Goal: Task Accomplishment & Management: Complete application form

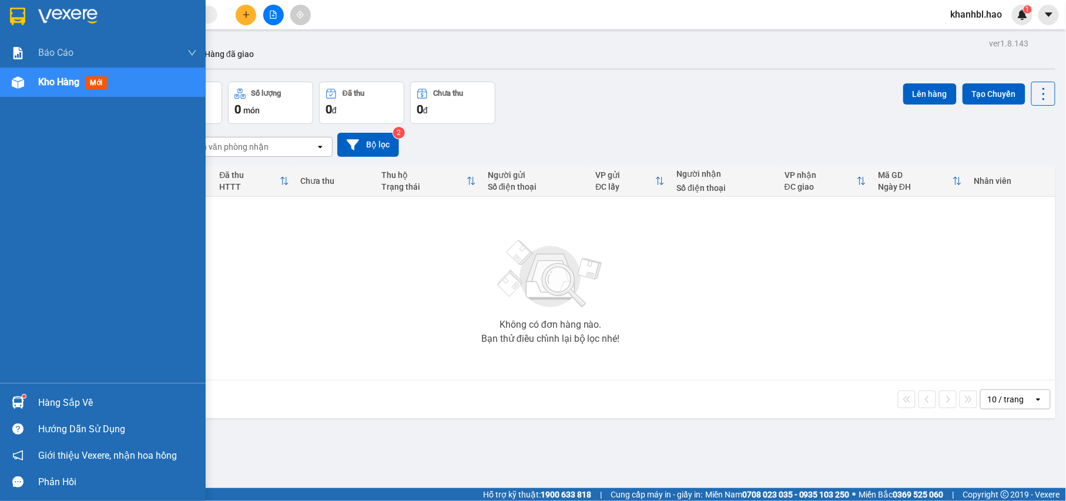
click at [2, 11] on div at bounding box center [103, 19] width 206 height 38
click at [3, 11] on div at bounding box center [103, 19] width 206 height 38
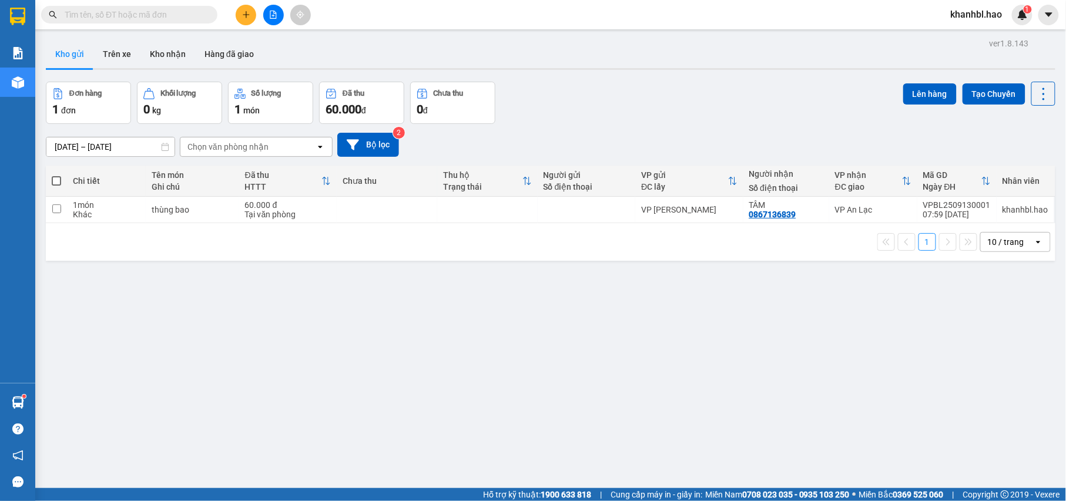
click at [73, 51] on button "Kho gửi" at bounding box center [70, 54] width 48 height 28
click at [959, 214] on icon at bounding box center [963, 210] width 8 height 8
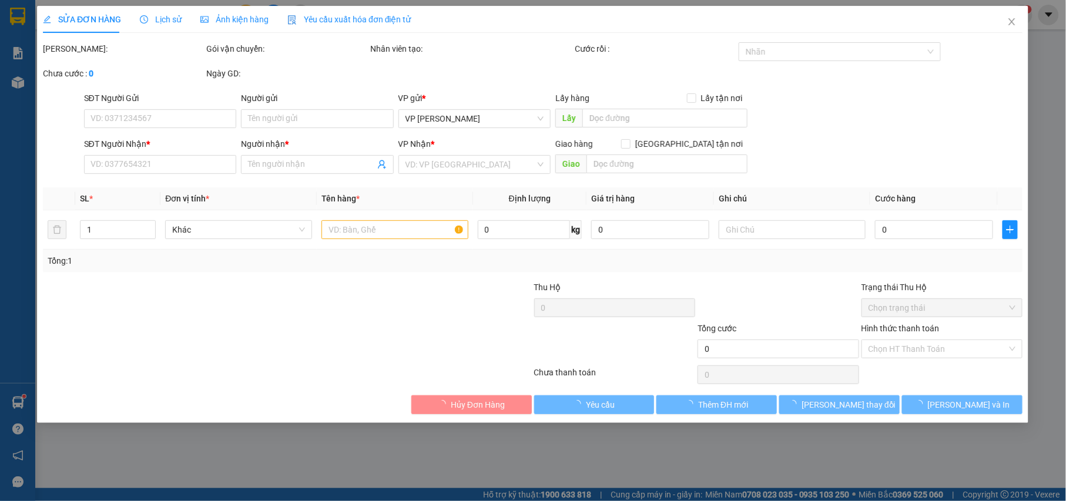
type input "0867136839"
type input "TÂM"
type input "60.000"
type input "0"
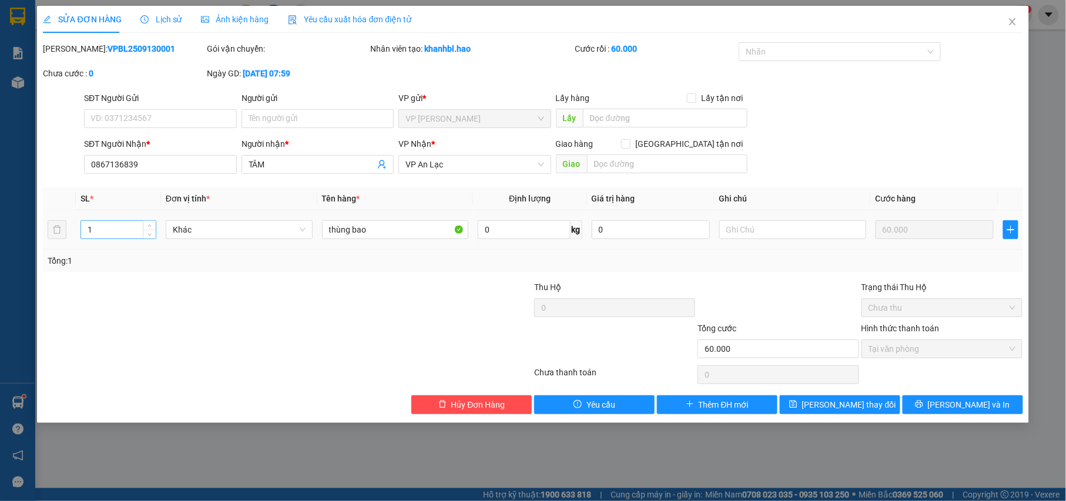
click at [126, 231] on input "1" at bounding box center [118, 230] width 75 height 18
type input "2"
click at [125, 283] on div at bounding box center [205, 301] width 327 height 41
click at [955, 409] on span "[PERSON_NAME] và In" at bounding box center [969, 405] width 82 height 13
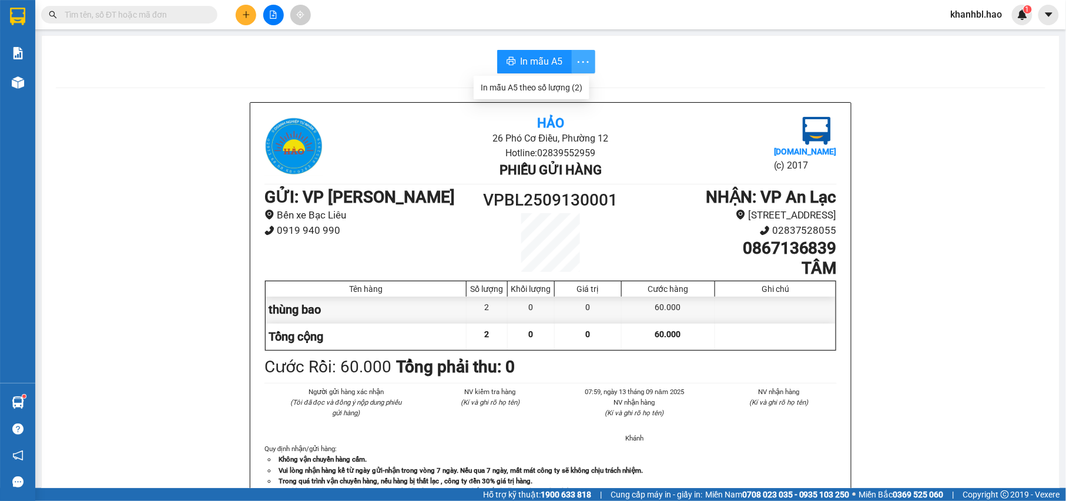
click at [581, 60] on icon "more" at bounding box center [583, 62] width 15 height 15
click at [566, 85] on div "In mẫu A5 theo số lượng (2)" at bounding box center [532, 87] width 102 height 13
click at [538, 58] on span "In mẫu A5" at bounding box center [542, 61] width 42 height 15
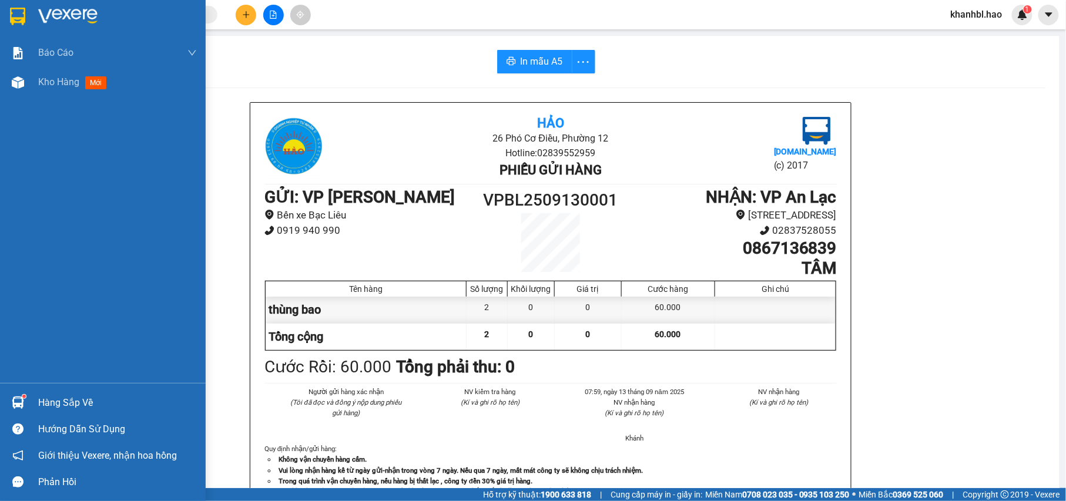
click at [22, 17] on img at bounding box center [17, 17] width 15 height 18
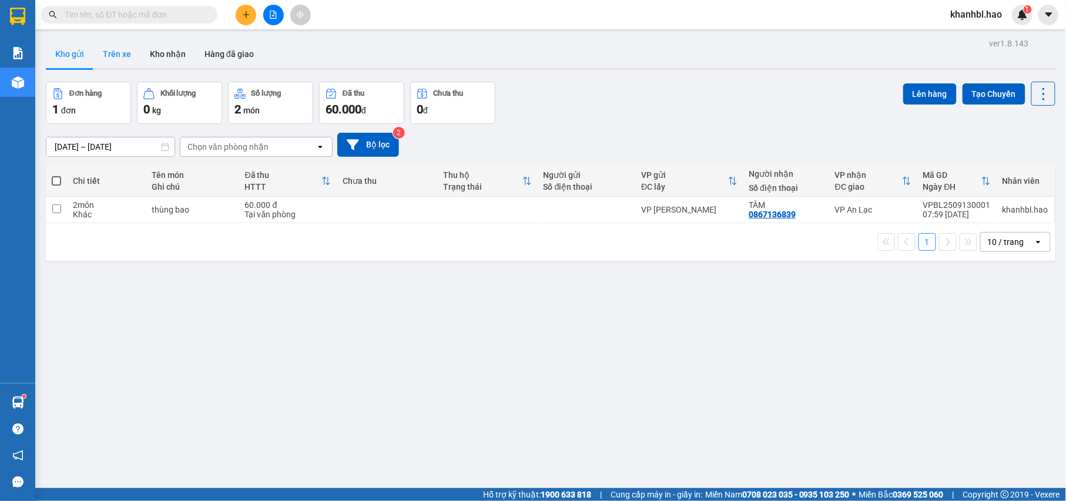
click at [111, 53] on button "Trên xe" at bounding box center [116, 54] width 47 height 28
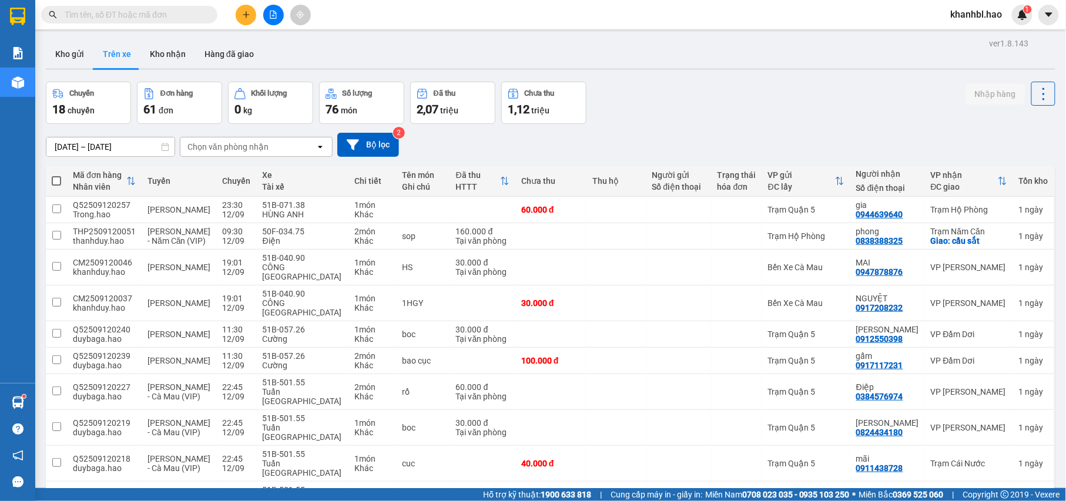
click at [270, 150] on div "Chọn văn phòng nhận" at bounding box center [247, 147] width 135 height 19
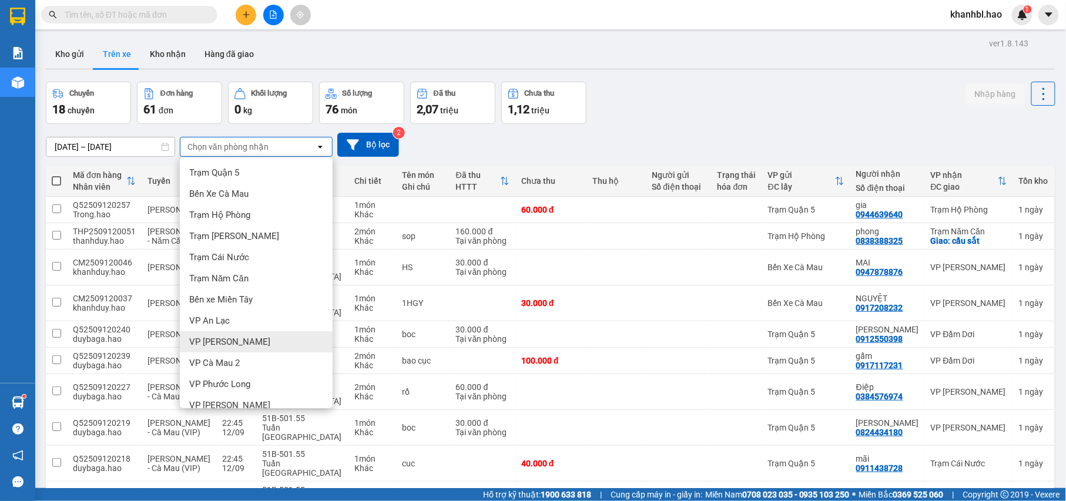
click at [234, 344] on span "VP [PERSON_NAME]" at bounding box center [229, 342] width 81 height 12
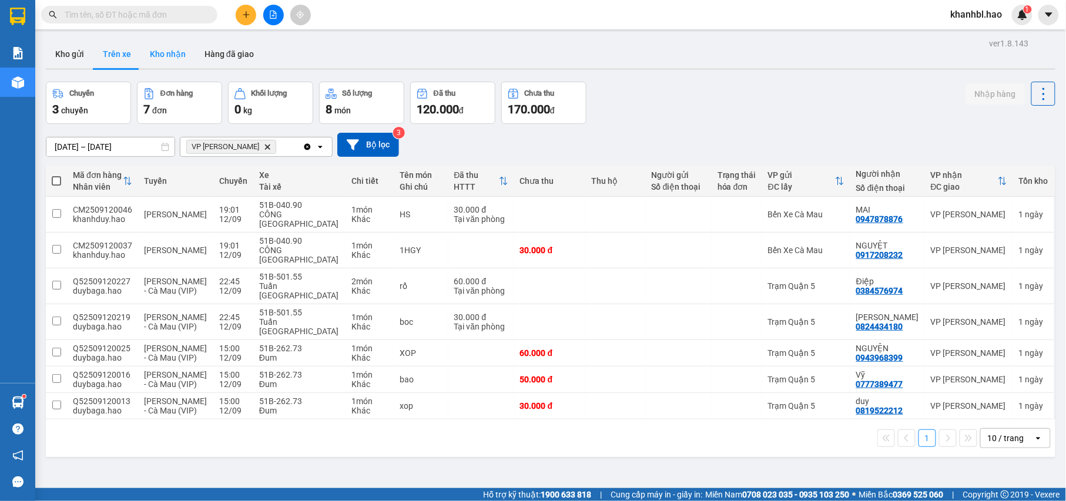
click at [169, 49] on button "Kho nhận" at bounding box center [168, 54] width 55 height 28
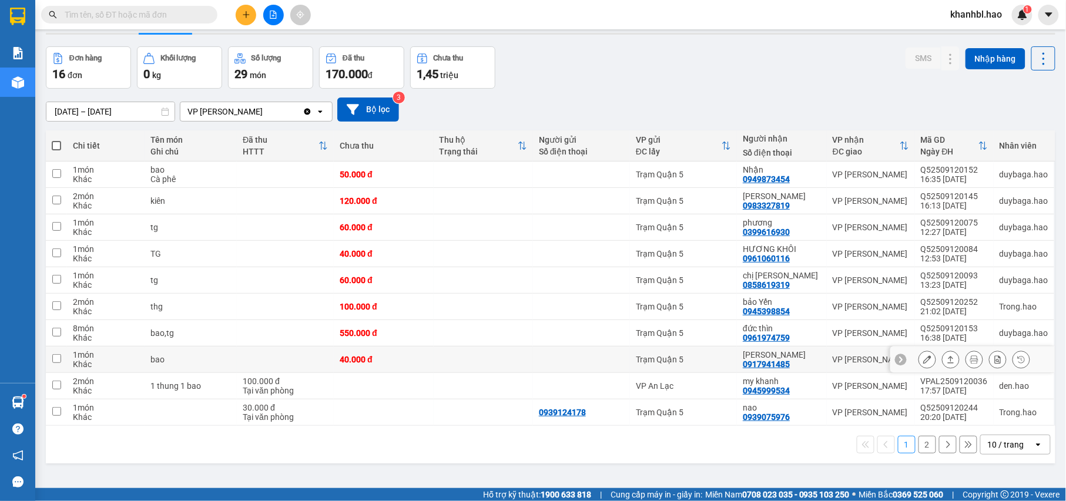
scroll to position [54, 0]
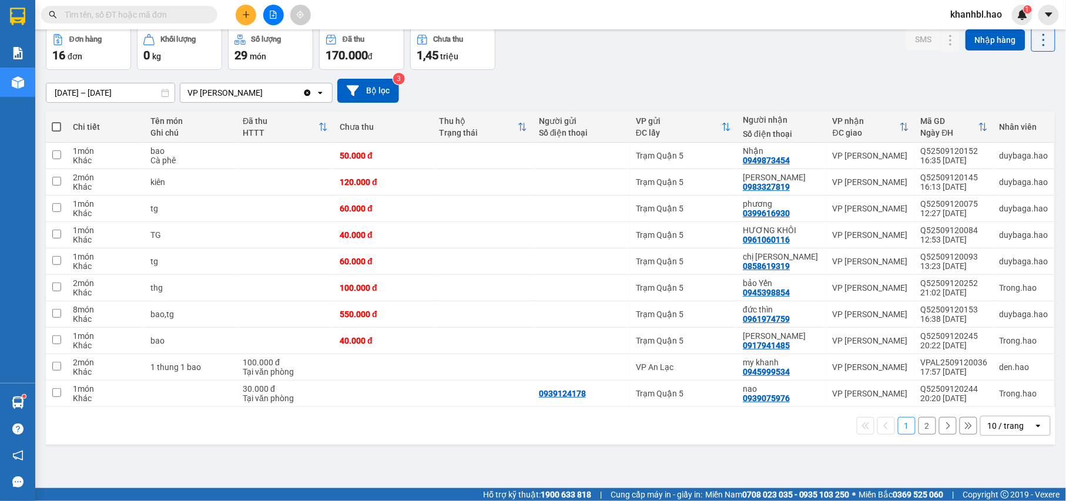
click at [919, 428] on button "2" at bounding box center [928, 426] width 18 height 18
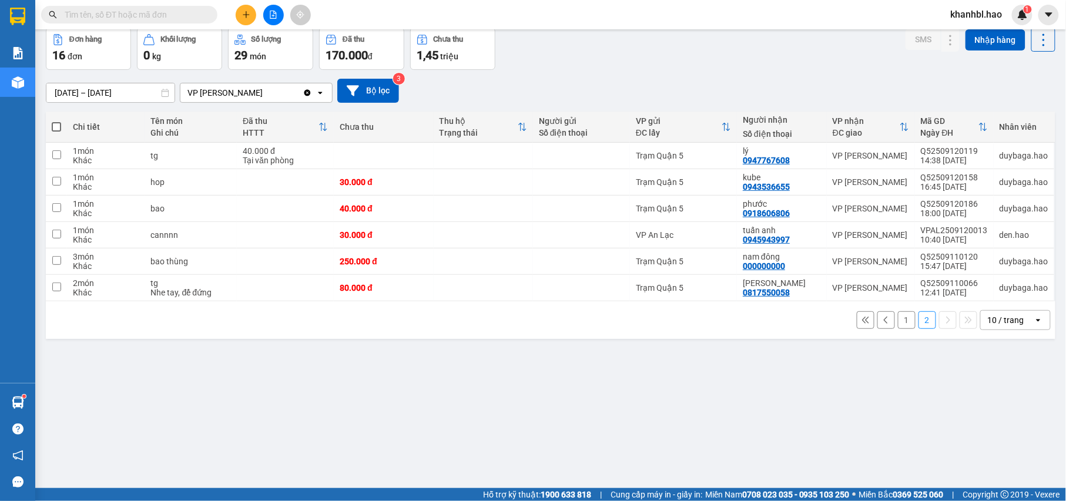
click at [898, 320] on button "1" at bounding box center [907, 321] width 18 height 18
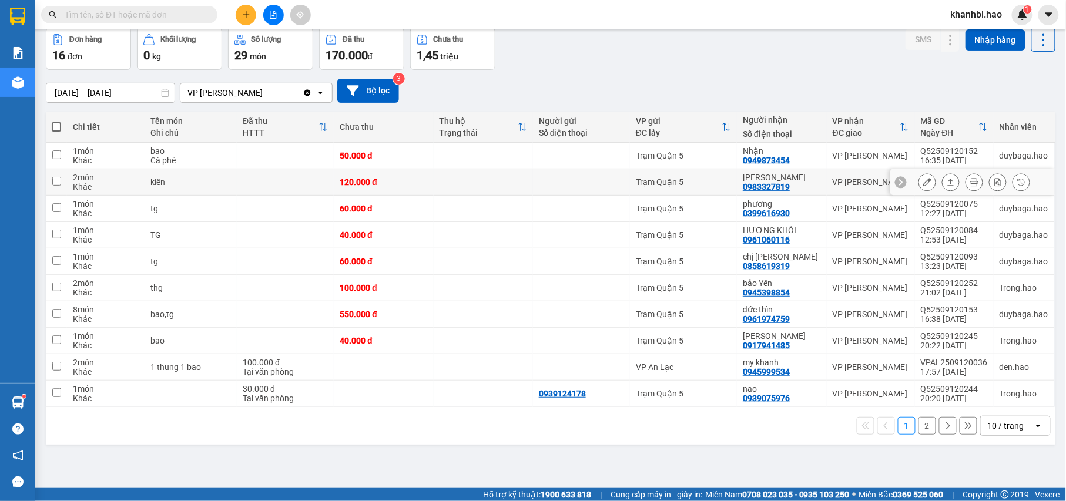
drag, startPoint x: 58, startPoint y: 180, endPoint x: 71, endPoint y: 182, distance: 13.7
click at [58, 181] on input "checkbox" at bounding box center [56, 181] width 9 height 9
checkbox input "true"
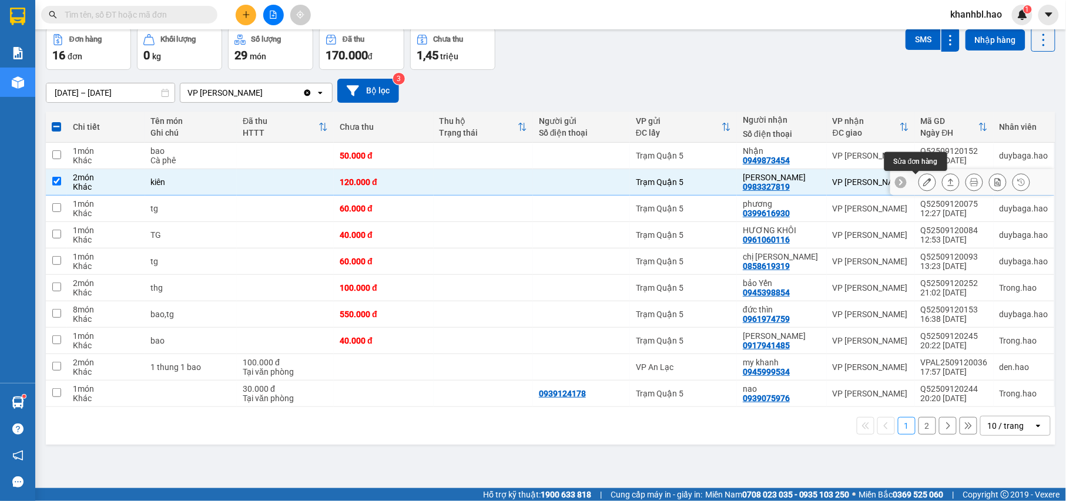
click at [924, 181] on icon at bounding box center [928, 182] width 8 height 8
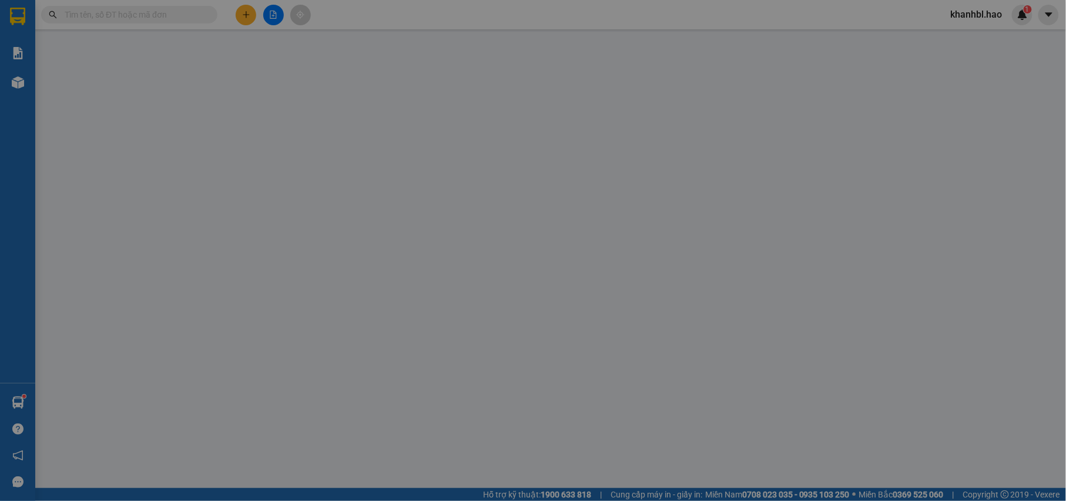
type input "0983327819"
type input "nguyễn phúc"
type input "120.000"
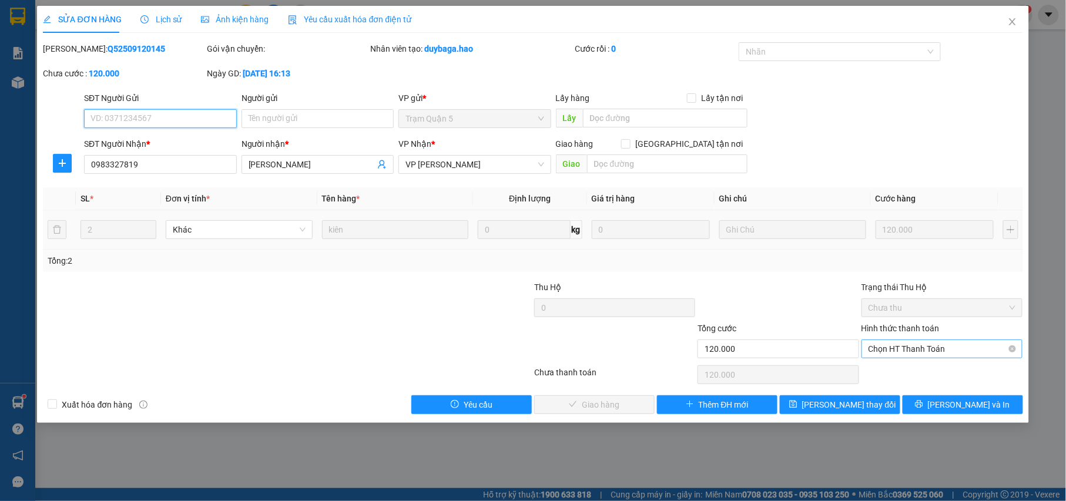
click at [904, 346] on span "Chọn HT Thanh Toán" at bounding box center [943, 349] width 148 height 18
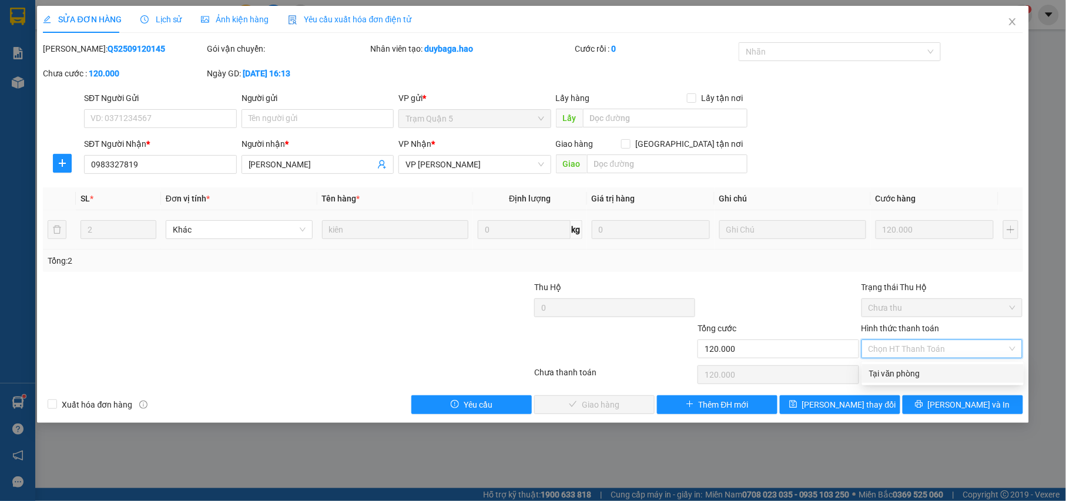
drag, startPoint x: 897, startPoint y: 376, endPoint x: 838, endPoint y: 384, distance: 59.4
click at [894, 377] on div "Tại văn phòng" at bounding box center [943, 373] width 148 height 13
type input "0"
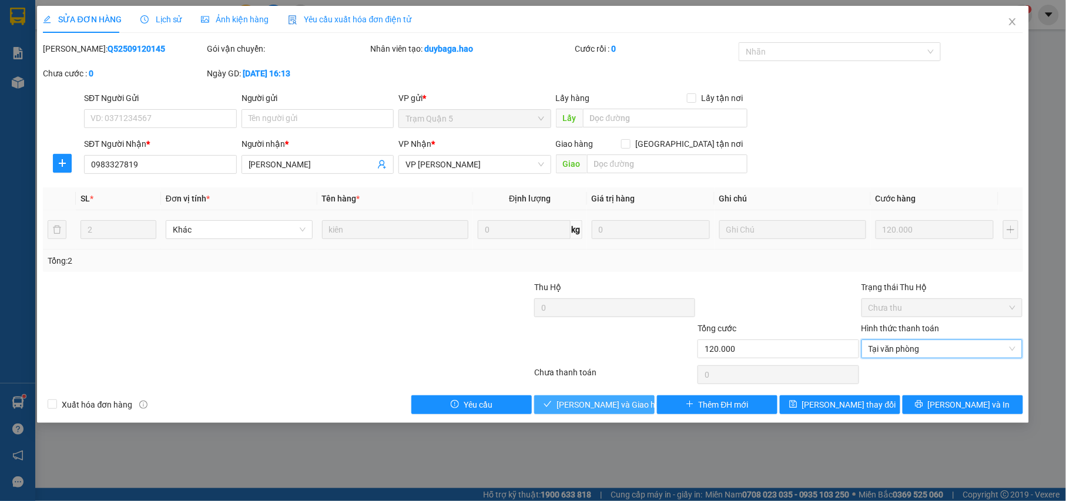
click at [593, 407] on span "[PERSON_NAME] và Giao hàng" at bounding box center [613, 405] width 113 height 13
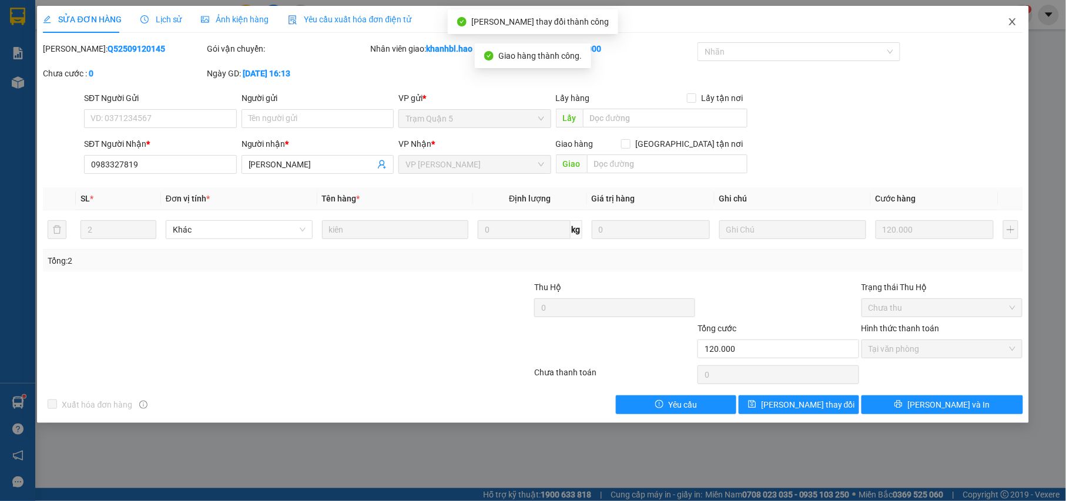
click at [1012, 24] on icon "close" at bounding box center [1012, 21] width 9 height 9
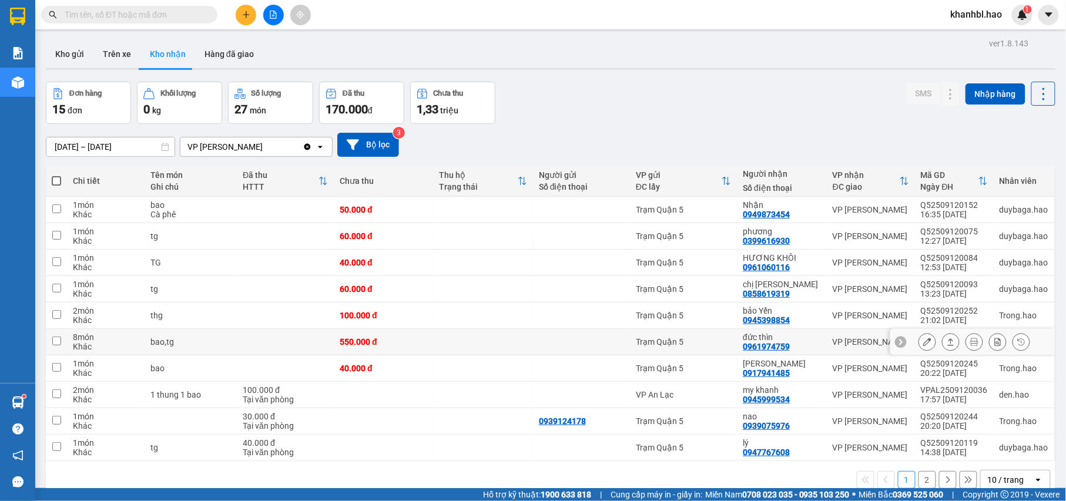
click at [793, 337] on div "đức thìn" at bounding box center [782, 337] width 78 height 9
checkbox input "true"
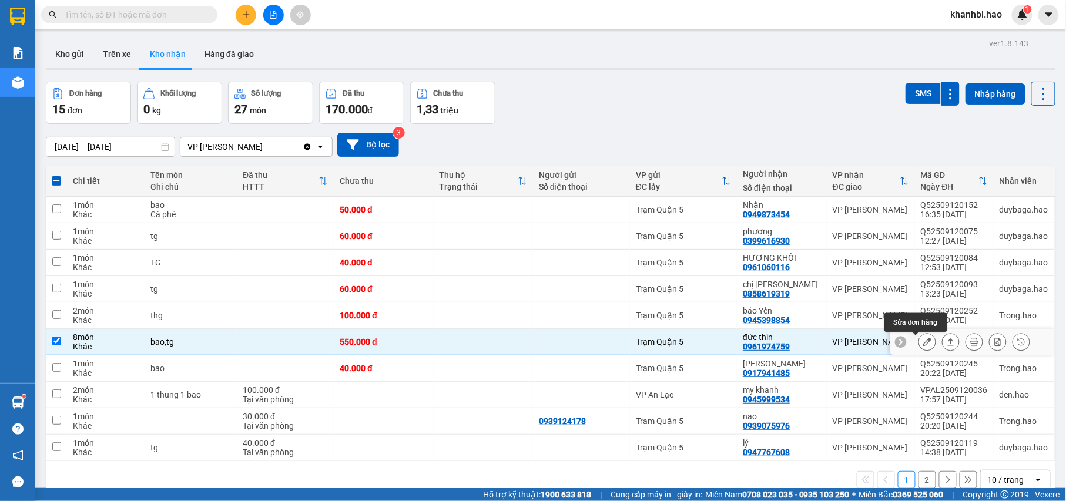
click at [924, 342] on icon at bounding box center [928, 342] width 8 height 8
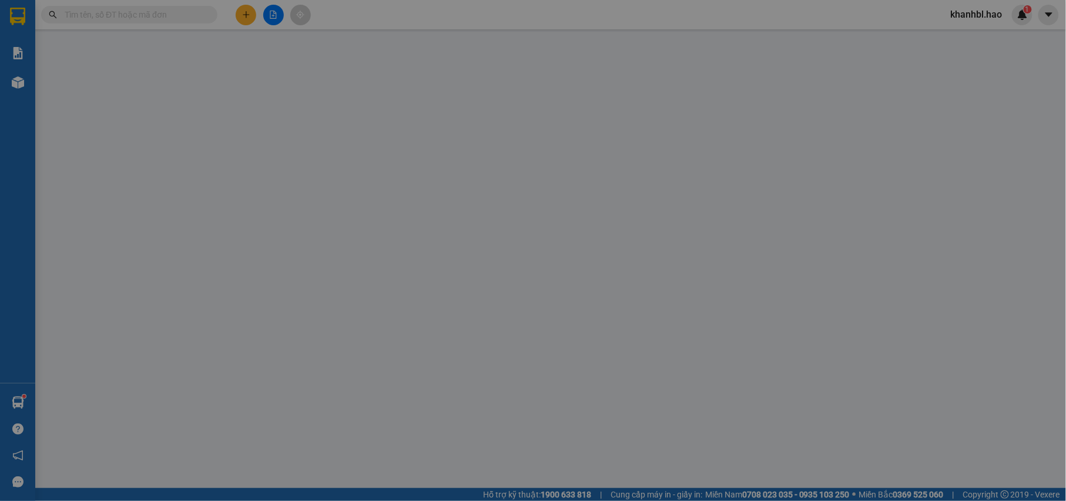
type input "0961974759"
type input "đức thìn"
type input "550.000"
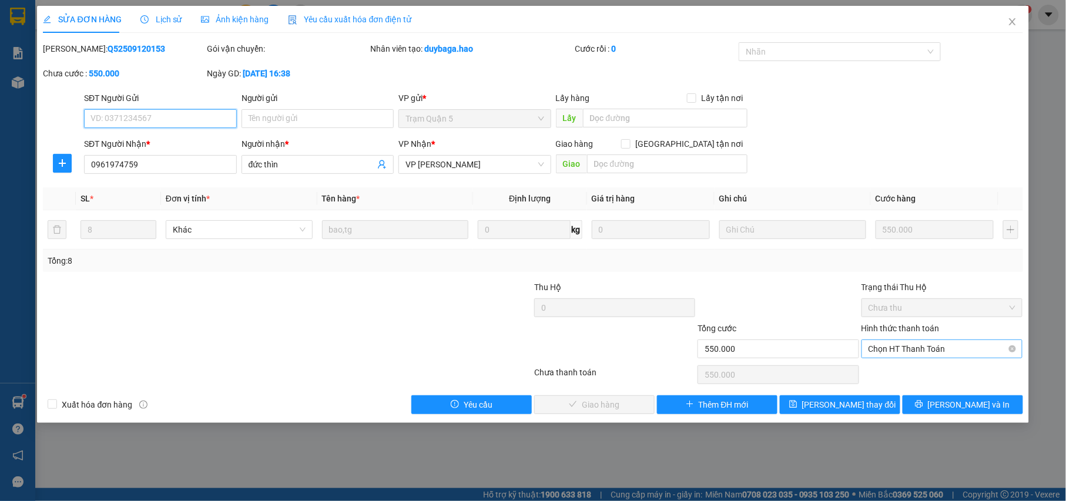
click at [931, 346] on span "Chọn HT Thanh Toán" at bounding box center [943, 349] width 148 height 18
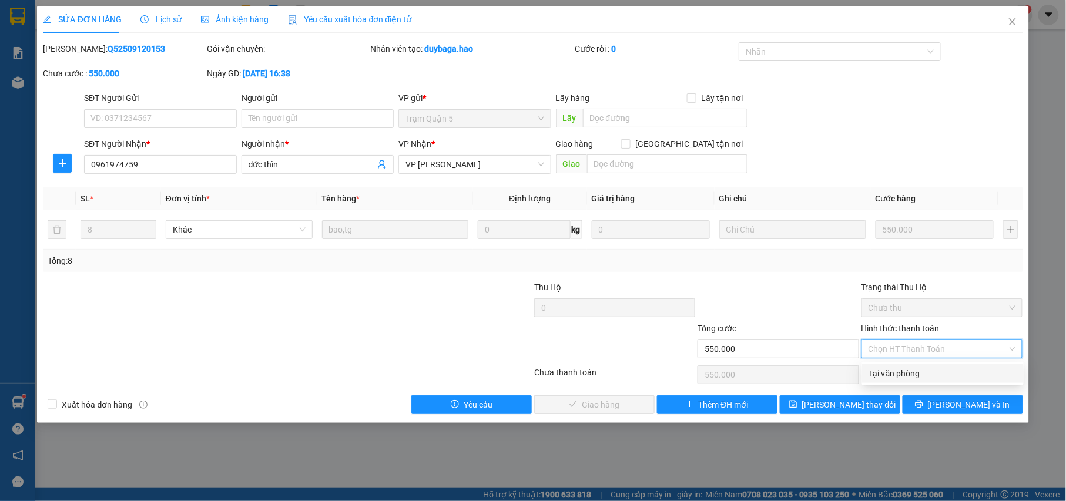
click at [909, 372] on div "Tại văn phòng" at bounding box center [943, 373] width 148 height 13
type input "0"
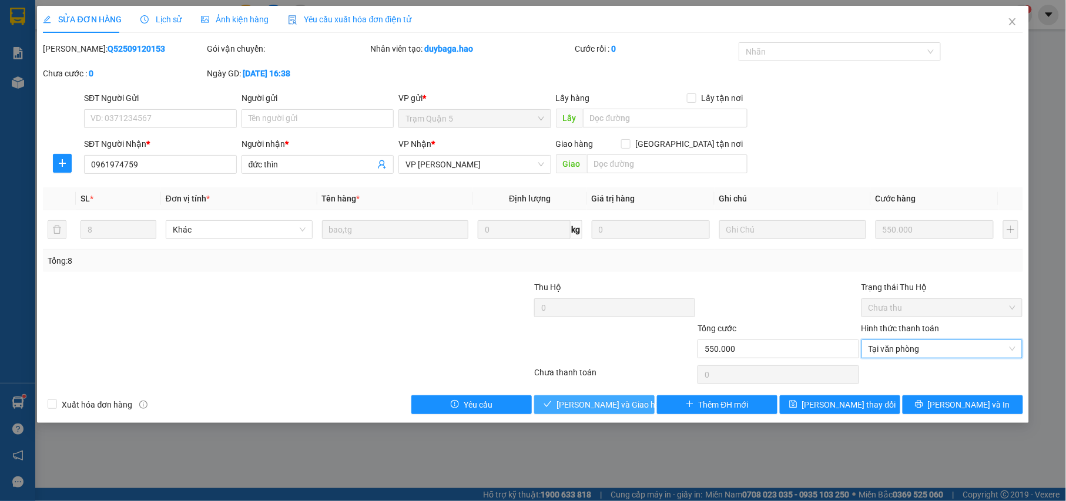
click at [621, 405] on span "[PERSON_NAME] và Giao hàng" at bounding box center [613, 405] width 113 height 13
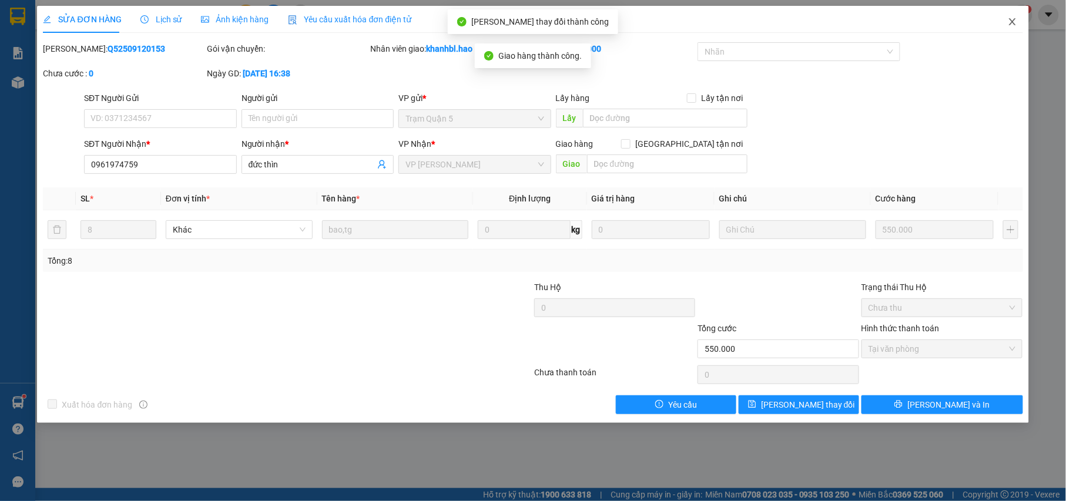
click at [1016, 22] on icon "close" at bounding box center [1012, 21] width 9 height 9
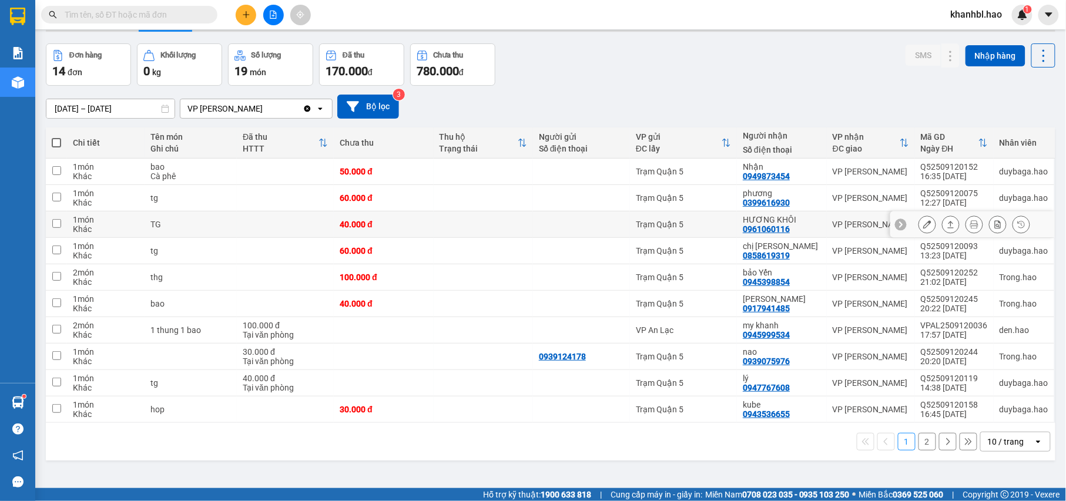
scroll to position [54, 0]
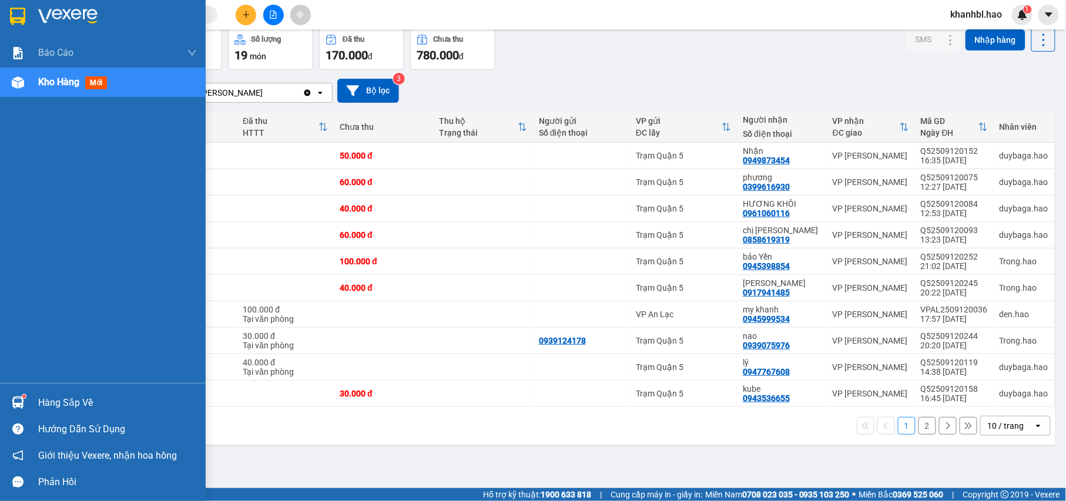
click at [13, 11] on img at bounding box center [17, 17] width 15 height 18
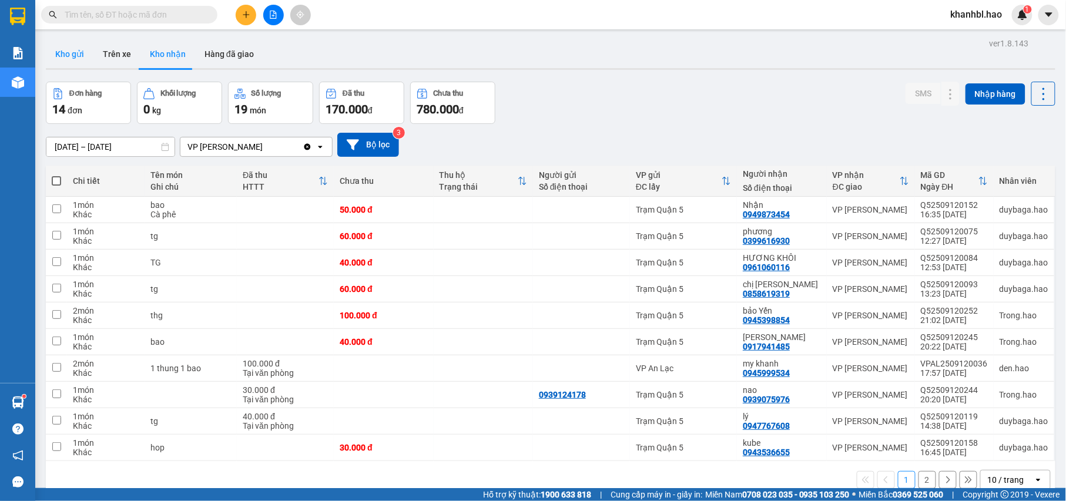
click at [76, 49] on button "Kho gửi" at bounding box center [70, 54] width 48 height 28
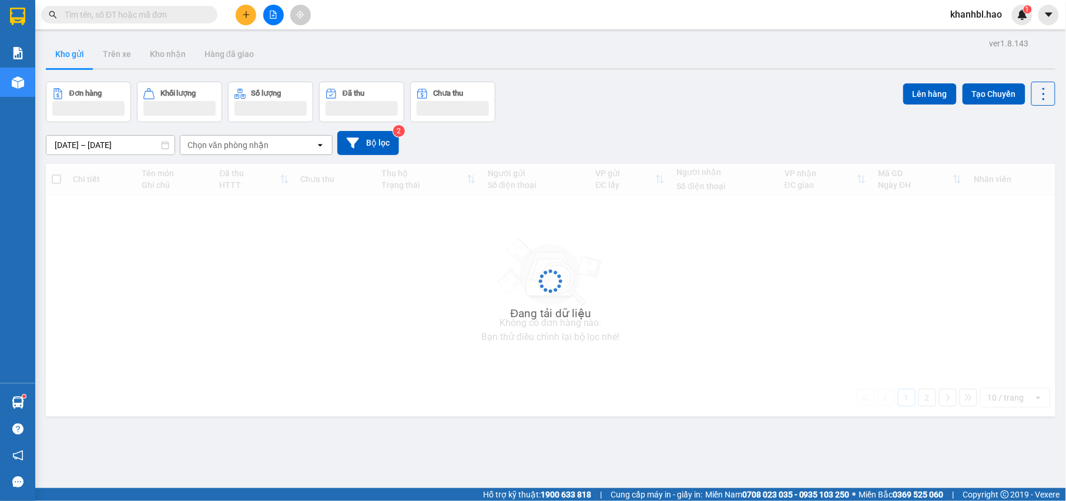
click at [76, 49] on button "Kho gửi" at bounding box center [70, 54] width 48 height 28
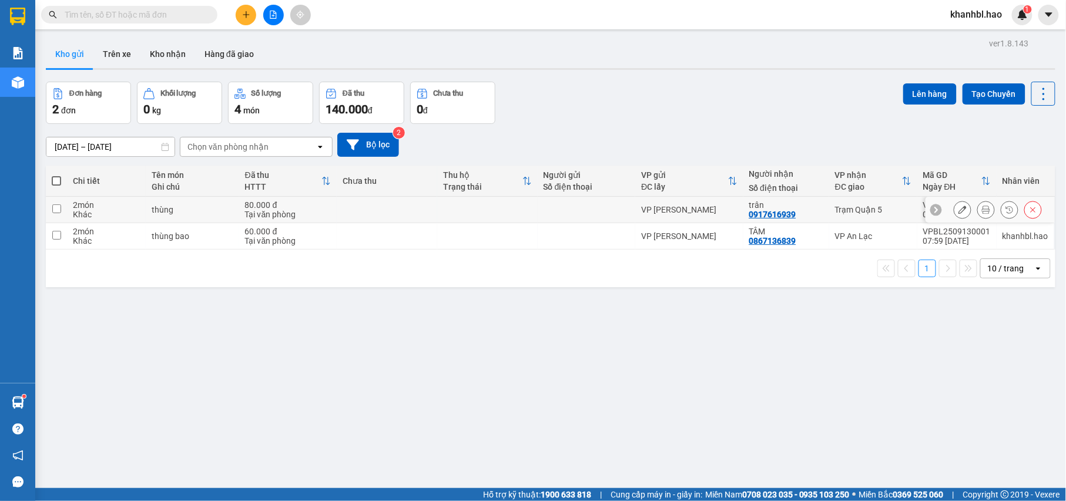
click at [959, 208] on icon at bounding box center [963, 210] width 8 height 8
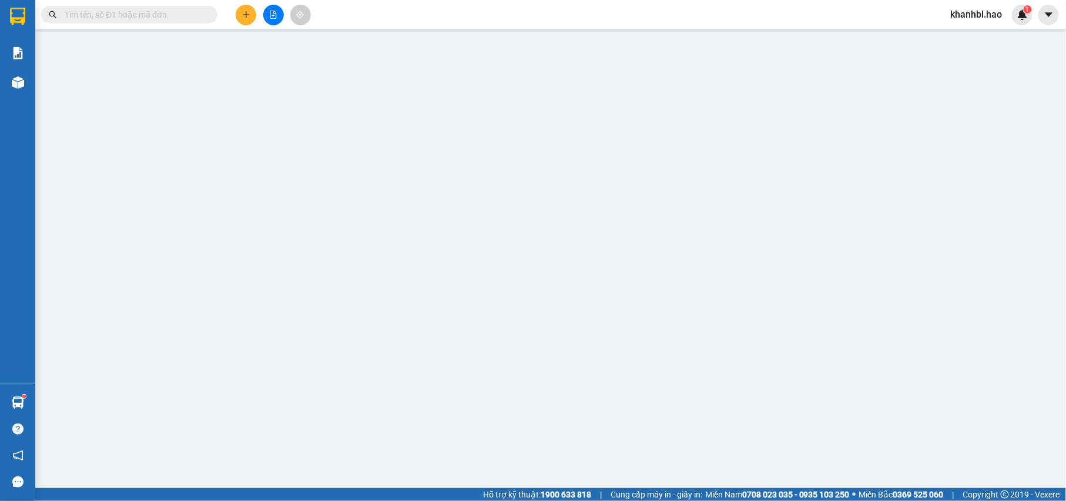
type input "0917616939"
type input "trân"
type input "80.000"
type input "0"
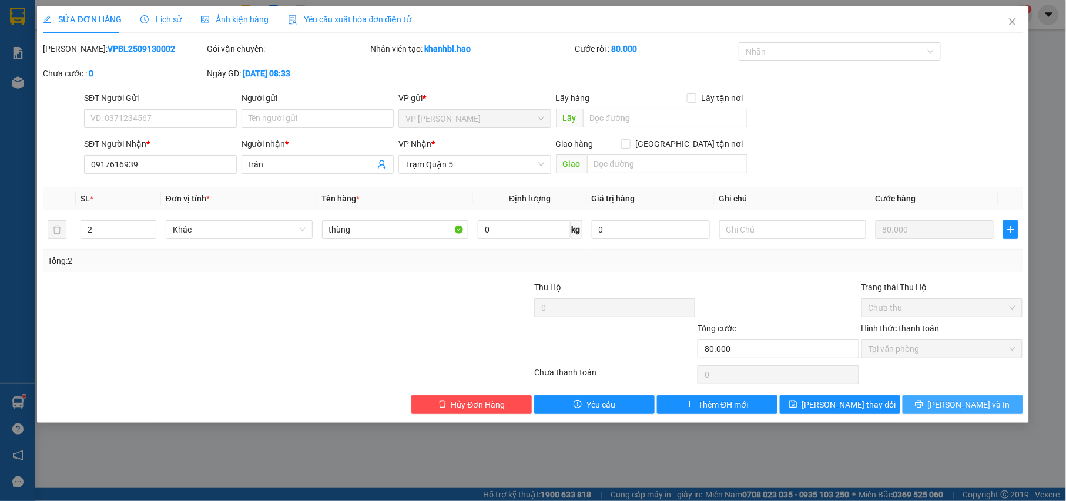
click at [924, 409] on icon "printer" at bounding box center [919, 404] width 8 height 8
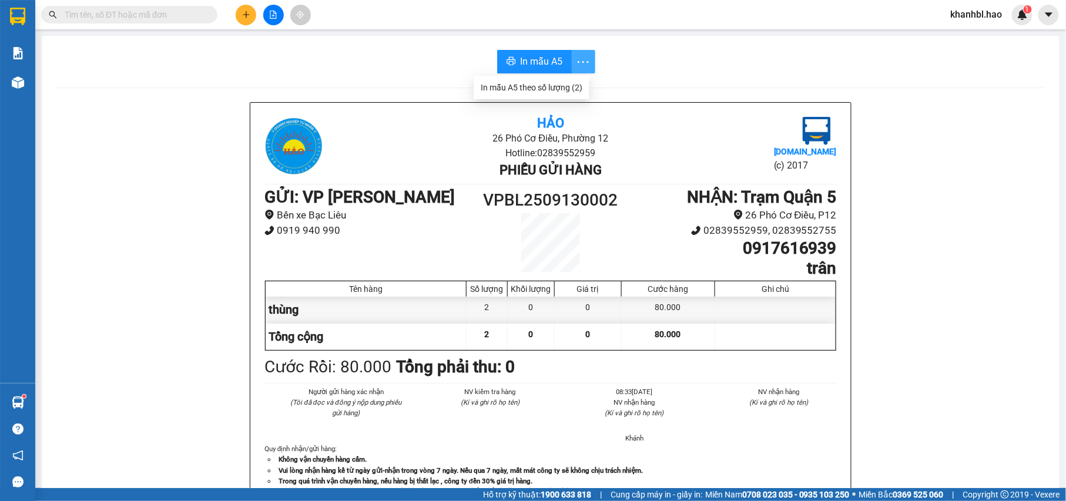
click at [577, 58] on icon "more" at bounding box center [583, 62] width 15 height 15
click at [548, 85] on div "In mẫu A5 Hảo 26 Phó Cơ Điều, Phường 12 Hotline: 02839552959 Phiếu gửi hàng Vex…" at bounding box center [551, 490] width 1018 height 908
click at [537, 58] on span "In mẫu A5" at bounding box center [542, 61] width 42 height 15
click at [521, 61] on span "In mẫu A5" at bounding box center [542, 61] width 42 height 15
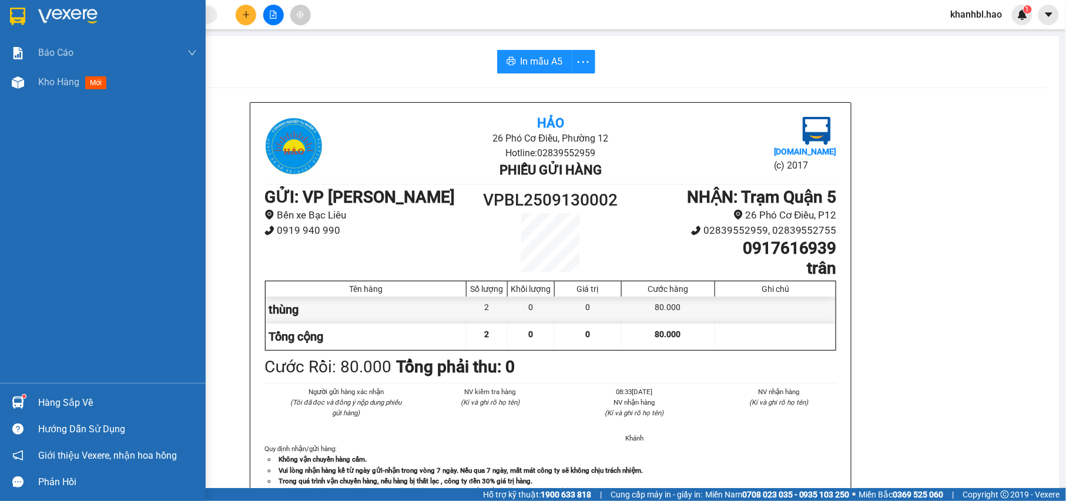
click at [15, 16] on img at bounding box center [17, 17] width 15 height 18
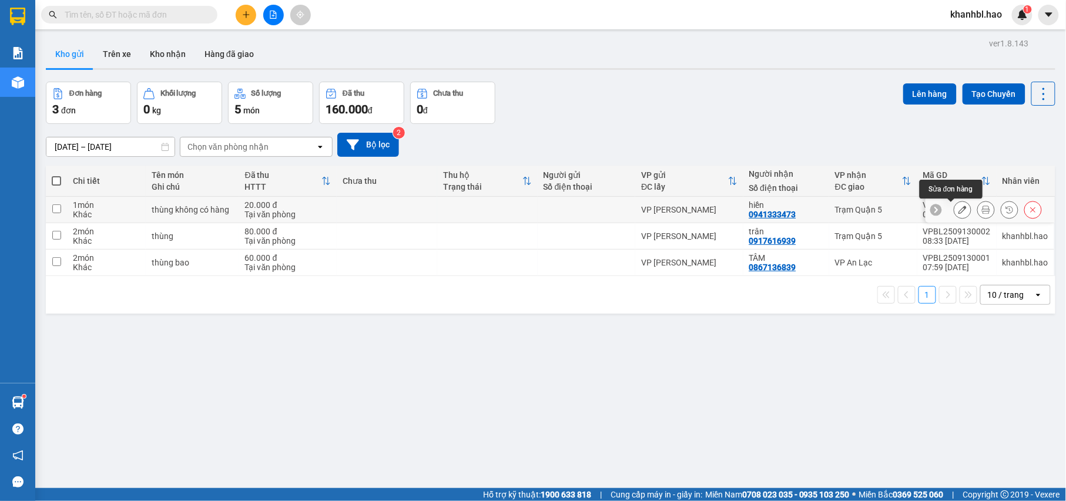
click at [959, 208] on icon at bounding box center [963, 210] width 8 height 8
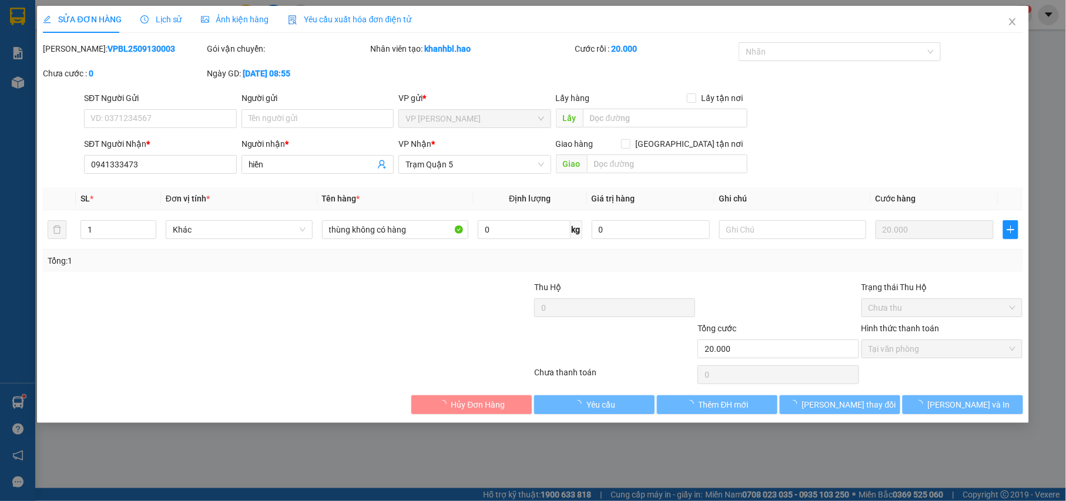
type input "0941333473"
type input "hiền"
type input "20.000"
type input "0"
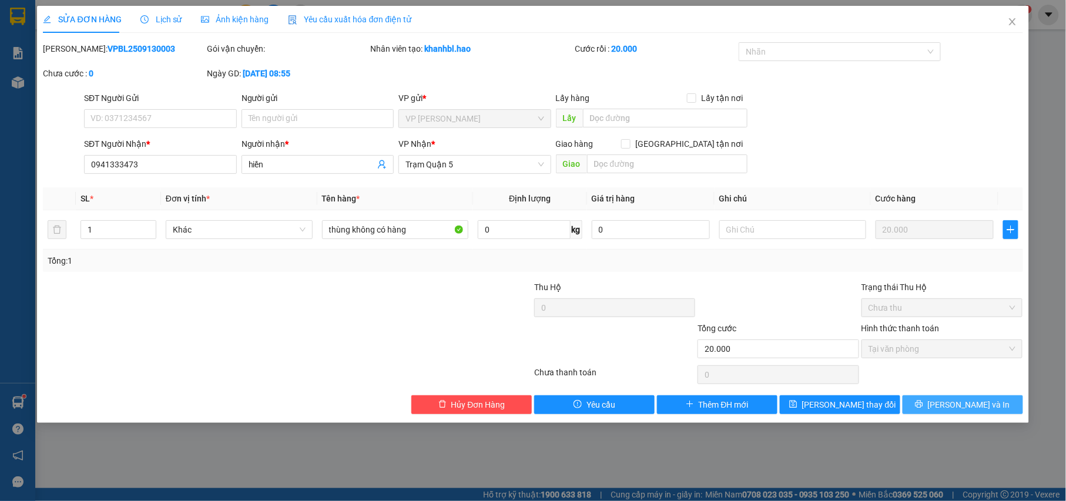
drag, startPoint x: 969, startPoint y: 403, endPoint x: 958, endPoint y: 400, distance: 12.1
click at [969, 403] on span "[PERSON_NAME] và In" at bounding box center [969, 405] width 82 height 13
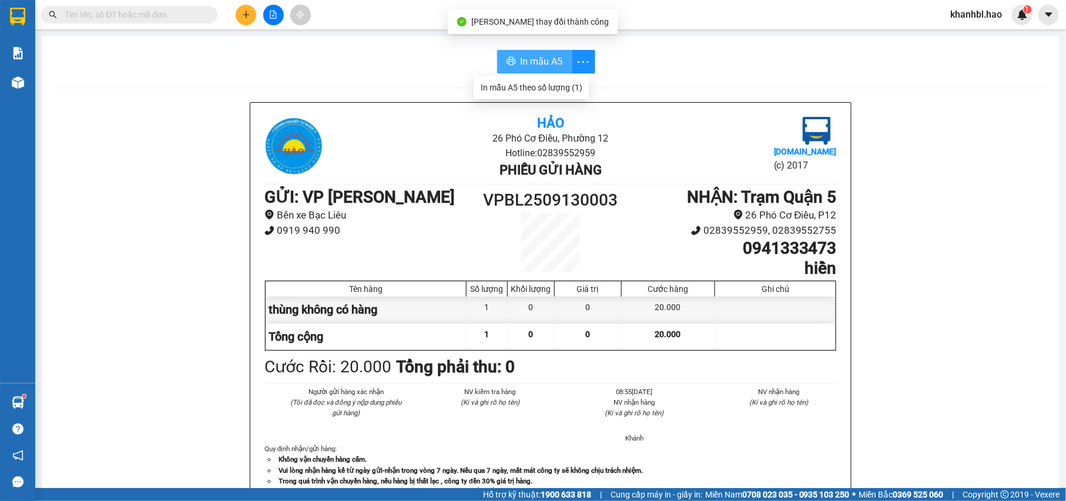
click at [544, 61] on span "In mẫu A5" at bounding box center [542, 61] width 42 height 15
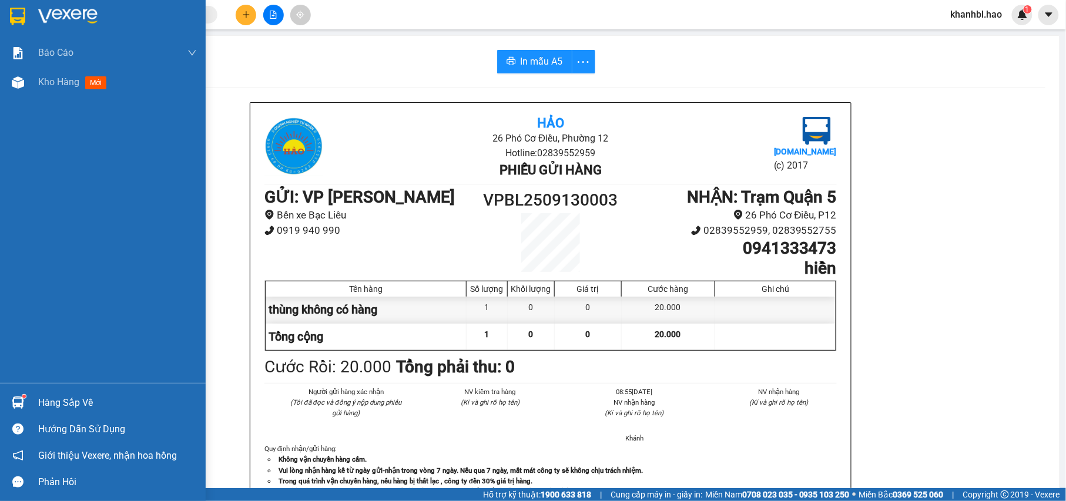
click at [18, 14] on img at bounding box center [17, 17] width 15 height 18
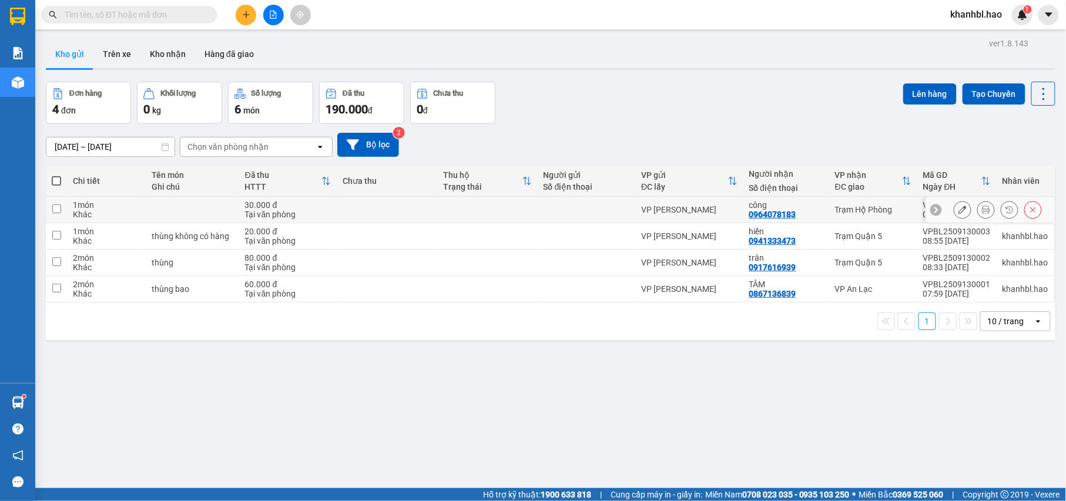
click at [957, 205] on button at bounding box center [963, 210] width 16 height 21
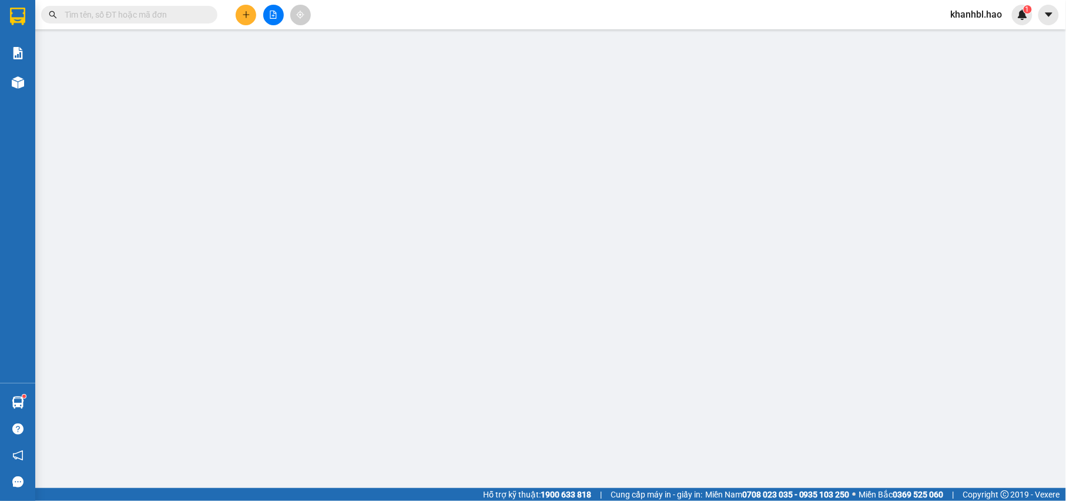
type input "0964078183"
type input "công"
type input "30.000"
type input "0"
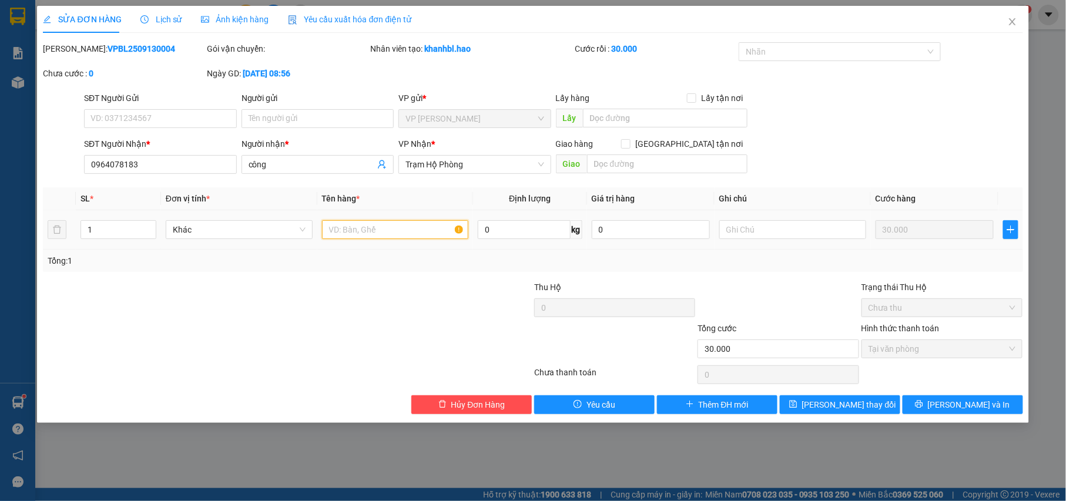
click at [389, 232] on input "text" at bounding box center [395, 229] width 147 height 19
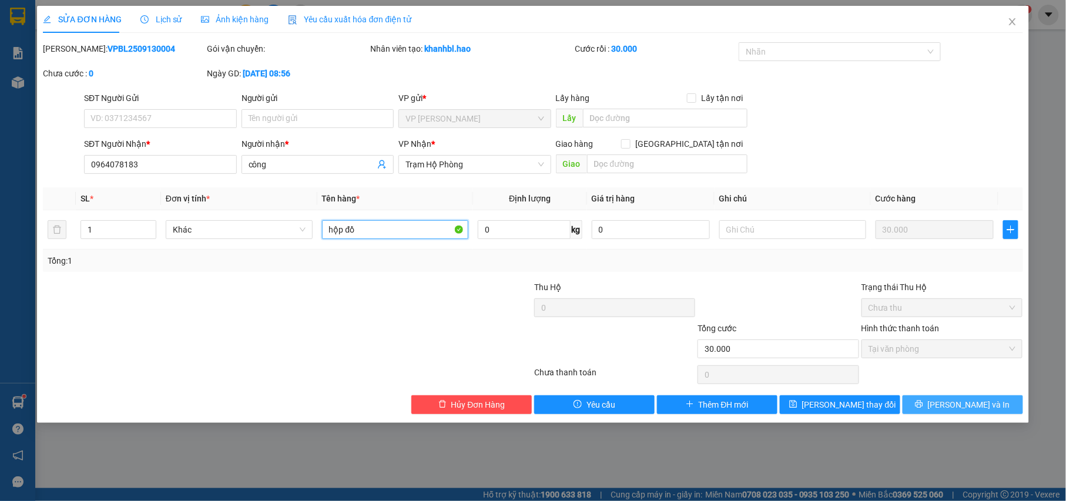
type input "hộp đồ"
click at [935, 410] on button "[PERSON_NAME] và In" at bounding box center [963, 405] width 121 height 19
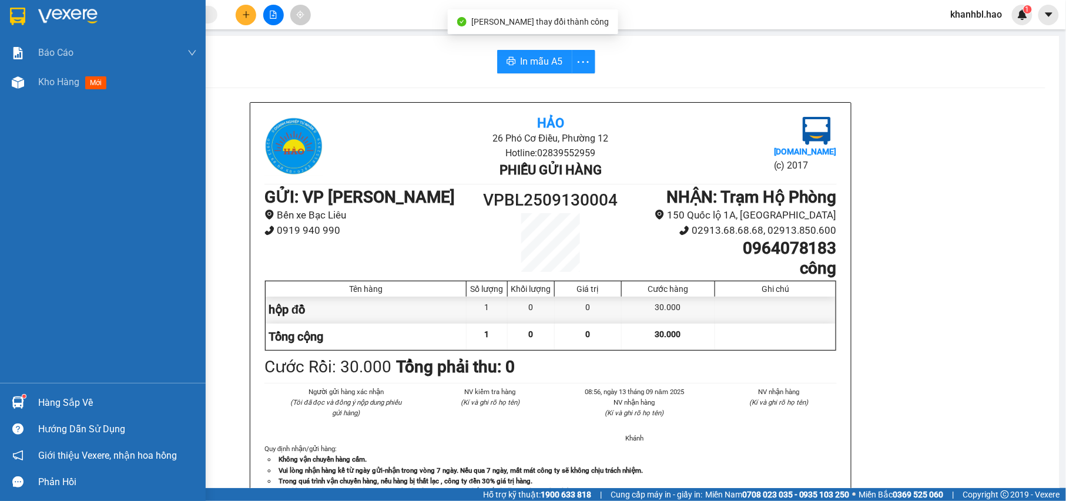
click at [15, 12] on img at bounding box center [17, 17] width 15 height 18
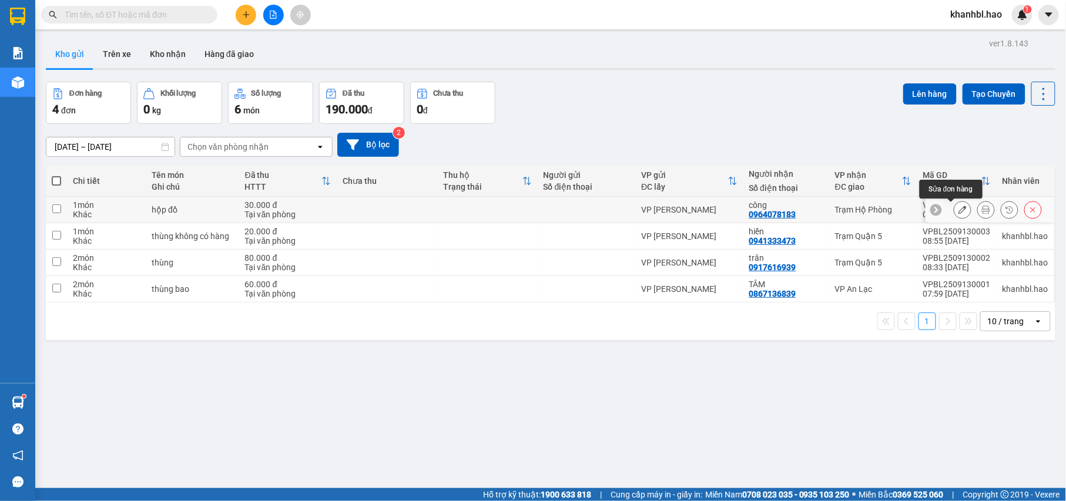
click at [959, 212] on icon at bounding box center [963, 210] width 8 height 8
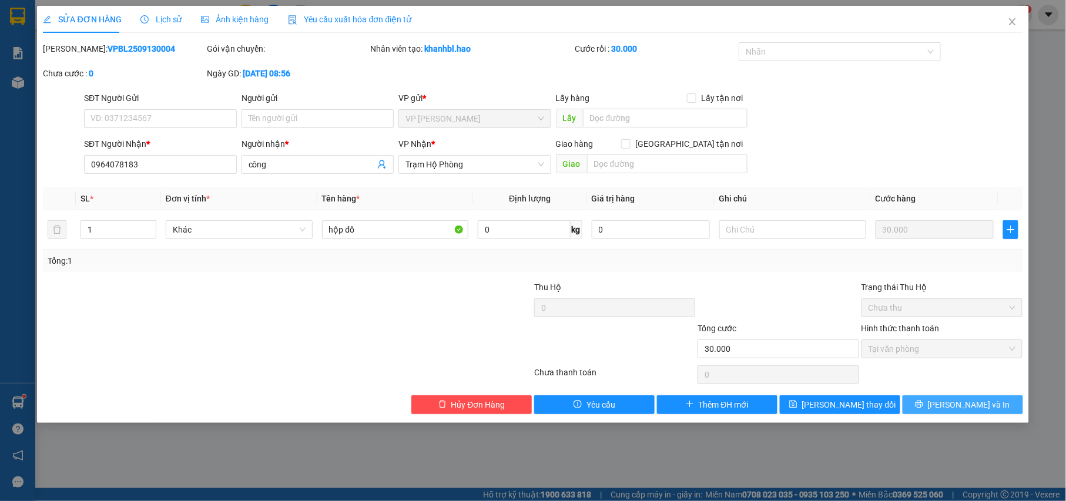
click at [952, 408] on button "[PERSON_NAME] và In" at bounding box center [963, 405] width 121 height 19
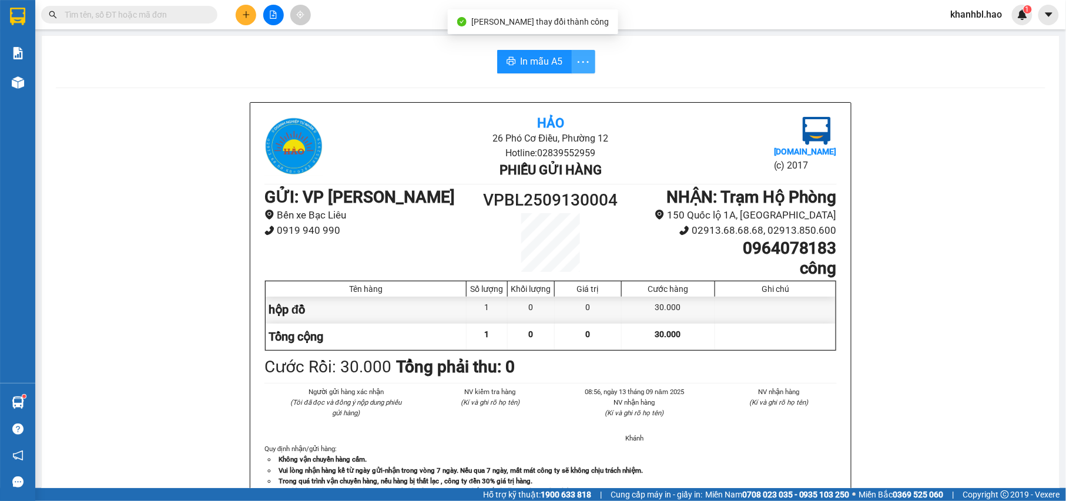
click at [577, 67] on icon "more" at bounding box center [583, 62] width 15 height 15
drag, startPoint x: 536, startPoint y: 85, endPoint x: 529, endPoint y: 69, distance: 17.4
click at [536, 85] on div "In mẫu A5 Hảo 26 Phó Cơ Điều, Phường 12 Hotline: 02839552959 Phiếu gửi hàng Vex…" at bounding box center [551, 490] width 1018 height 908
click at [530, 59] on span "In mẫu A5" at bounding box center [542, 61] width 42 height 15
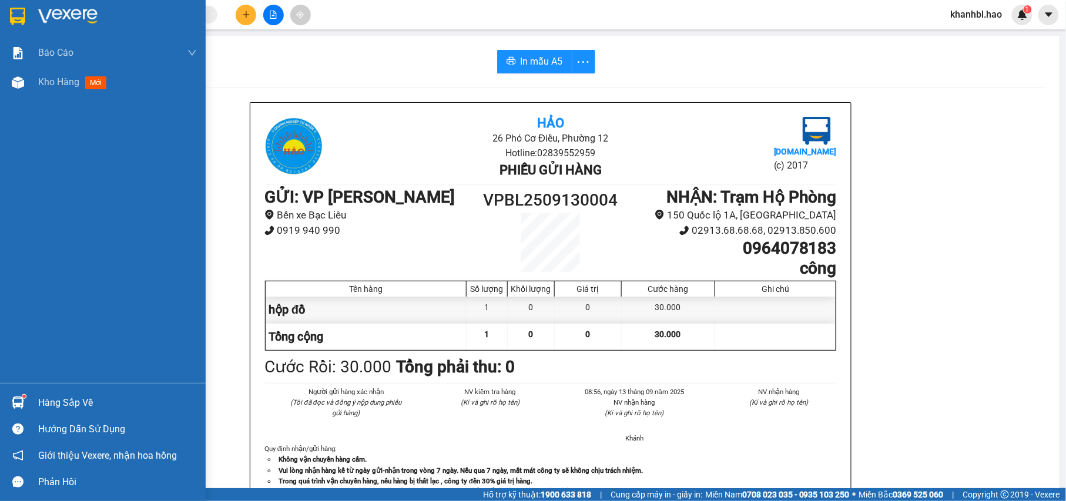
click at [19, 9] on img at bounding box center [17, 17] width 15 height 18
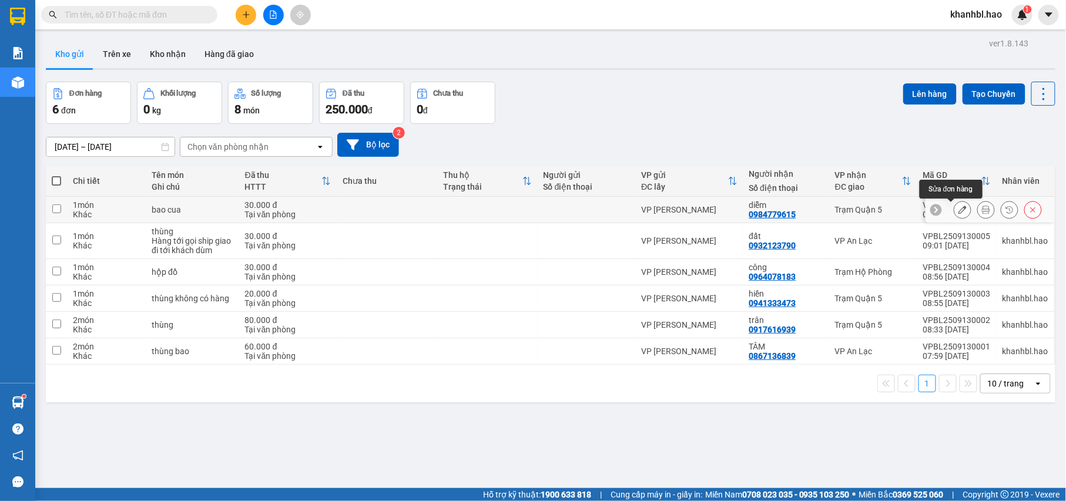
click at [959, 212] on icon at bounding box center [963, 210] width 8 height 8
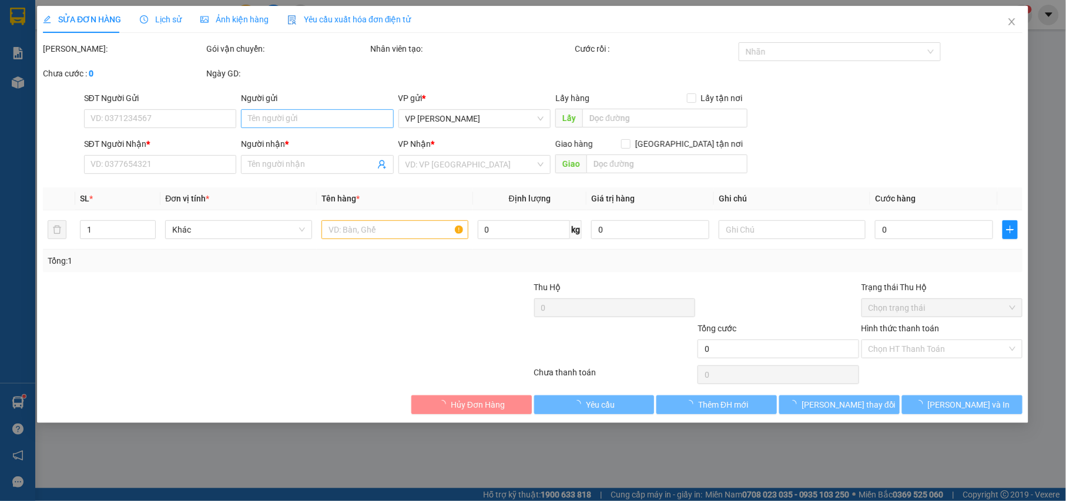
type input "0984779615"
type input "diễm"
type input "30.000"
type input "0"
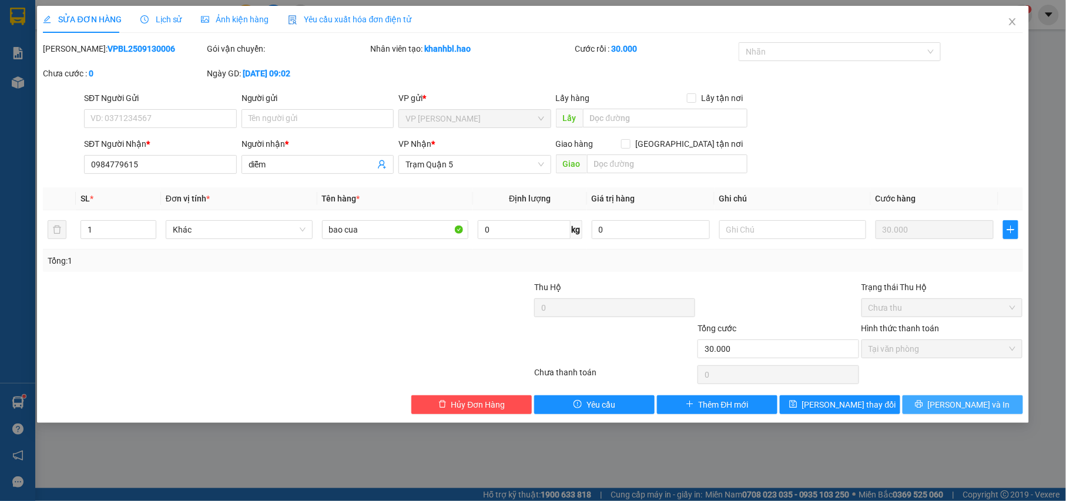
click at [952, 401] on button "[PERSON_NAME] và In" at bounding box center [963, 405] width 121 height 19
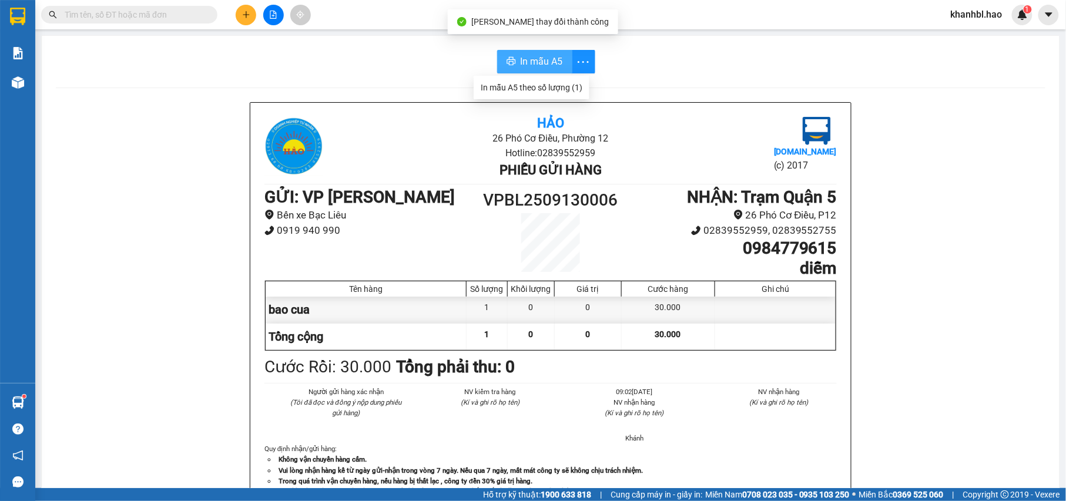
click at [537, 60] on span "In mẫu A5" at bounding box center [542, 61] width 42 height 15
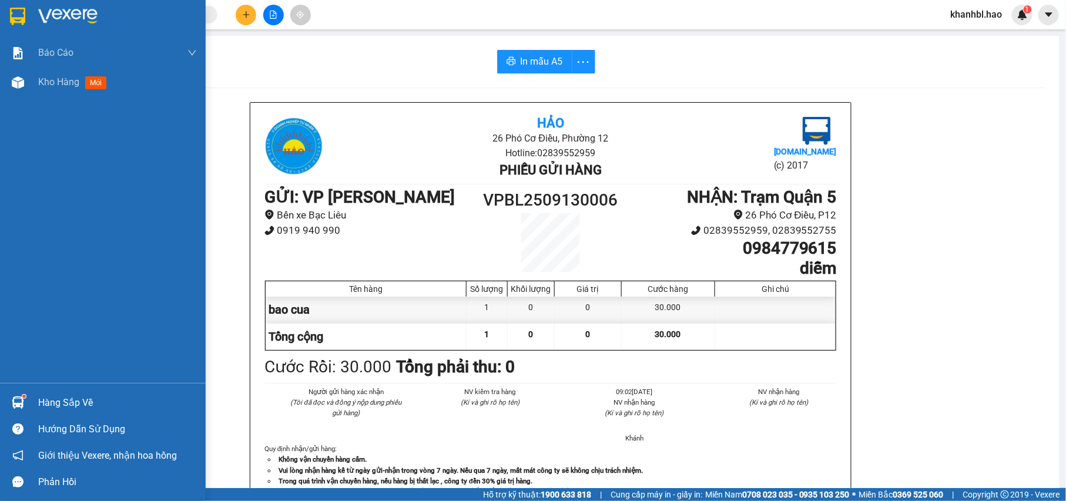
click at [22, 13] on img at bounding box center [17, 17] width 15 height 18
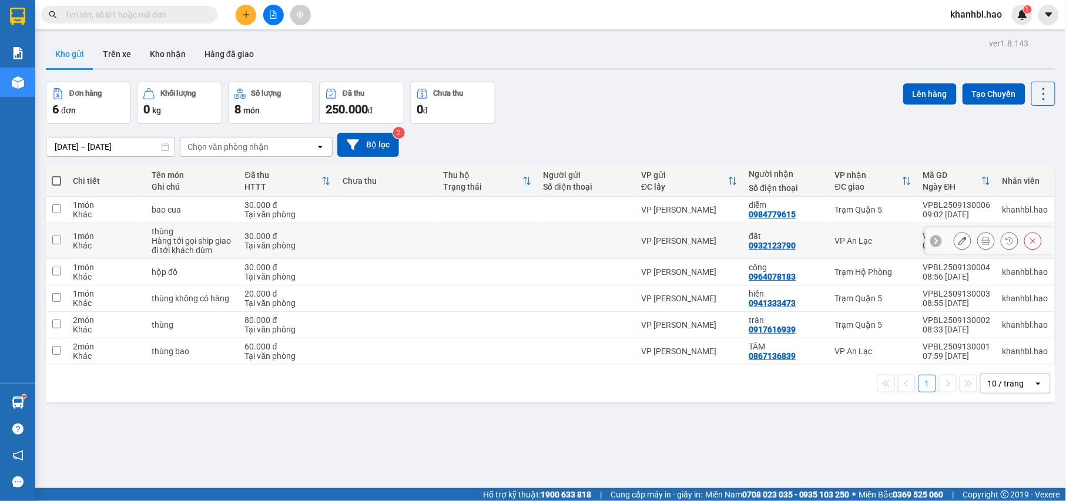
click at [959, 242] on icon at bounding box center [963, 241] width 8 height 8
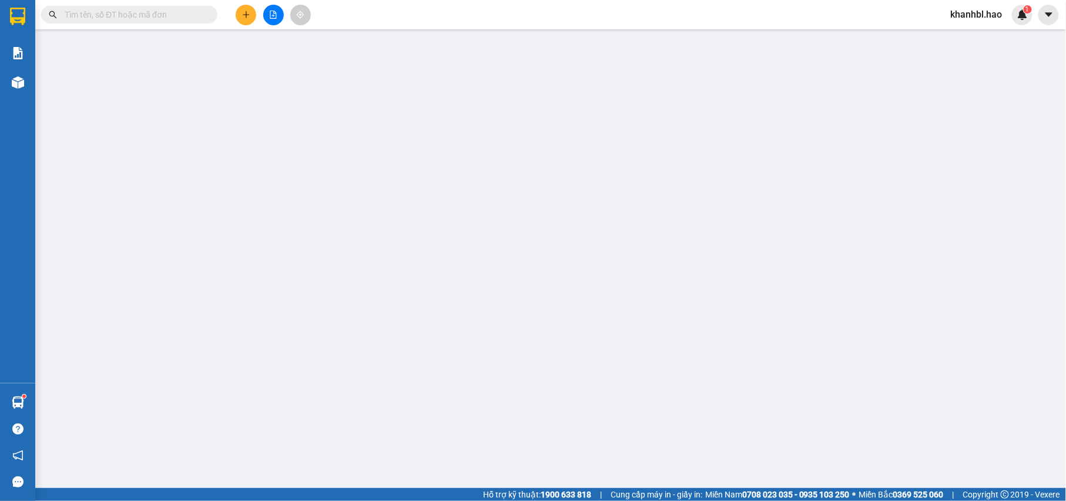
type input "0932123790"
type input "đất"
type input "30.000"
type input "0"
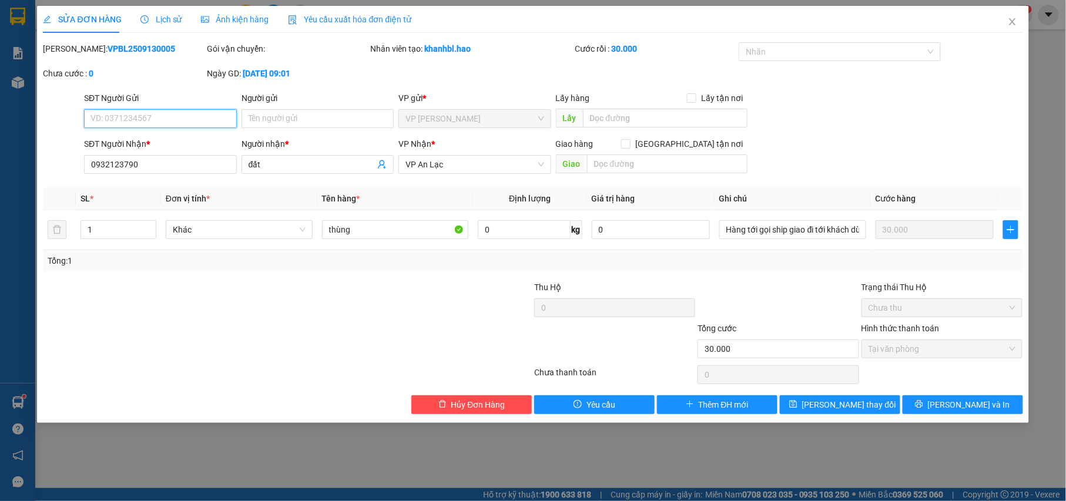
click at [165, 118] on input "SĐT Người Gửi" at bounding box center [160, 118] width 153 height 19
type input "0817761684"
click at [316, 120] on input "Người gửi" at bounding box center [318, 118] width 153 height 19
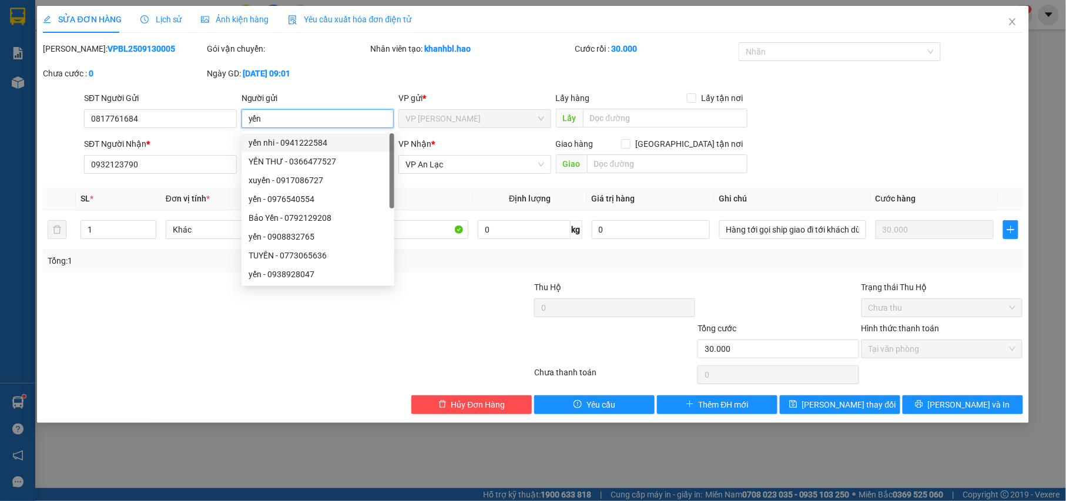
type input "yến"
click at [139, 318] on div at bounding box center [205, 301] width 327 height 41
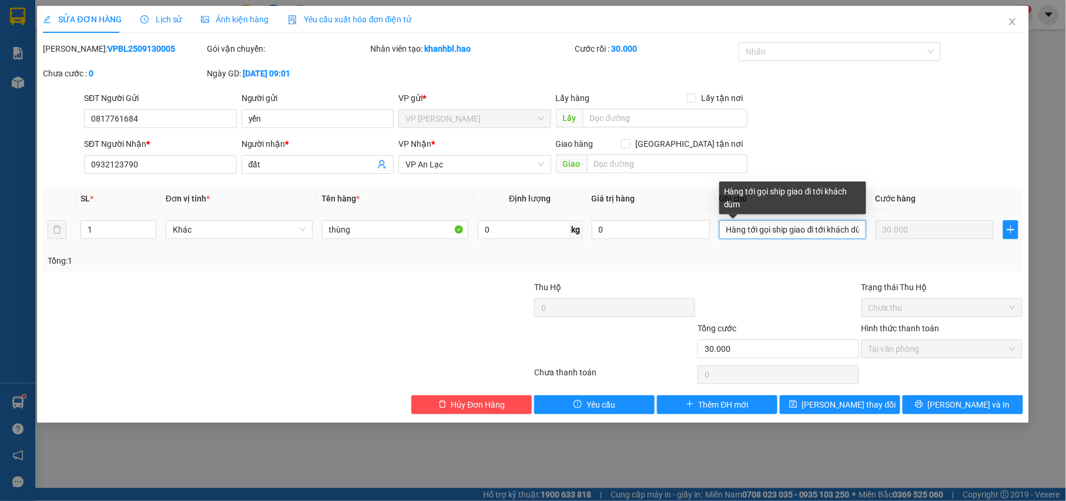
click at [856, 231] on input "Hàng tới gọi ship giao đi tới khách dùm" at bounding box center [793, 229] width 147 height 19
click at [859, 231] on input "Hàng tới gọi ship giao đi tới khách dùm" at bounding box center [793, 229] width 147 height 19
click at [858, 231] on input "Hàng tới gọi ship giao đi tới khách dùm" at bounding box center [793, 229] width 147 height 19
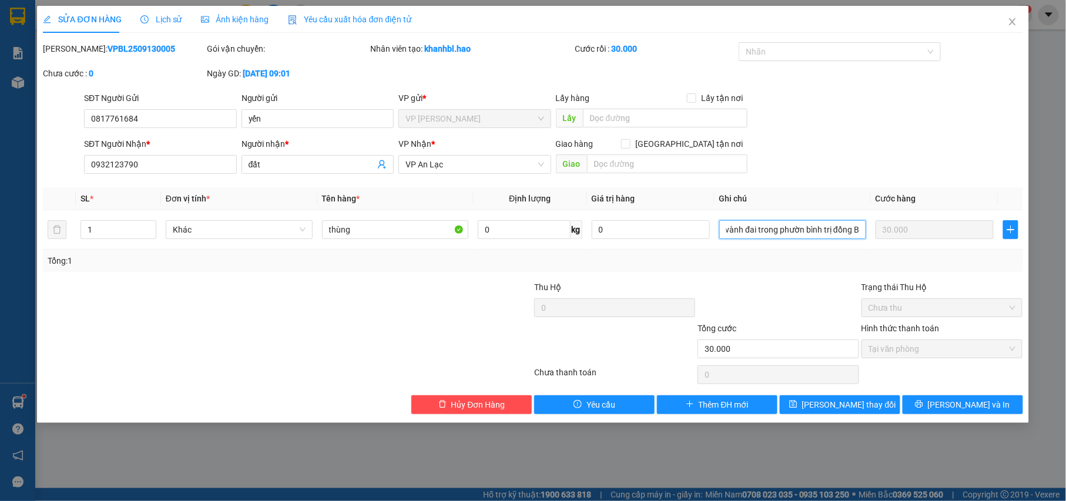
scroll to position [0, 194]
type input "Hàng tới gọi ship giao đi tới khách dùm 226 đường vành đai trong phườn bình trị…"
click at [965, 406] on span "[PERSON_NAME] và In" at bounding box center [969, 405] width 82 height 13
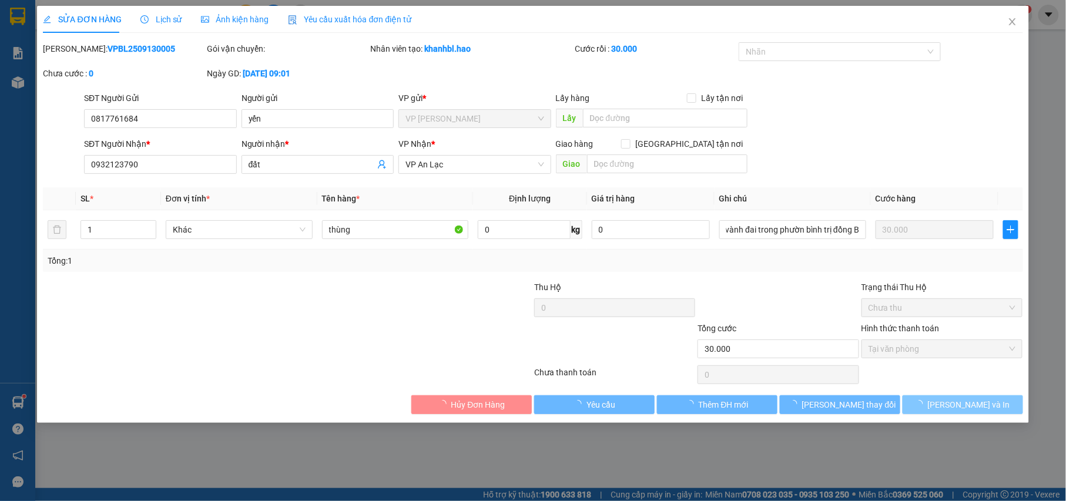
scroll to position [0, 0]
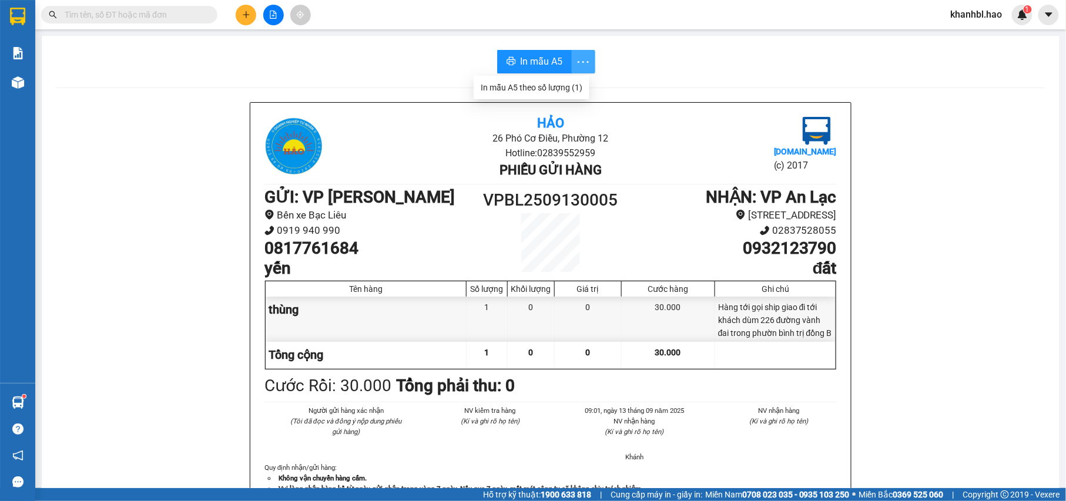
click at [576, 59] on icon "more" at bounding box center [583, 62] width 15 height 15
click at [539, 59] on span "In mẫu A5" at bounding box center [542, 61] width 42 height 15
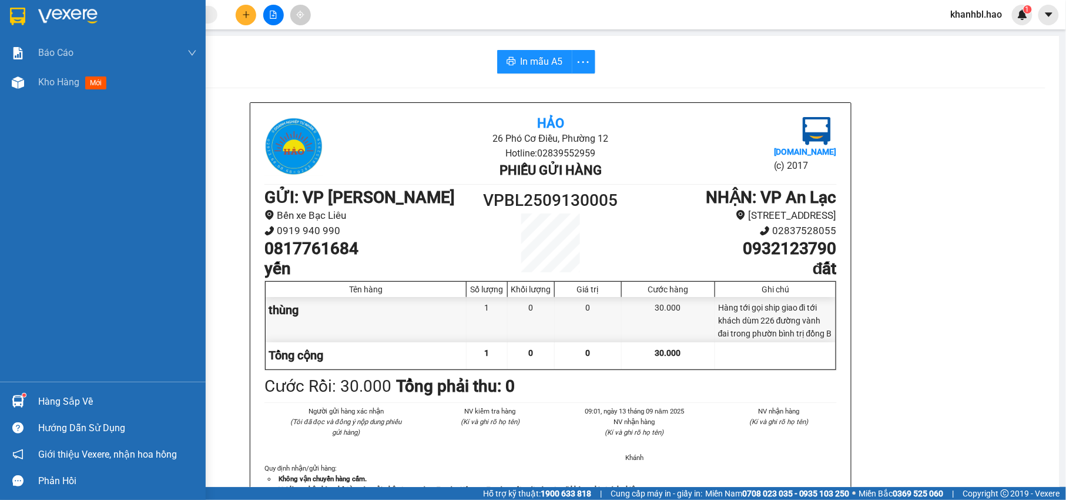
click at [12, 12] on img at bounding box center [17, 17] width 15 height 18
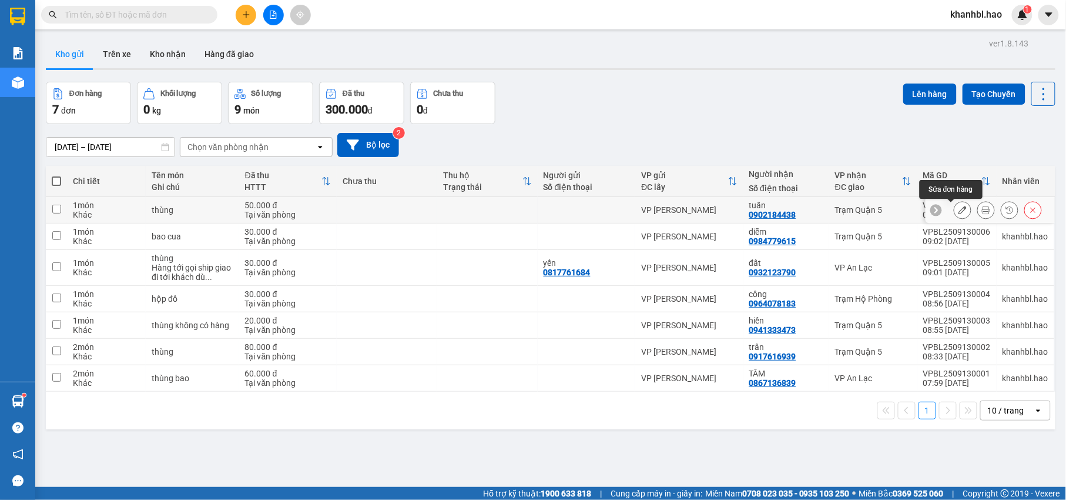
click at [959, 213] on icon at bounding box center [963, 210] width 8 height 8
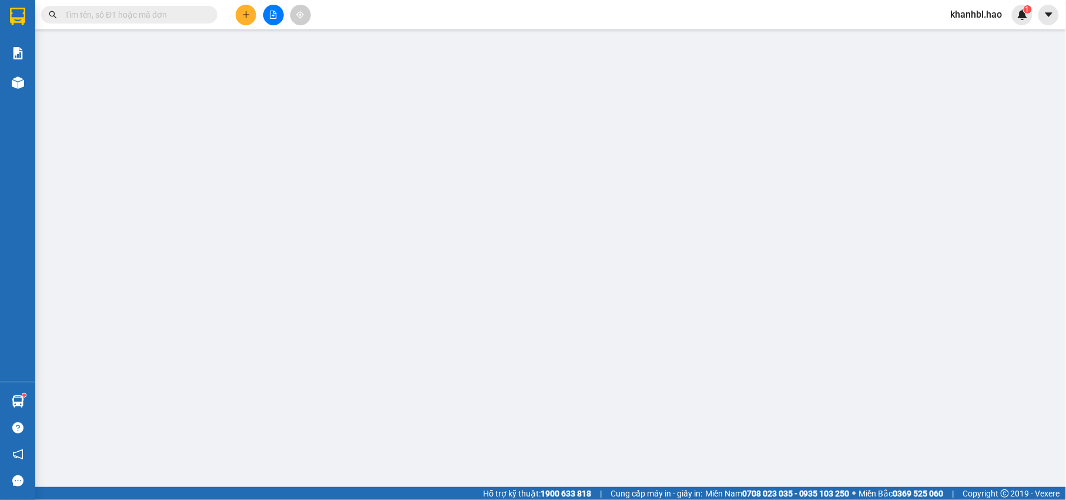
type input "0902184438"
type input "tuấn"
type input "50.000"
type input "0"
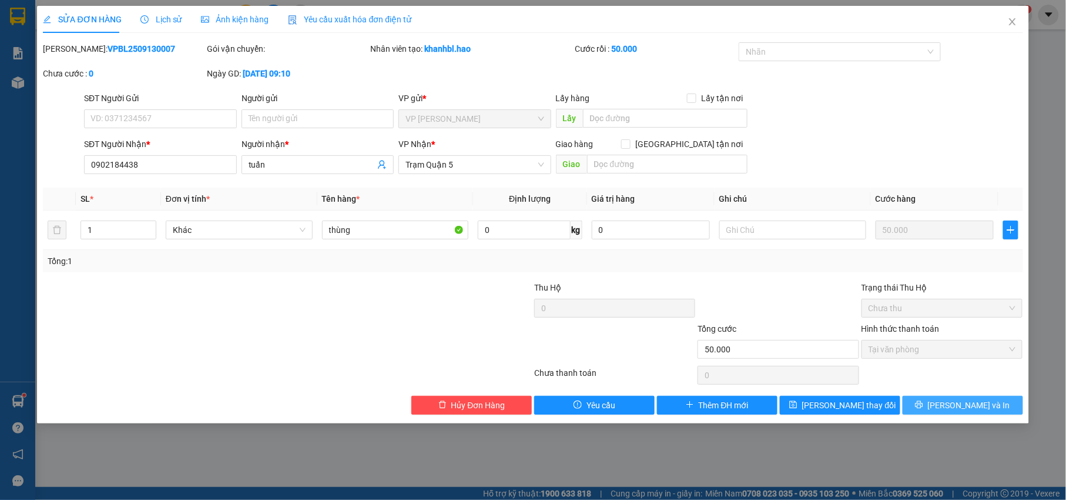
click at [951, 404] on button "[PERSON_NAME] và In" at bounding box center [963, 405] width 121 height 19
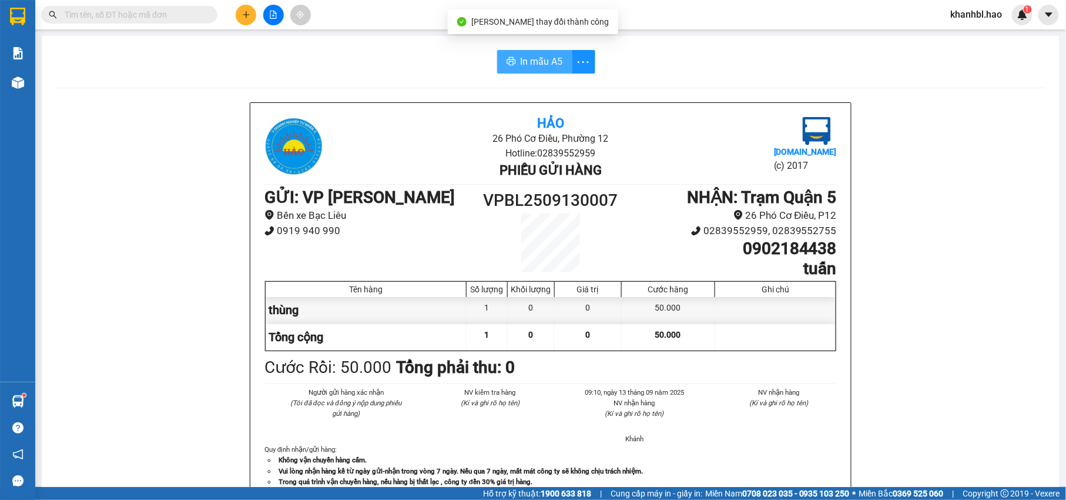
click at [555, 62] on span "In mẫu A5" at bounding box center [542, 61] width 42 height 15
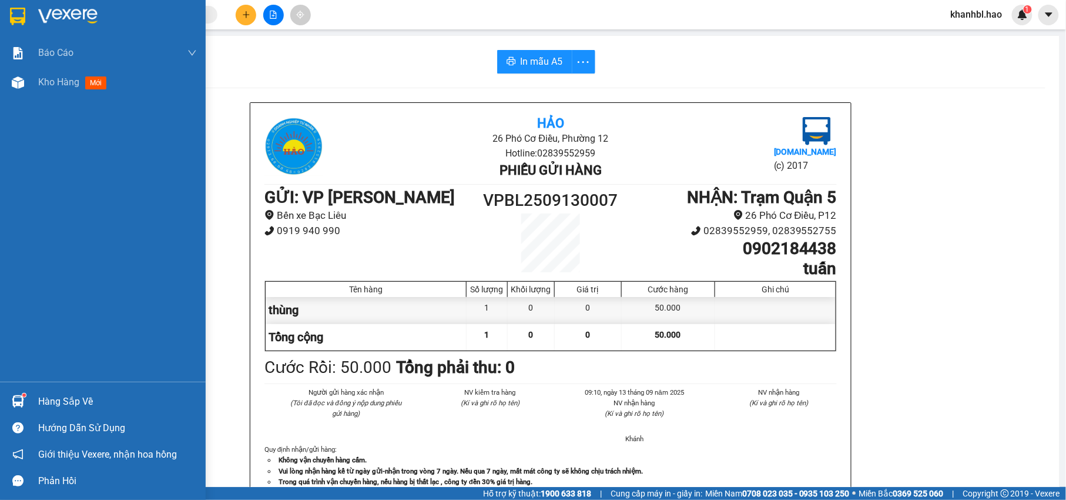
click at [13, 8] on img at bounding box center [17, 17] width 15 height 18
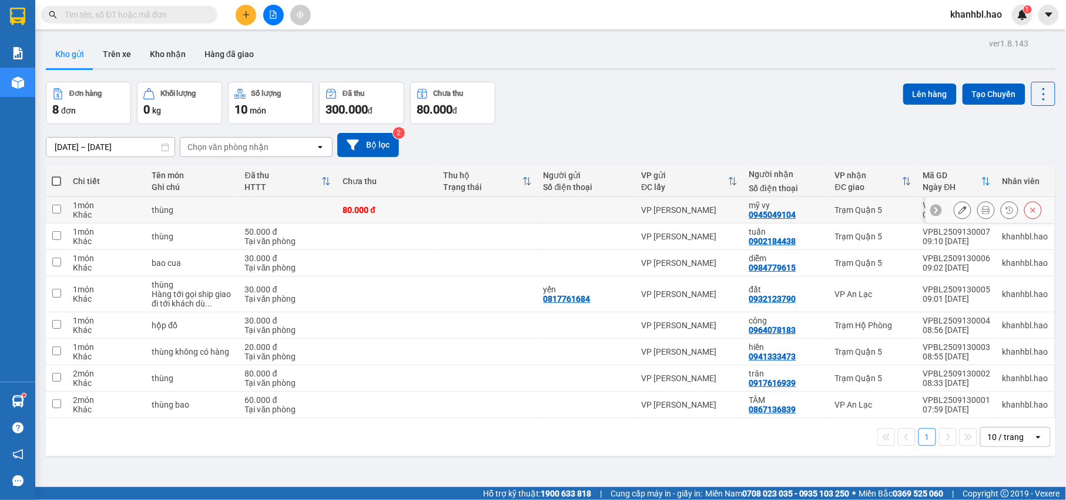
click at [959, 208] on icon at bounding box center [963, 210] width 8 height 8
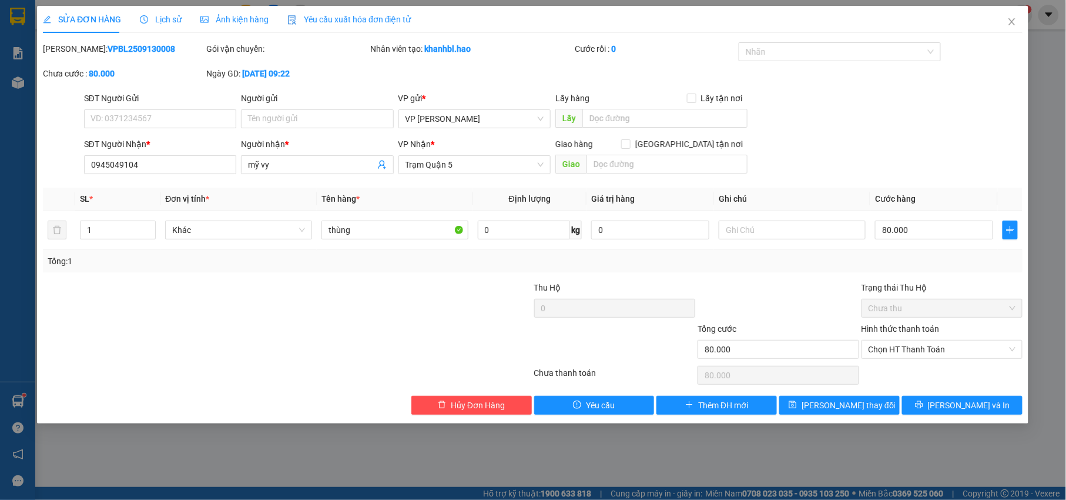
type input "0945049104"
type input "mỹ vy"
type input "80.000"
click at [924, 403] on icon "printer" at bounding box center [919, 404] width 8 height 8
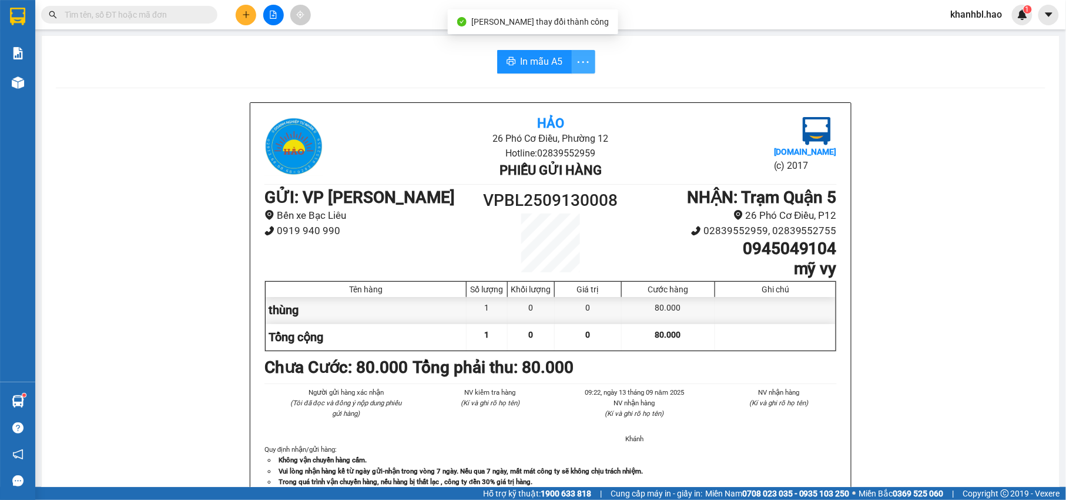
click at [579, 63] on icon "more" at bounding box center [583, 62] width 15 height 15
click at [568, 89] on div "In mẫu A5 theo số lượng (1)" at bounding box center [532, 87] width 102 height 13
click at [544, 62] on span "In mẫu A5" at bounding box center [542, 61] width 42 height 15
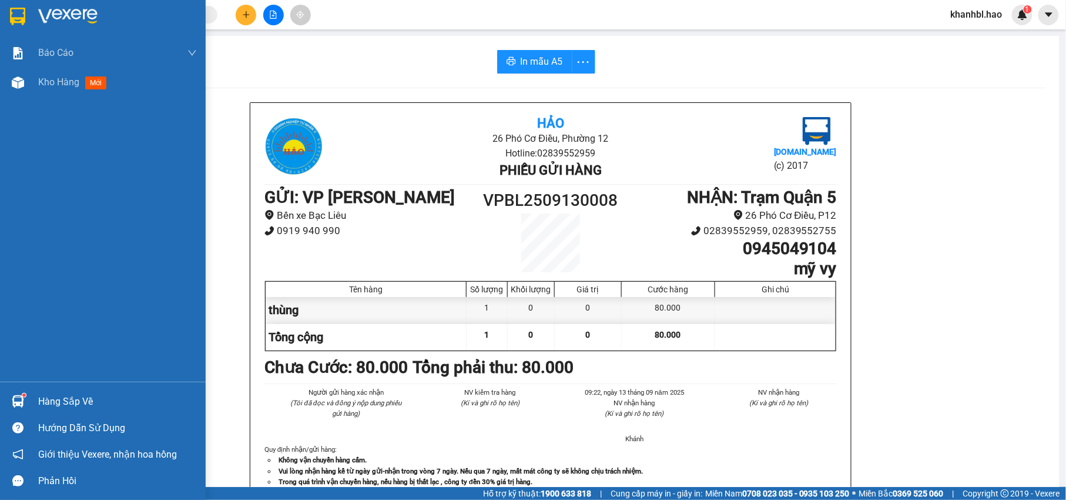
click at [12, 9] on img at bounding box center [17, 17] width 15 height 18
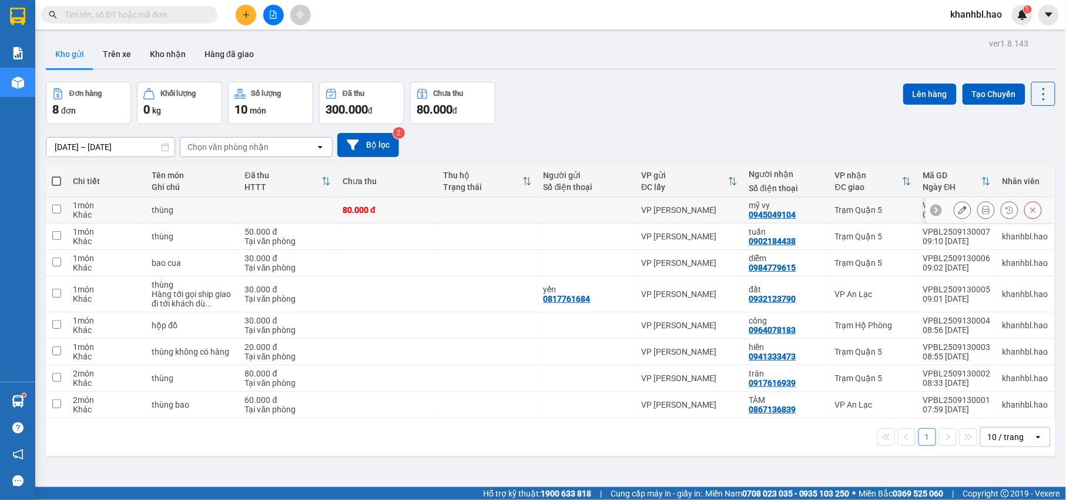
click at [83, 208] on div "1 món" at bounding box center [106, 204] width 67 height 9
checkbox input "true"
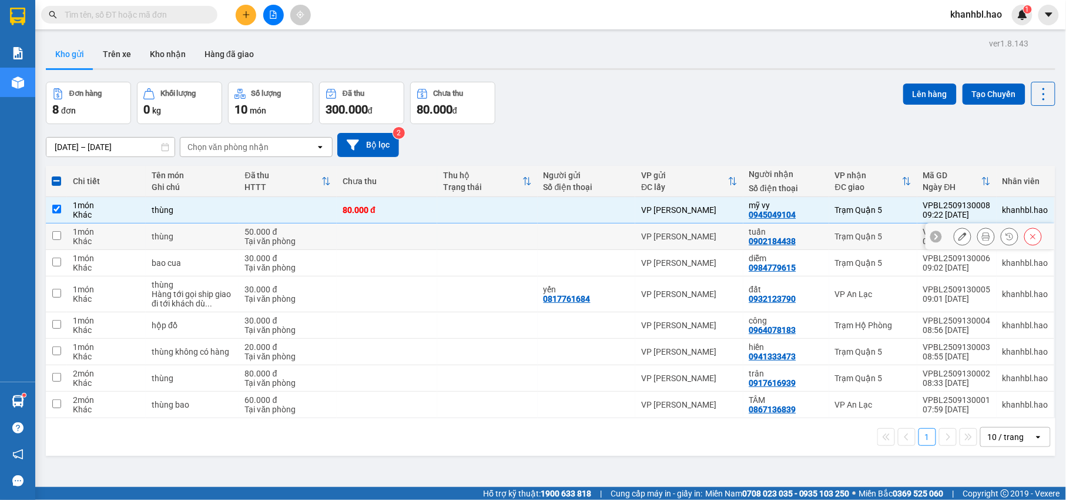
drag, startPoint x: 88, startPoint y: 229, endPoint x: 90, endPoint y: 264, distance: 34.8
click at [89, 232] on div "1 món" at bounding box center [106, 231] width 67 height 9
checkbox input "true"
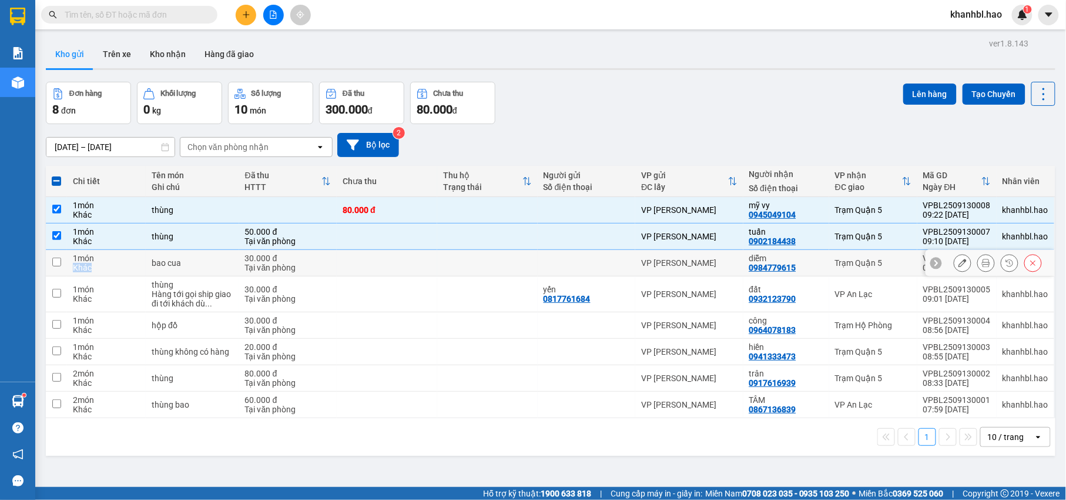
drag, startPoint x: 90, startPoint y: 264, endPoint x: 92, endPoint y: 274, distance: 10.1
click at [92, 266] on div "Khác" at bounding box center [106, 267] width 67 height 9
checkbox input "true"
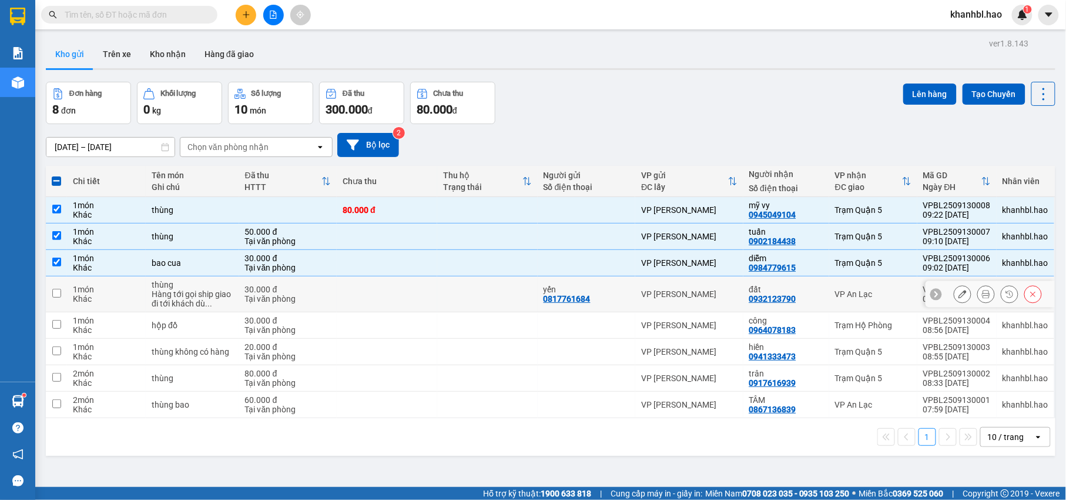
click at [96, 295] on div "1 món Khác" at bounding box center [106, 294] width 67 height 19
checkbox input "true"
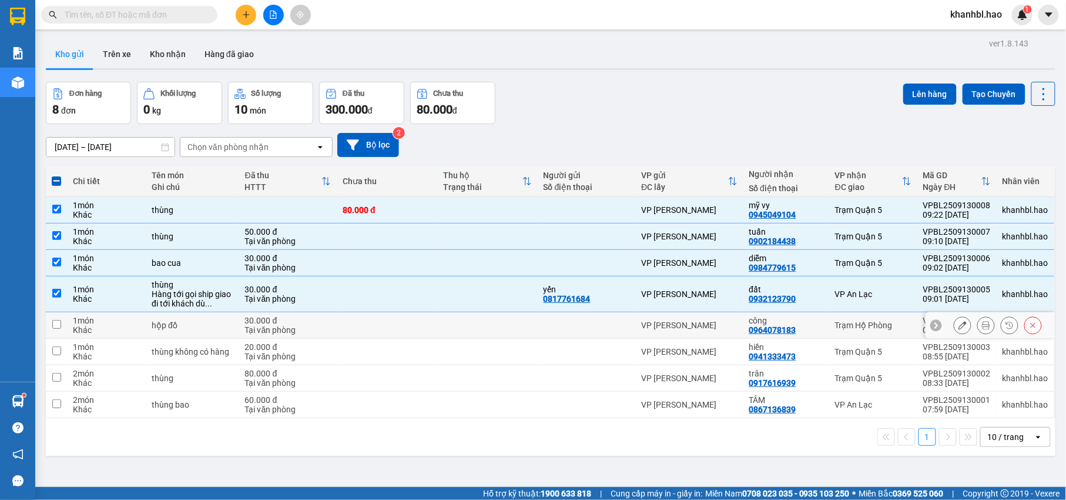
drag, startPoint x: 96, startPoint y: 319, endPoint x: 100, endPoint y: 354, distance: 35.4
click at [97, 320] on div "1 món" at bounding box center [106, 320] width 67 height 9
checkbox input "true"
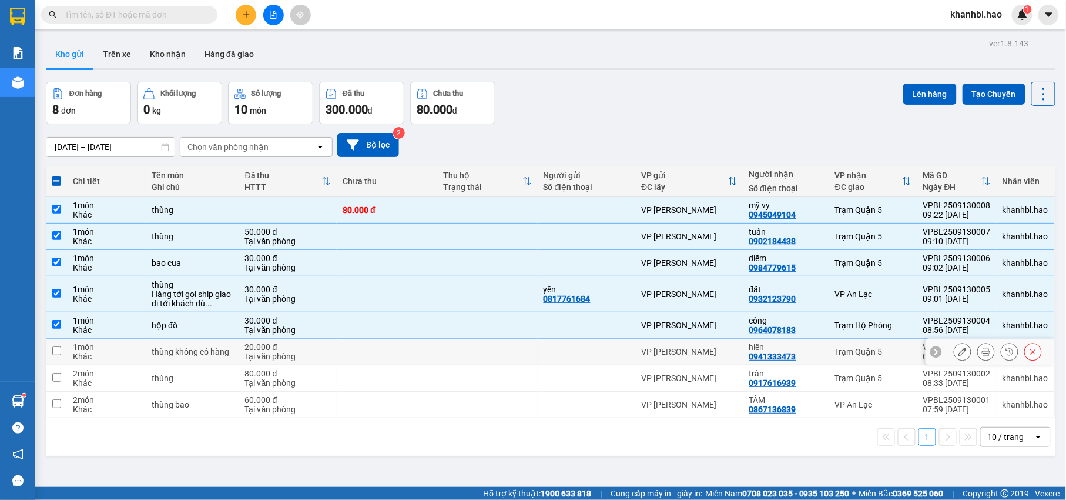
click at [100, 357] on div "Khác" at bounding box center [106, 356] width 67 height 9
checkbox input "true"
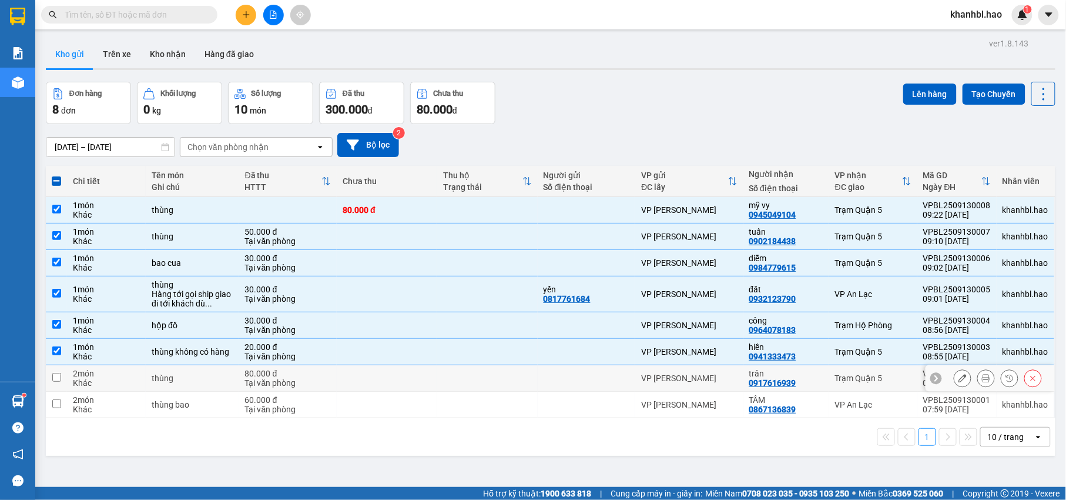
click at [99, 387] on div "Khác" at bounding box center [106, 382] width 67 height 9
checkbox input "true"
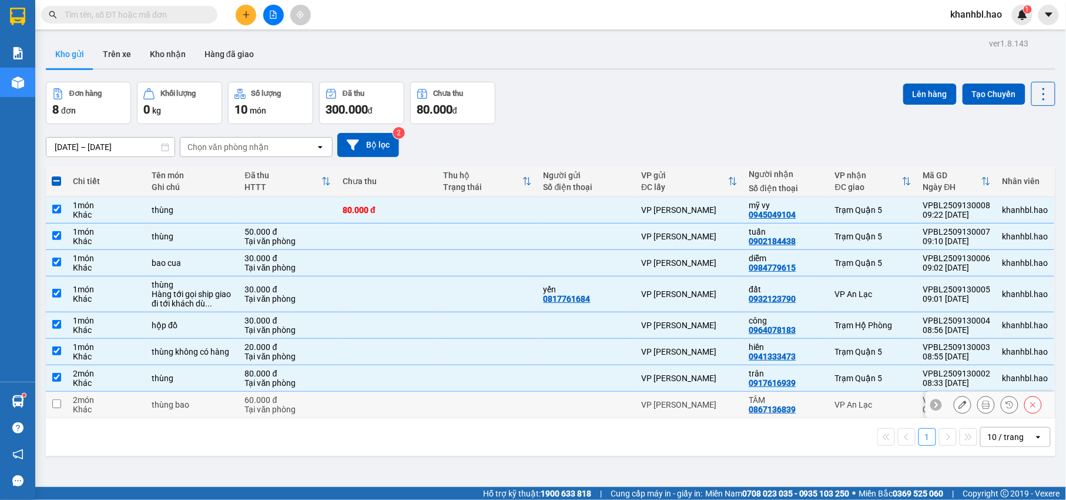
click at [97, 407] on div "Khác" at bounding box center [106, 408] width 67 height 9
checkbox input "true"
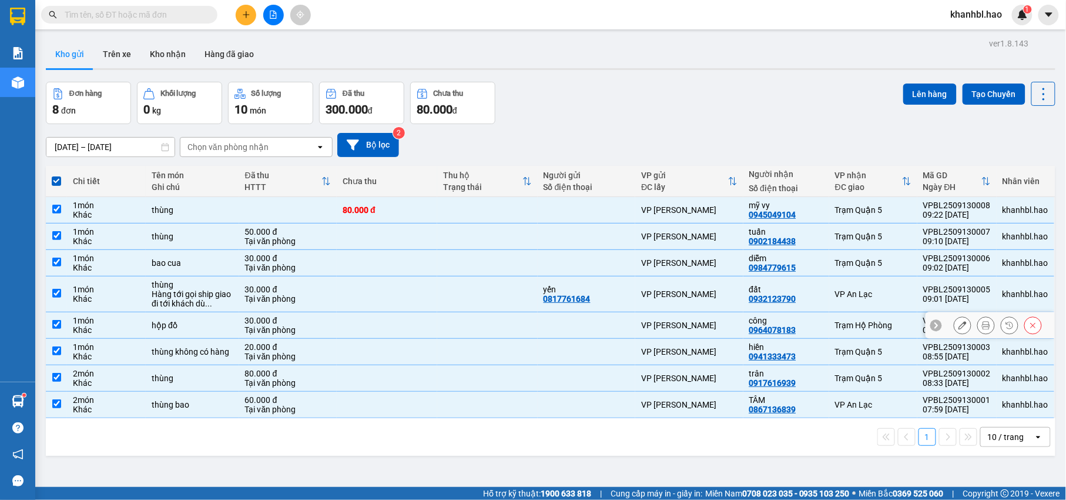
click at [800, 333] on div "công 0964078183" at bounding box center [787, 325] width 74 height 19
checkbox input "false"
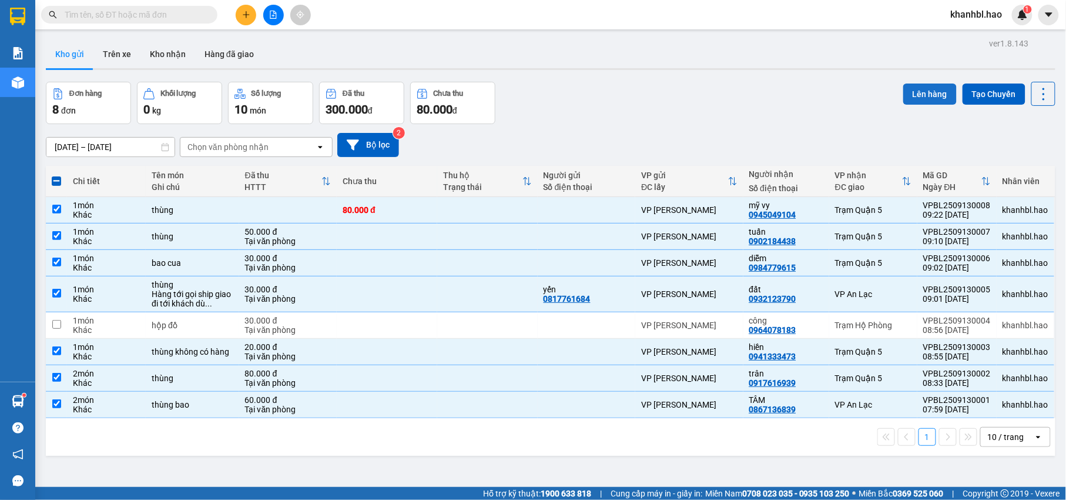
click at [924, 90] on button "Lên hàng" at bounding box center [930, 93] width 53 height 21
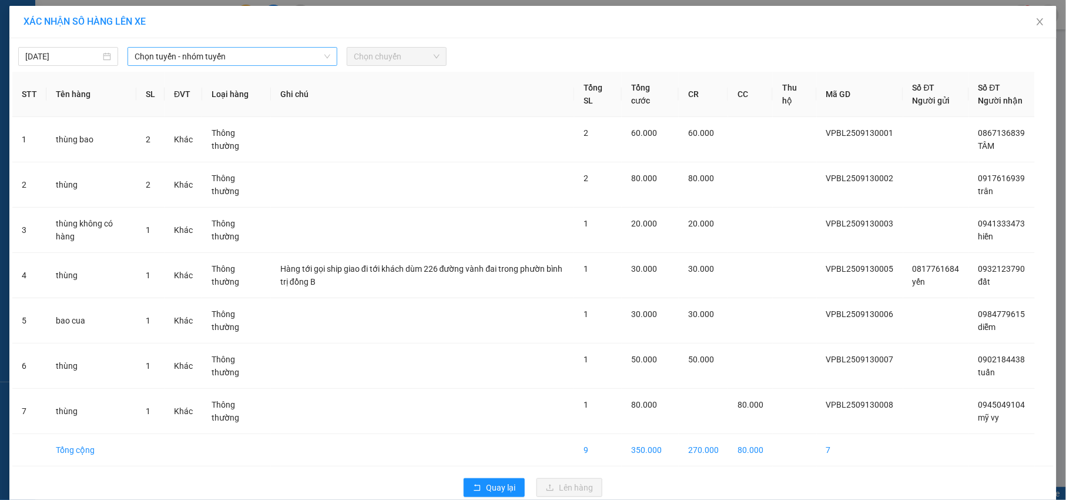
click at [282, 58] on span "Chọn tuyến - nhóm tuyến" at bounding box center [233, 57] width 196 height 18
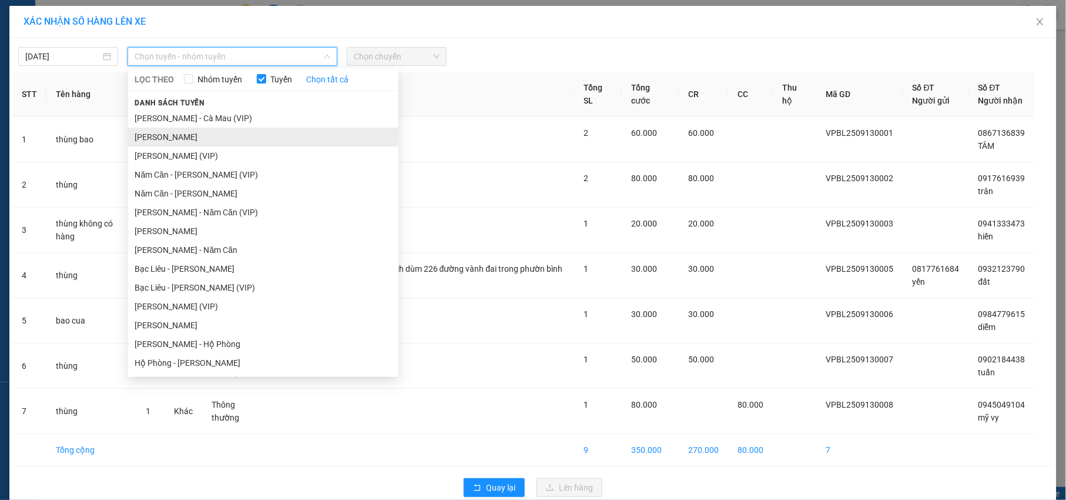
click at [234, 134] on li "Cà Mau - Hồ Chí Minh" at bounding box center [263, 137] width 270 height 19
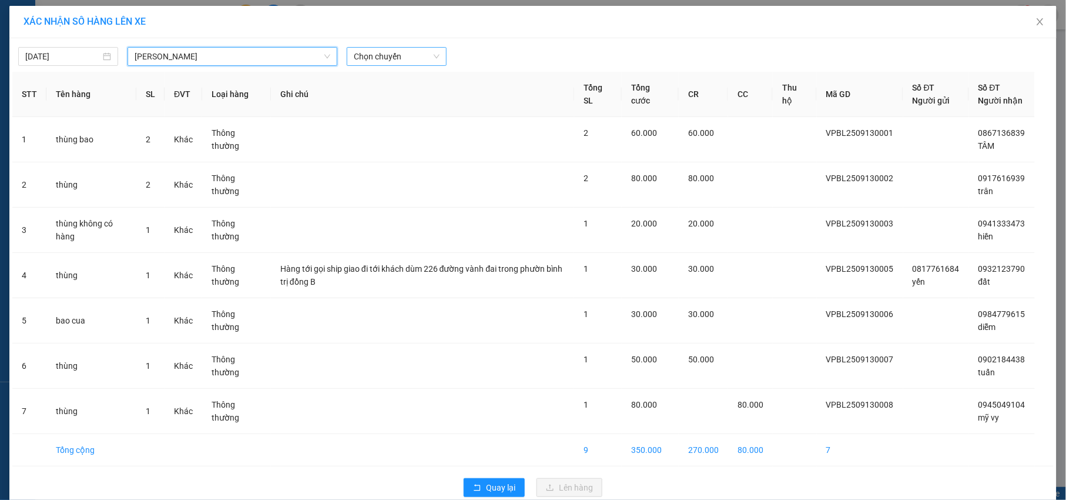
click at [414, 57] on span "Chọn chuyến" at bounding box center [397, 57] width 86 height 18
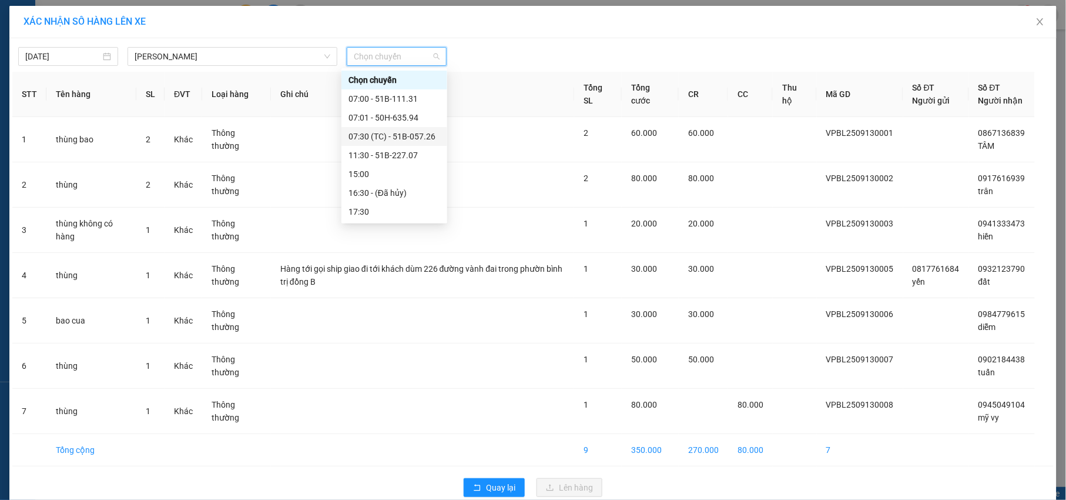
click at [405, 137] on div "07:30 (TC) - 51B-057.26" at bounding box center [395, 136] width 92 height 13
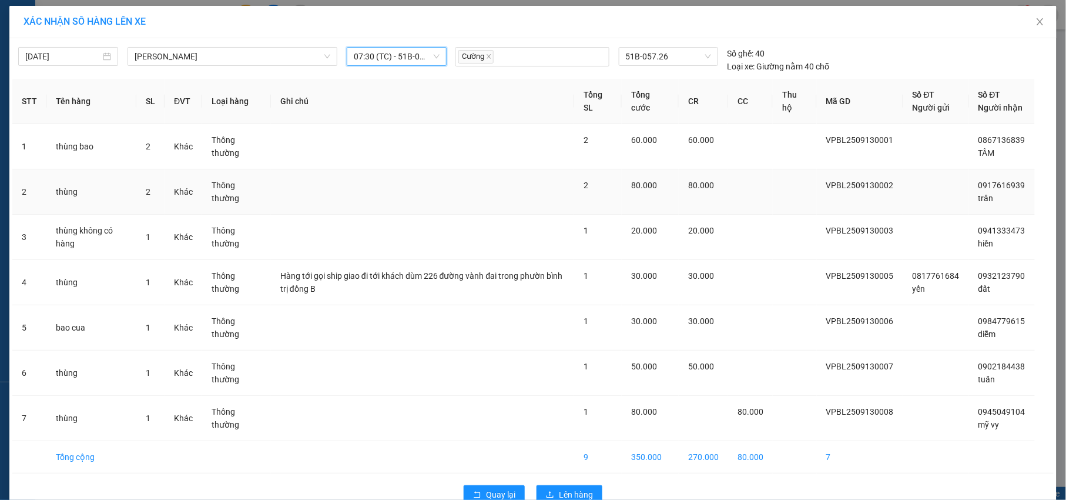
scroll to position [41, 0]
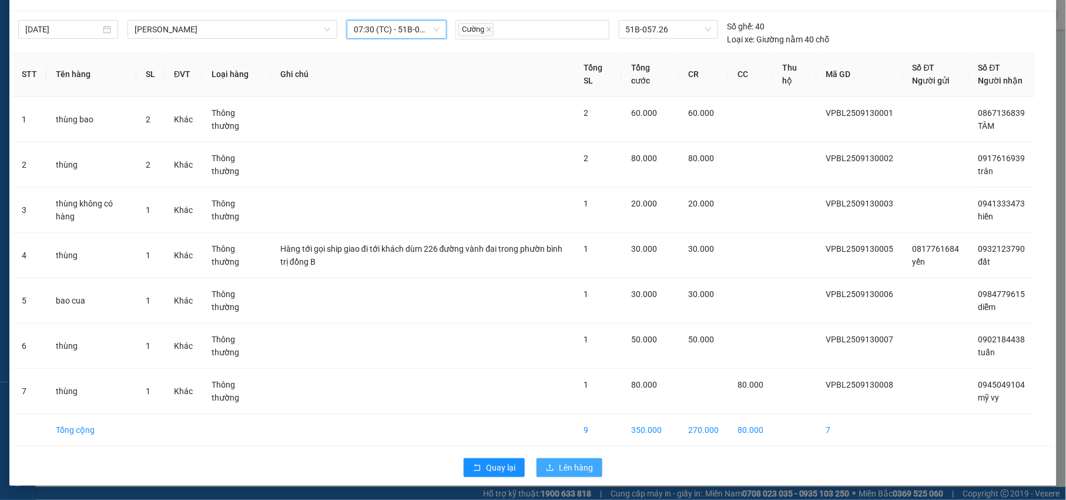
click at [569, 467] on span "Lên hàng" at bounding box center [576, 467] width 34 height 13
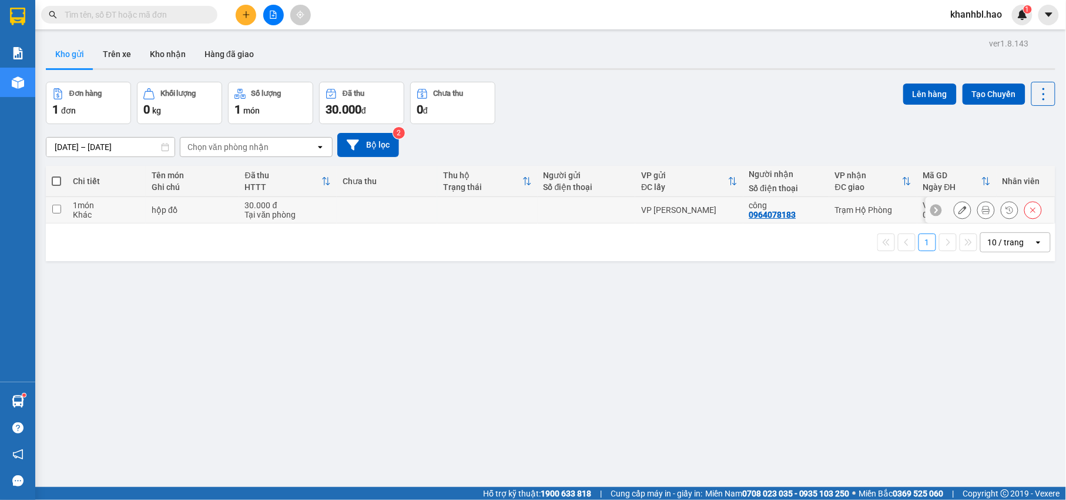
click at [57, 208] on input "checkbox" at bounding box center [56, 209] width 9 height 9
checkbox input "true"
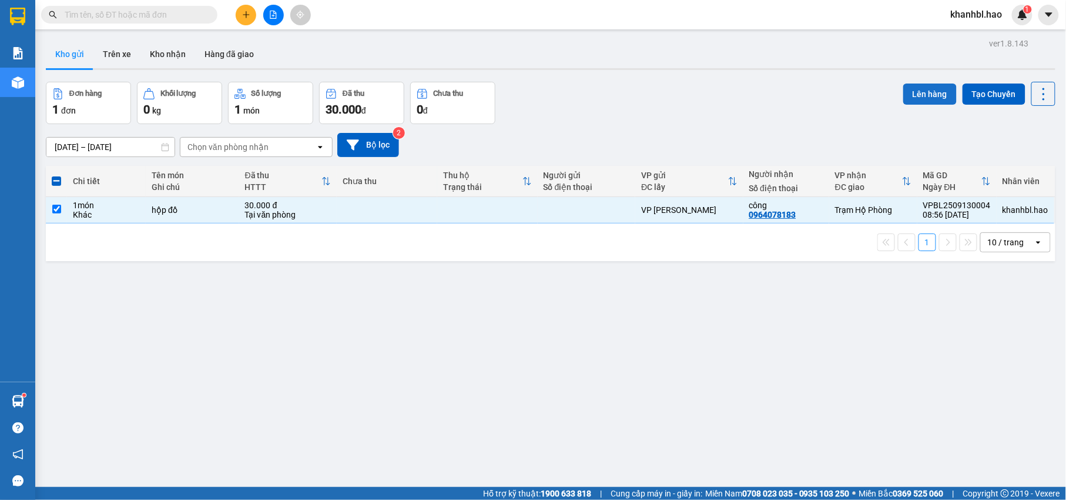
click at [921, 95] on button "Lên hàng" at bounding box center [930, 93] width 53 height 21
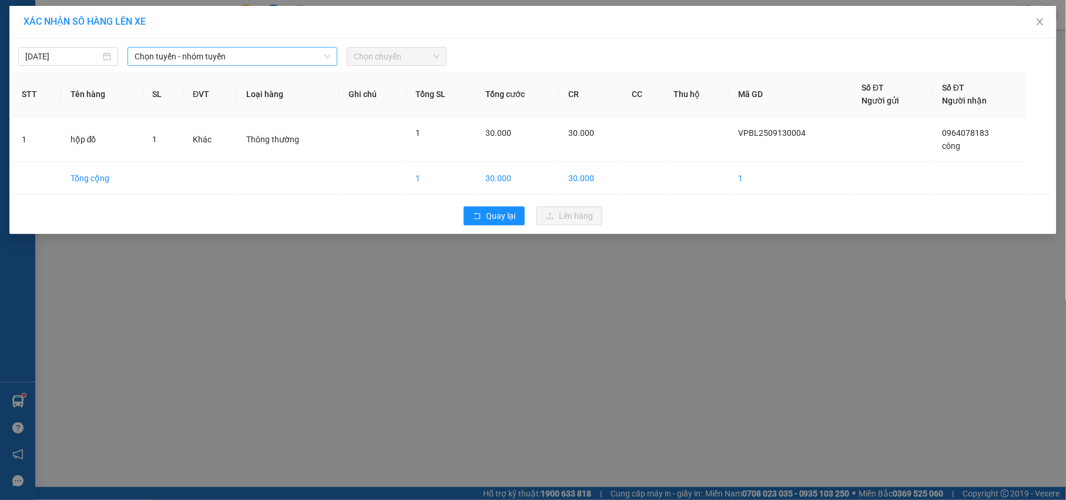
click at [326, 55] on icon "down" at bounding box center [327, 56] width 7 height 7
click at [297, 52] on span "Chọn tuyến - nhóm tuyến" at bounding box center [233, 57] width 196 height 18
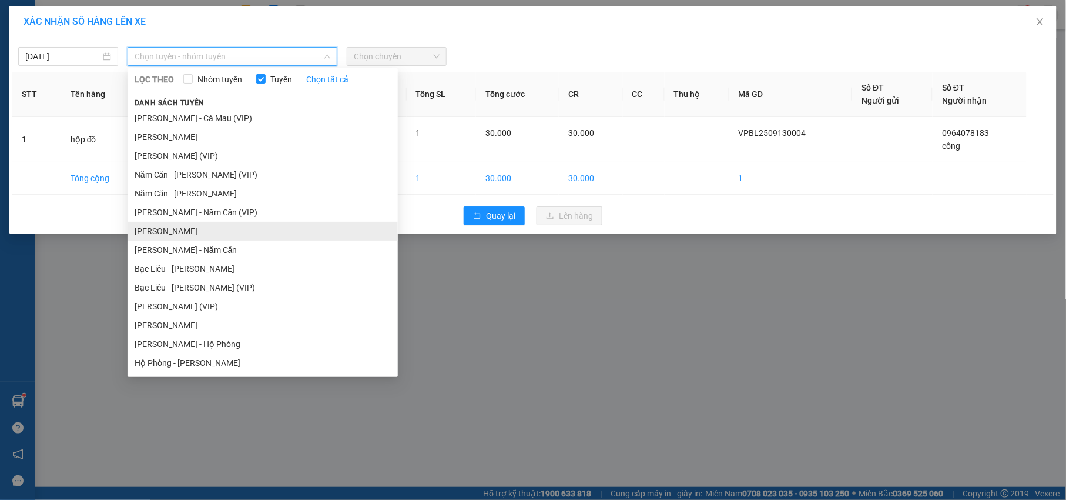
click at [194, 232] on li "Hồ Chí Minh - Cà Mau" at bounding box center [263, 231] width 270 height 19
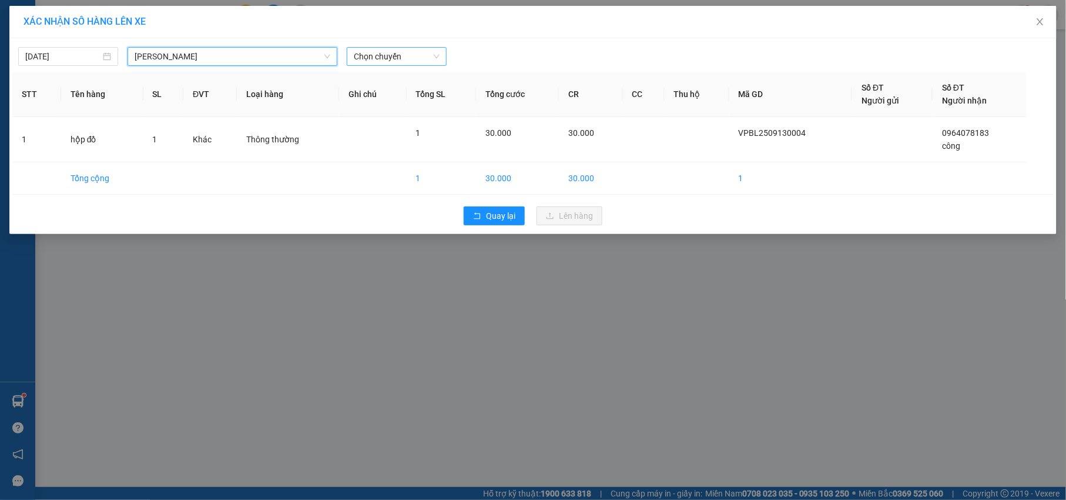
click at [407, 56] on span "Chọn chuyến" at bounding box center [397, 57] width 86 height 18
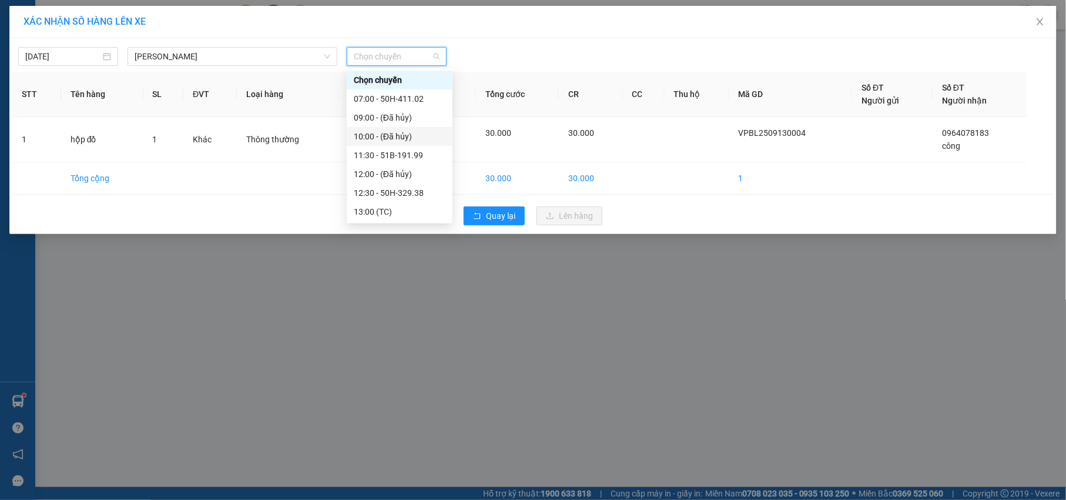
click at [256, 260] on div "XÁC NHẬN SỐ HÀNG LÊN XE 13/09/2025 Hồ Chí Minh - Cà Mau LỌC THEO Nhóm tuyến Tuy…" at bounding box center [533, 250] width 1066 height 500
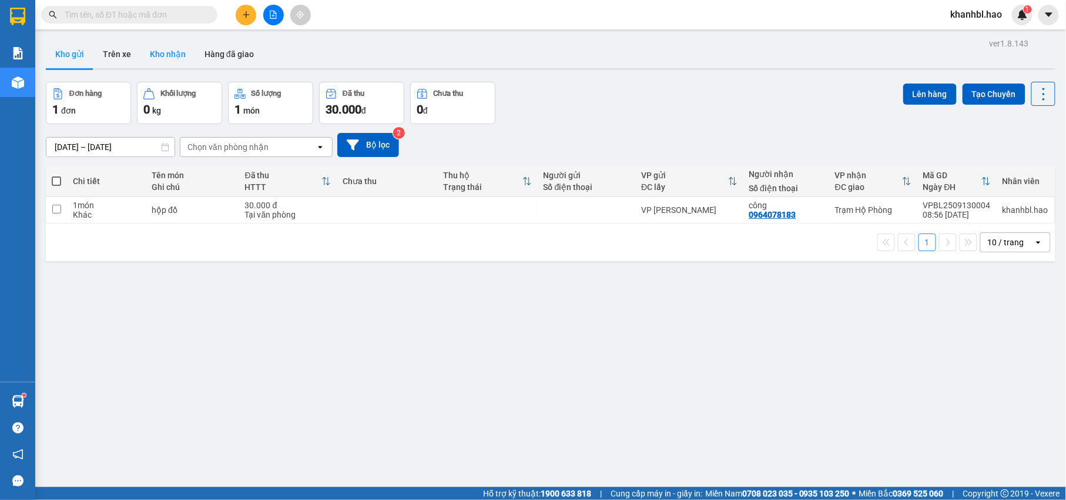
click at [156, 53] on button "Kho nhận" at bounding box center [168, 54] width 55 height 28
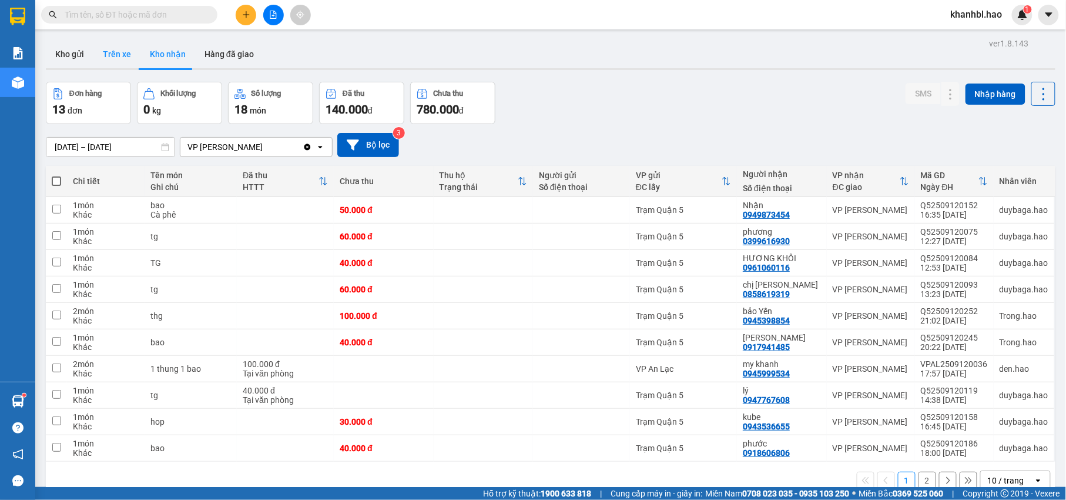
click at [122, 55] on button "Trên xe" at bounding box center [116, 54] width 47 height 28
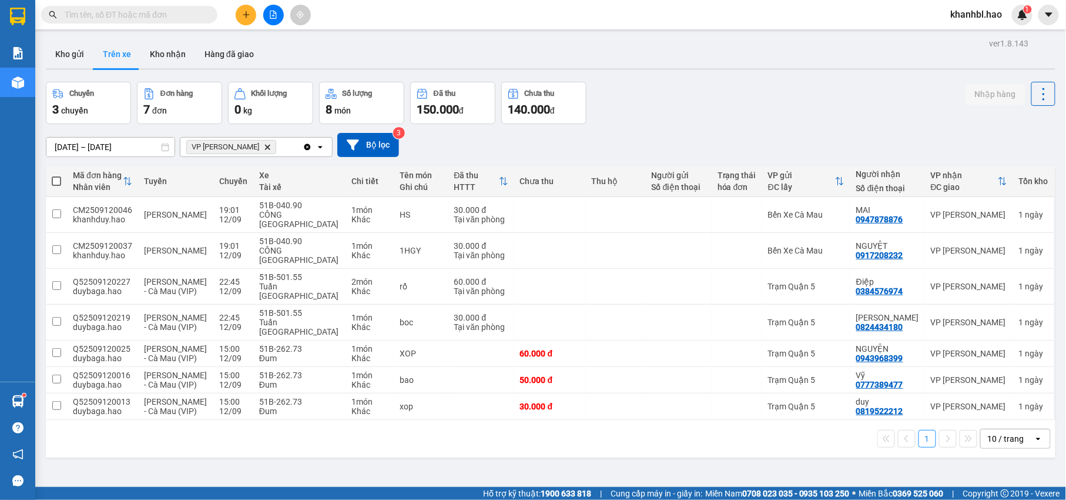
click at [122, 55] on button "Trên xe" at bounding box center [116, 54] width 47 height 28
click at [58, 51] on button "Kho gửi" at bounding box center [70, 54] width 48 height 28
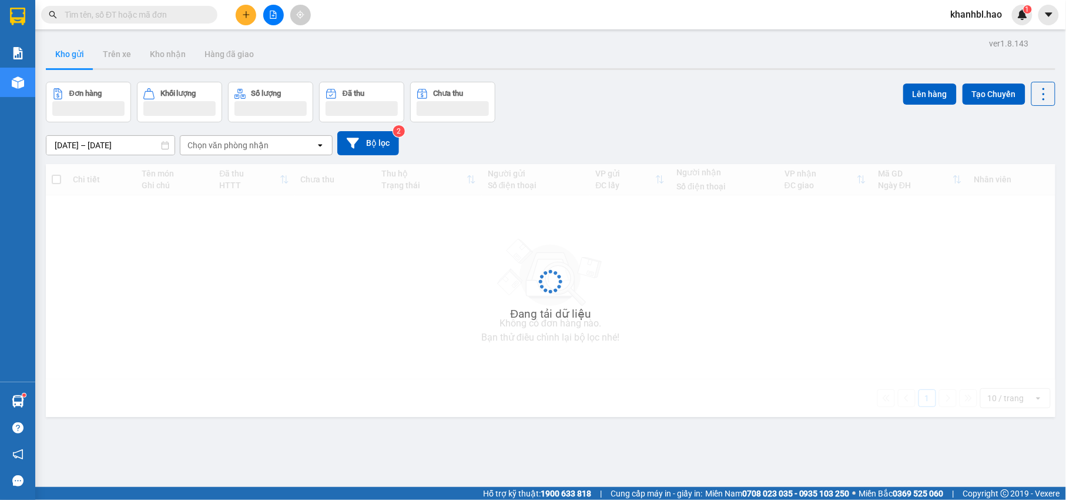
click at [58, 51] on button "Kho gửi" at bounding box center [70, 54] width 48 height 28
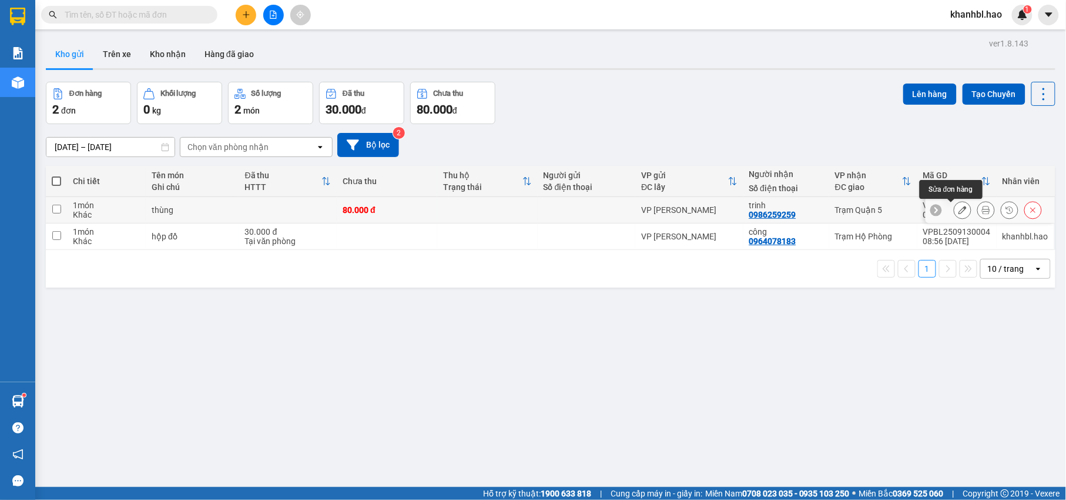
click at [959, 210] on icon at bounding box center [963, 210] width 8 height 8
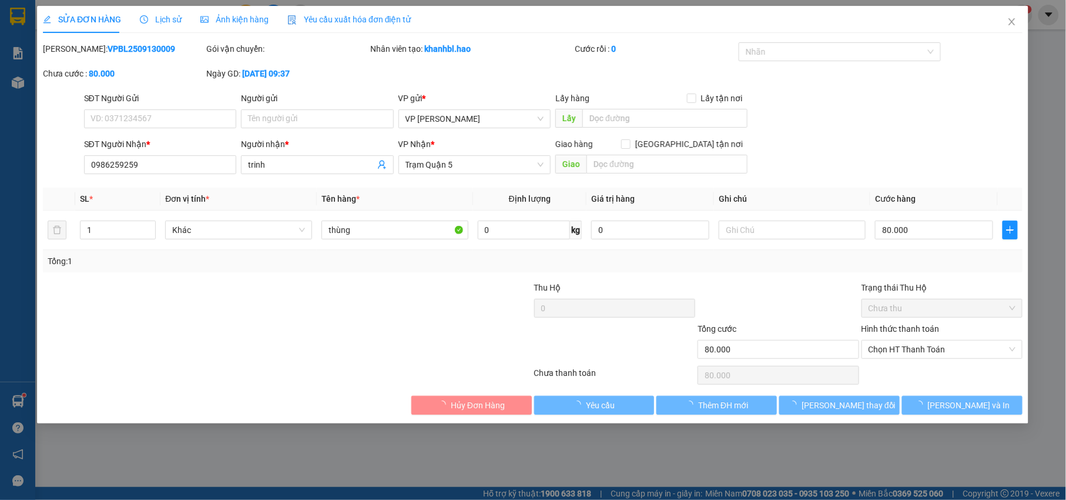
type input "0986259259"
type input "trinh"
type input "80.000"
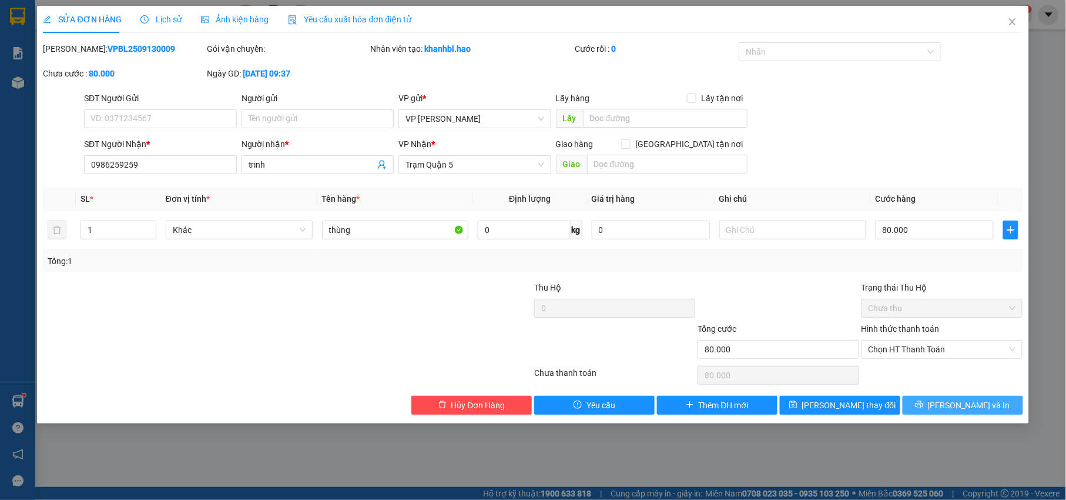
click at [953, 407] on span "[PERSON_NAME] và In" at bounding box center [969, 405] width 82 height 13
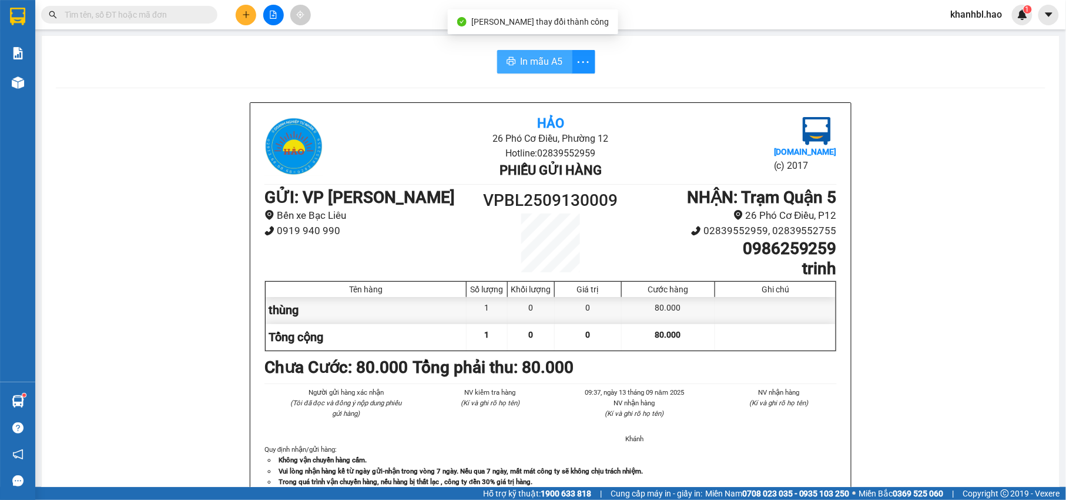
click at [521, 59] on span "In mẫu A5" at bounding box center [542, 61] width 42 height 15
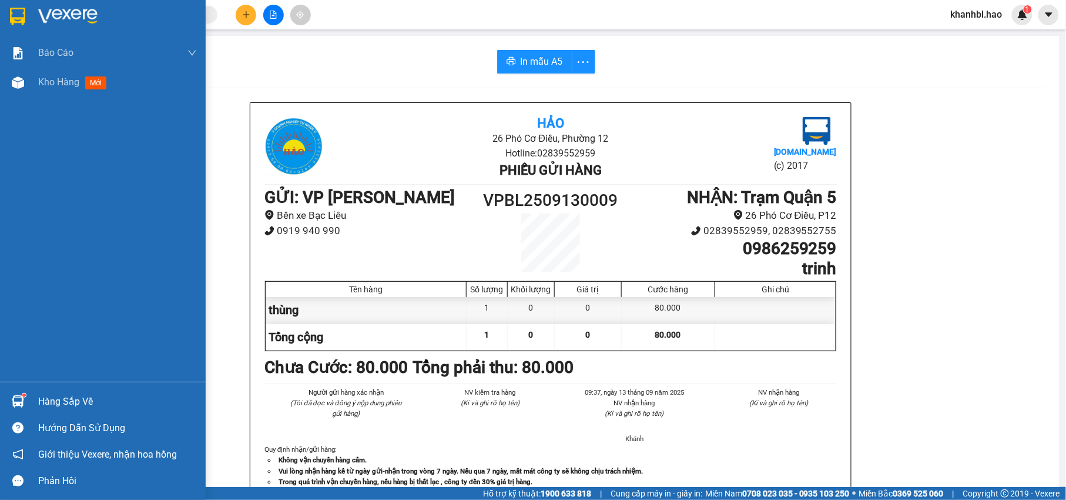
click at [10, 8] on img at bounding box center [17, 17] width 15 height 18
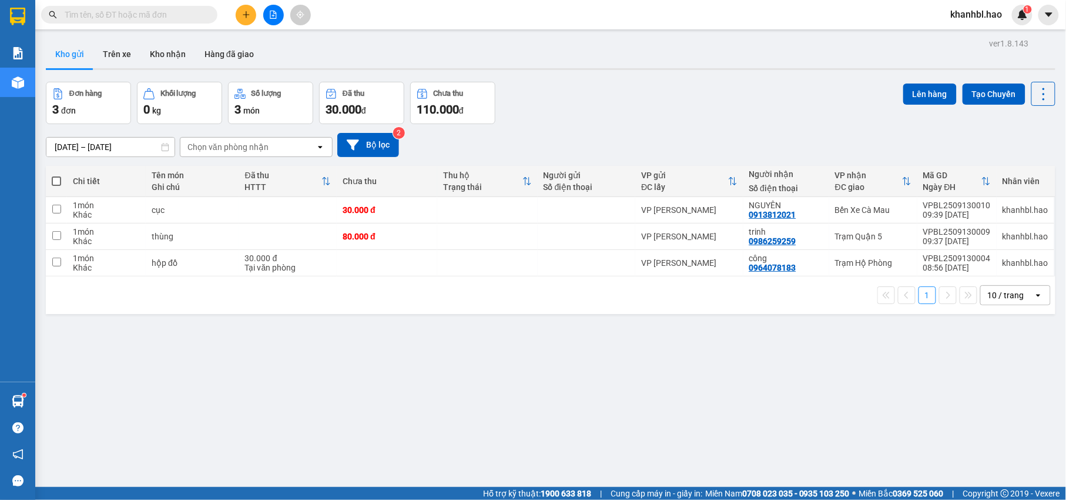
click at [78, 52] on button "Kho gửi" at bounding box center [70, 54] width 48 height 28
click at [959, 210] on icon at bounding box center [963, 210] width 8 height 8
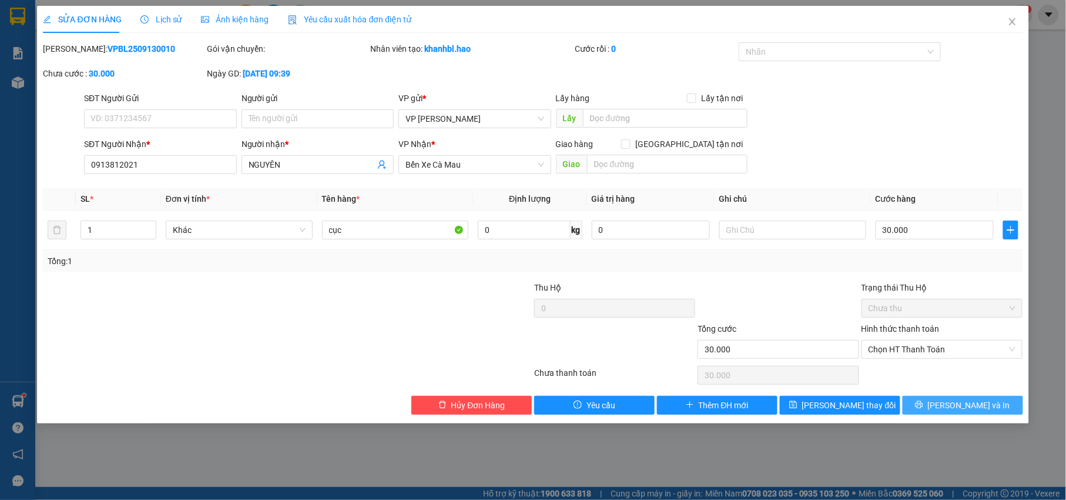
click at [939, 409] on button "[PERSON_NAME] và In" at bounding box center [963, 405] width 121 height 19
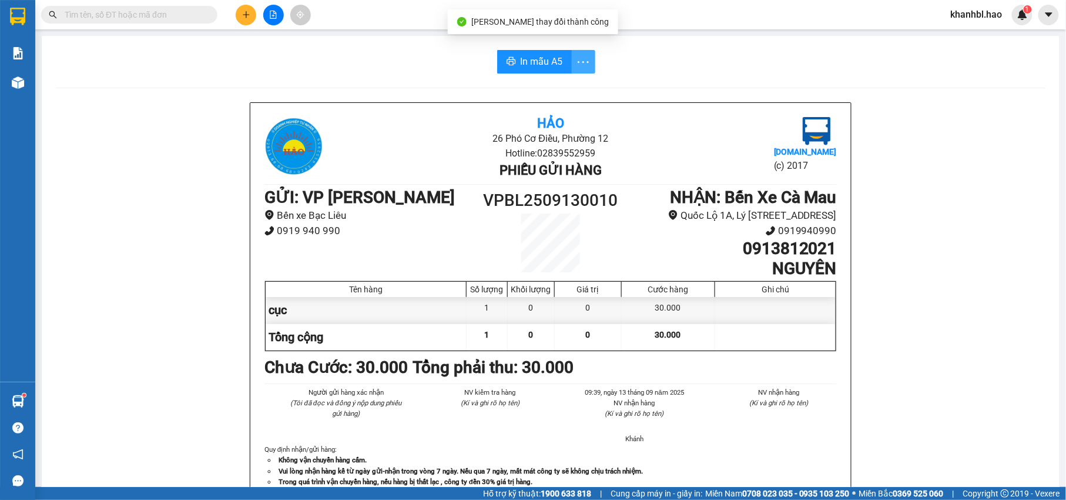
click at [580, 60] on icon "more" at bounding box center [583, 62] width 15 height 15
click at [551, 88] on div "In mẫu A5 theo số lượng (1)" at bounding box center [532, 87] width 102 height 13
click at [539, 61] on span "In mẫu A5" at bounding box center [542, 61] width 42 height 15
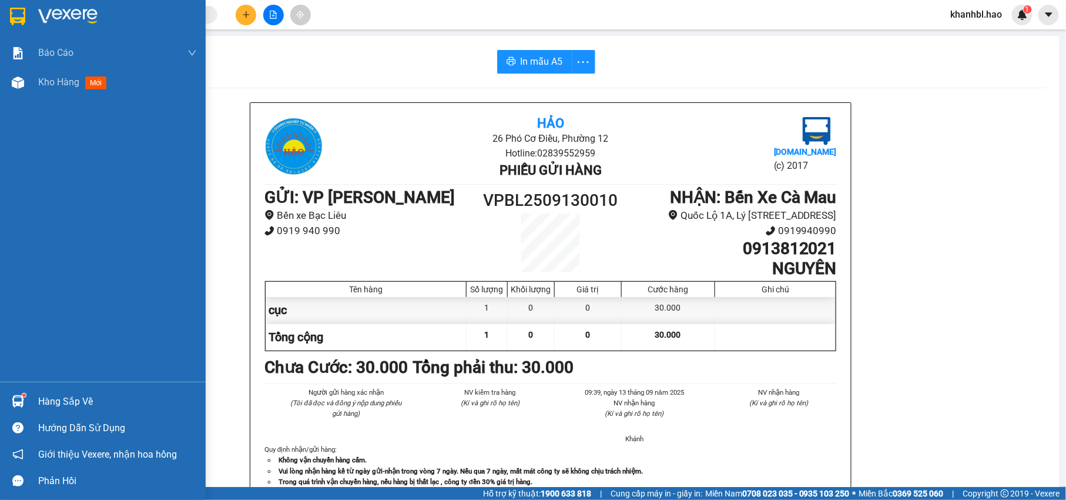
click at [4, 15] on div at bounding box center [103, 19] width 206 height 38
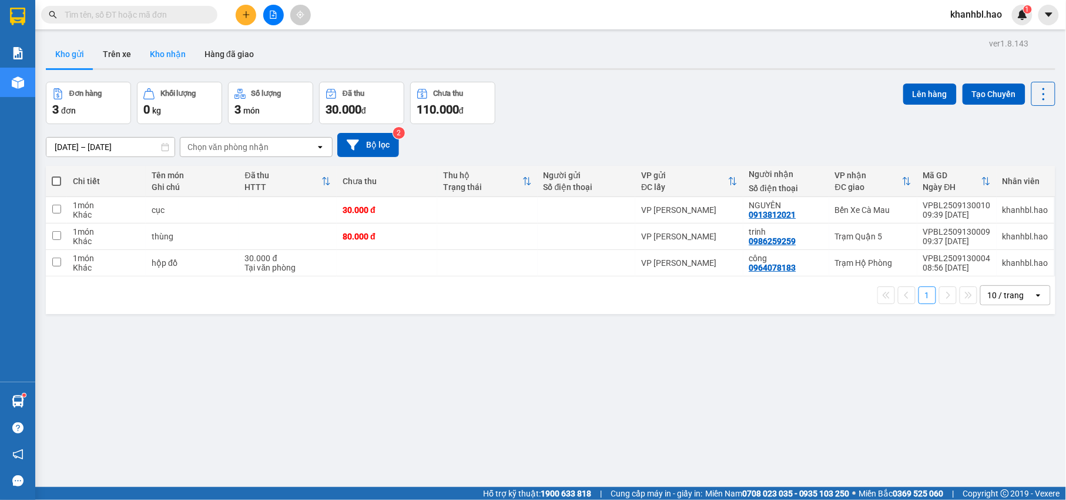
click at [175, 50] on button "Kho nhận" at bounding box center [168, 54] width 55 height 28
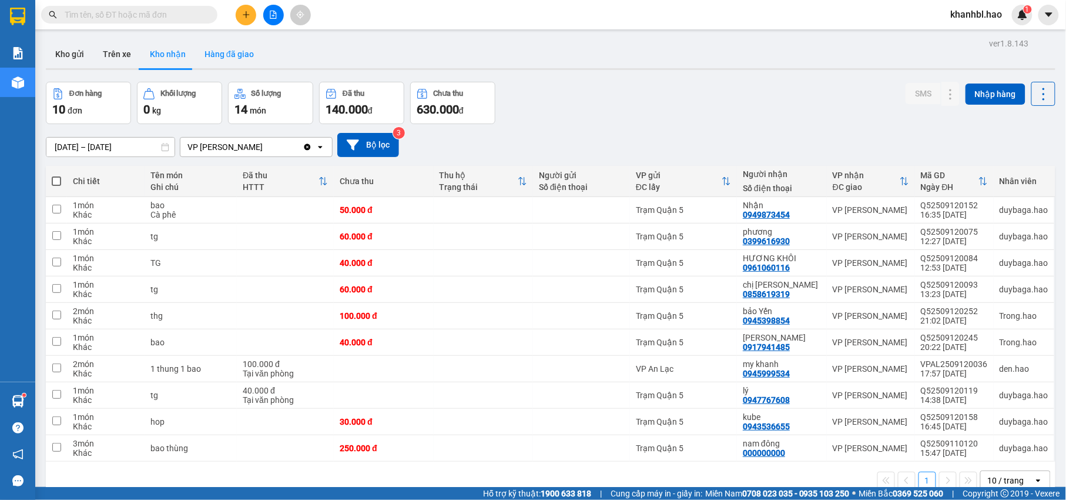
click at [210, 50] on button "Hàng đã giao" at bounding box center [229, 54] width 68 height 28
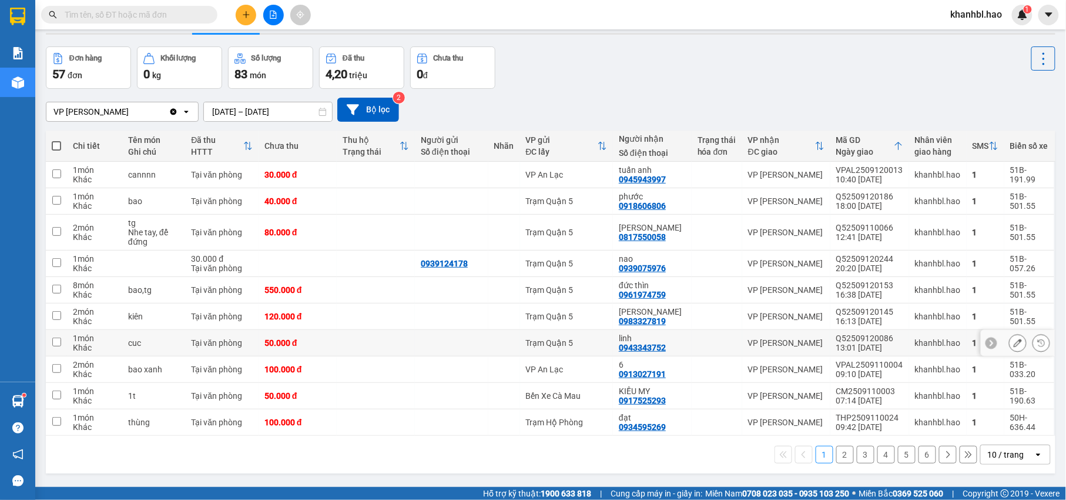
scroll to position [54, 0]
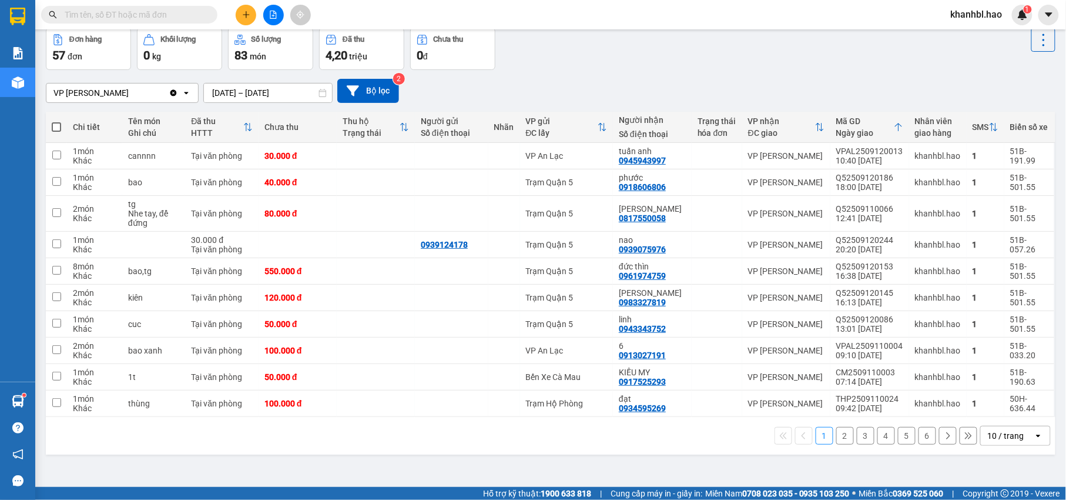
click at [837, 433] on button "2" at bounding box center [846, 436] width 18 height 18
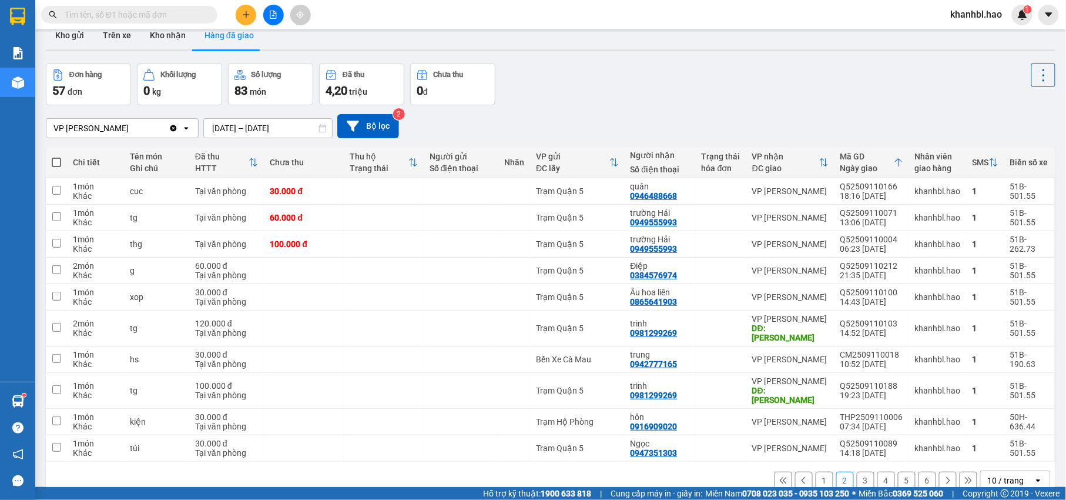
scroll to position [0, 0]
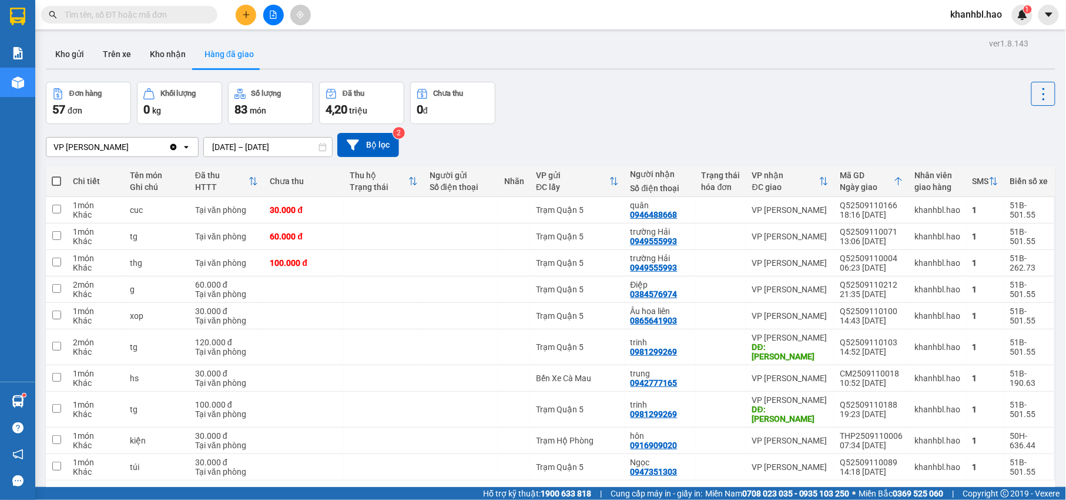
click at [98, 11] on input "text" at bounding box center [134, 14] width 139 height 13
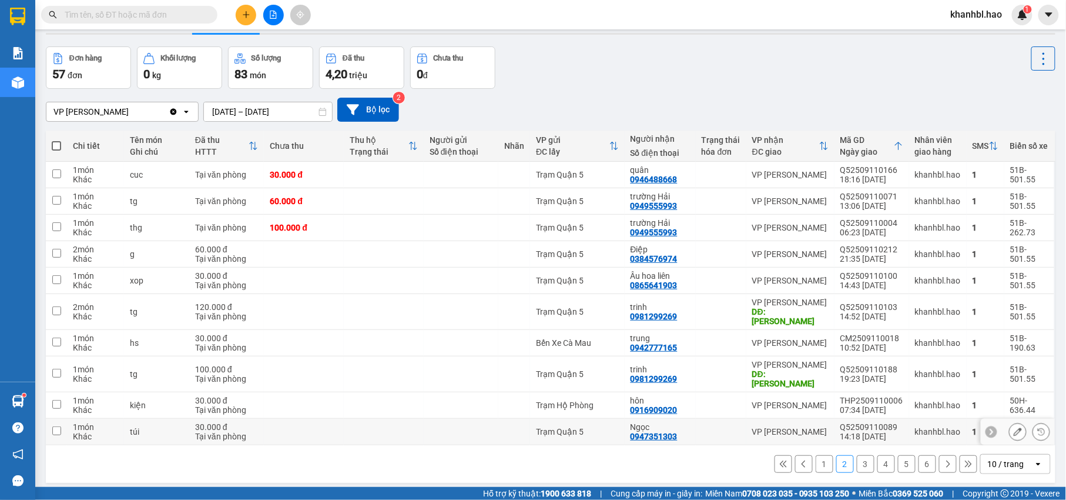
scroll to position [54, 0]
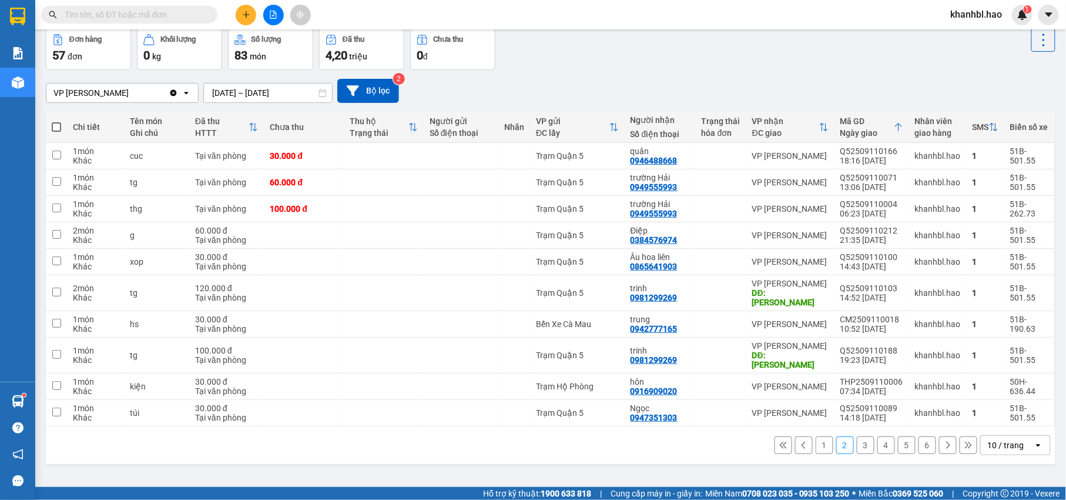
click at [98, 11] on input "text" at bounding box center [134, 14] width 139 height 13
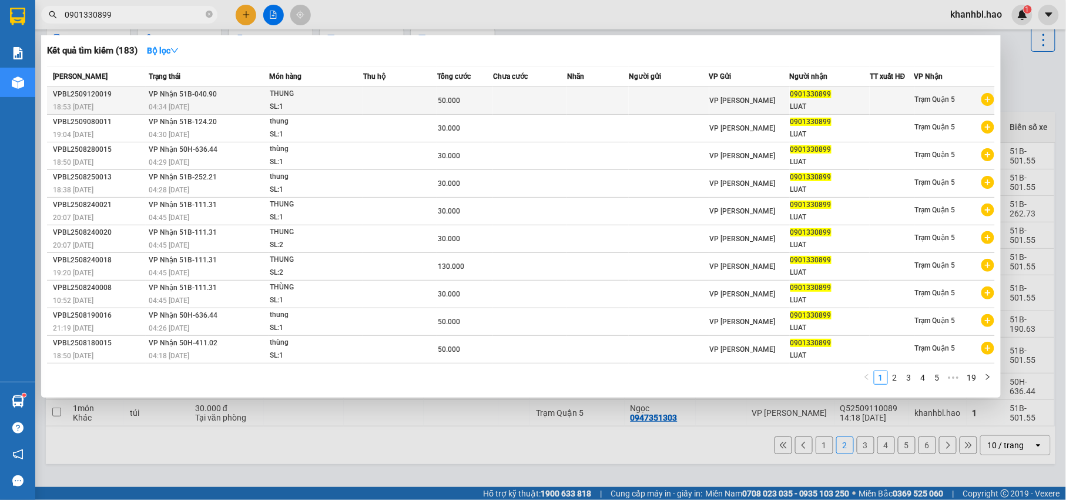
type input "0901330899"
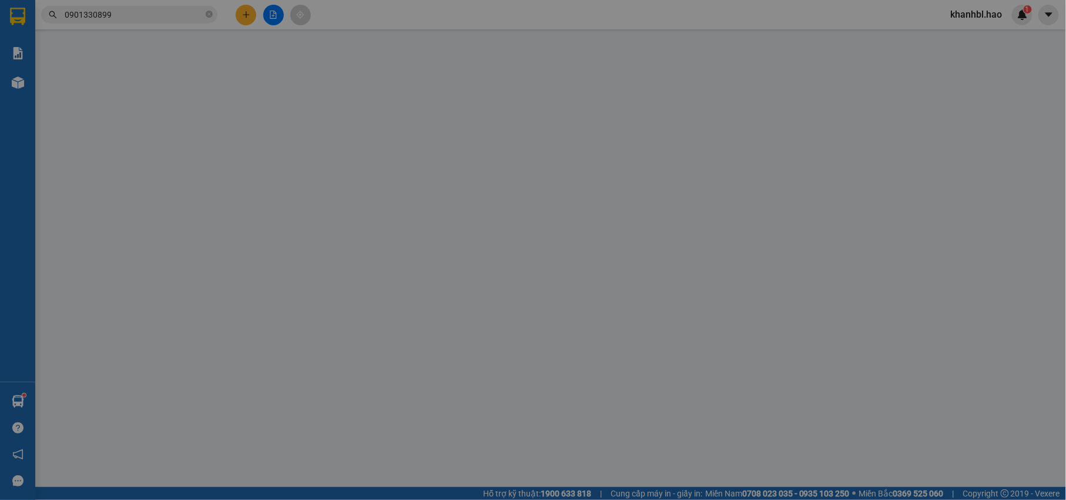
type input "0901330899"
type input "LUAT"
type input "50.000"
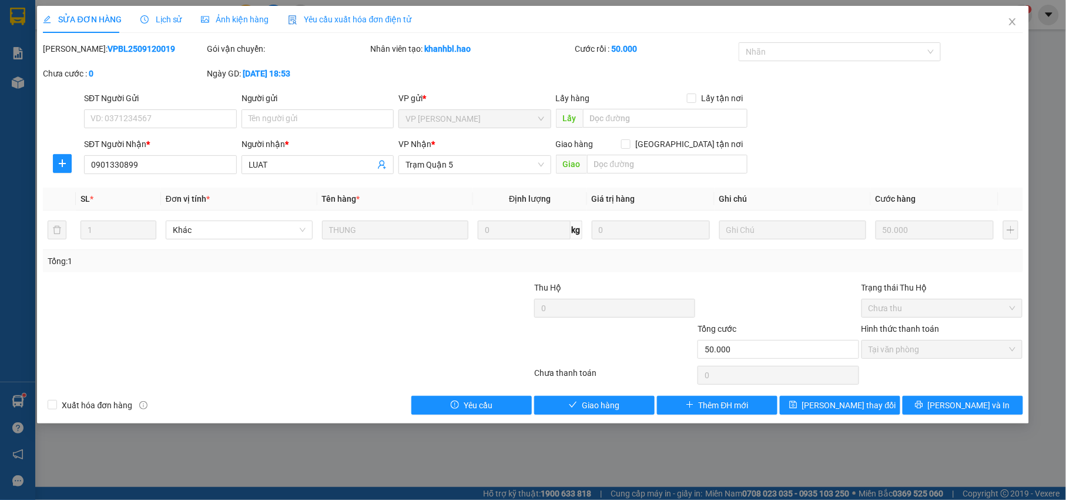
click at [236, 15] on span "Ảnh kiện hàng" at bounding box center [235, 19] width 68 height 9
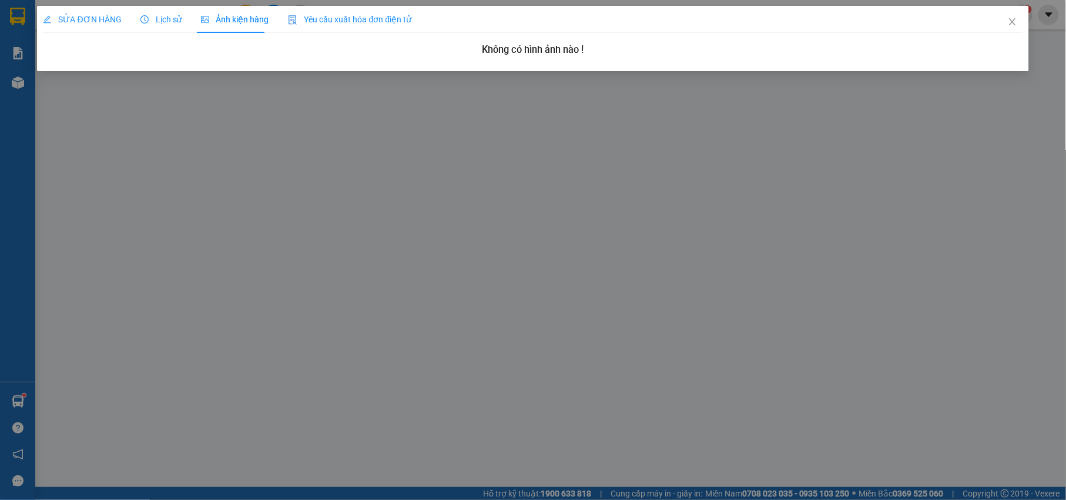
click at [216, 16] on span "Ảnh kiện hàng" at bounding box center [235, 19] width 68 height 9
click at [240, 20] on span "Ảnh kiện hàng" at bounding box center [235, 19] width 68 height 9
click at [1013, 22] on icon "close" at bounding box center [1012, 21] width 6 height 7
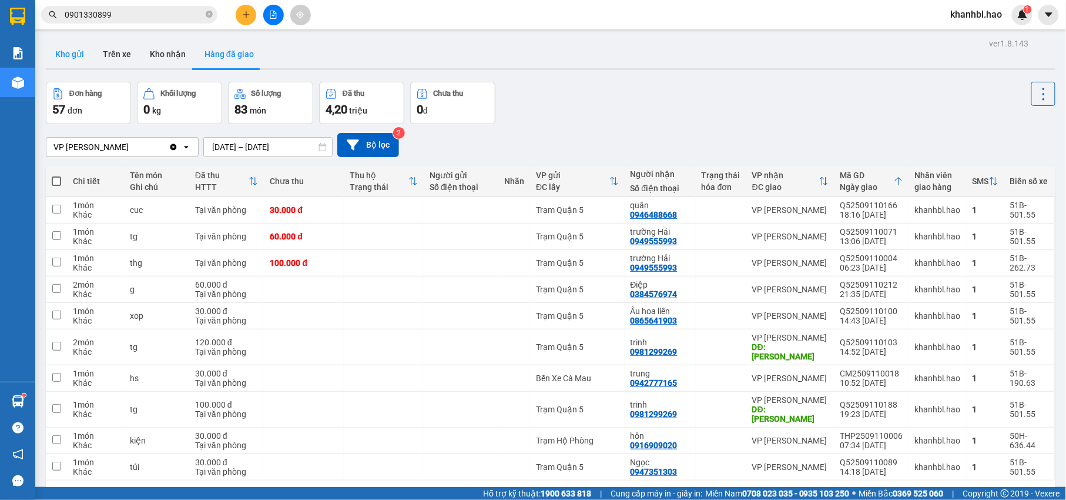
click at [62, 56] on button "Kho gửi" at bounding box center [70, 54] width 48 height 28
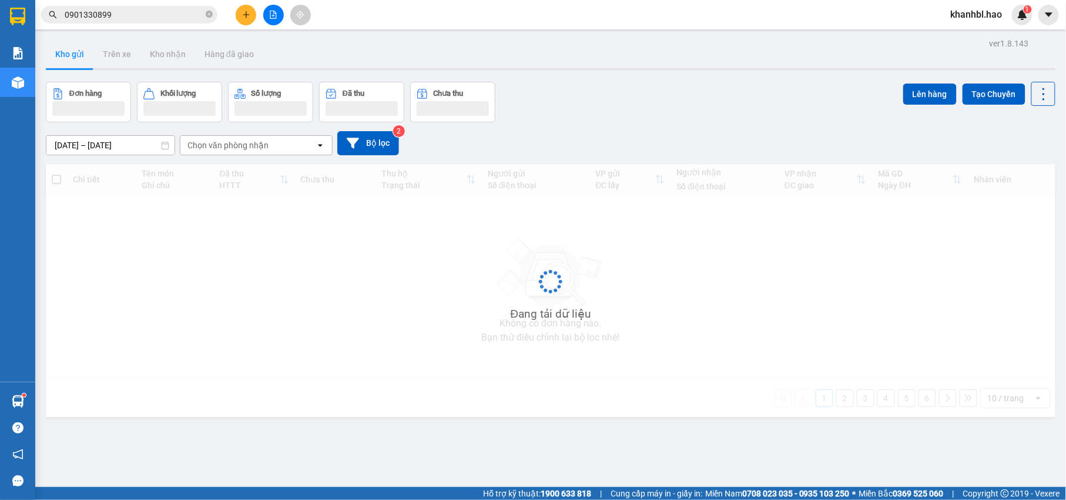
drag, startPoint x: 62, startPoint y: 56, endPoint x: 220, endPoint y: 74, distance: 158.5
click at [65, 59] on button "Kho gửi" at bounding box center [70, 54] width 48 height 28
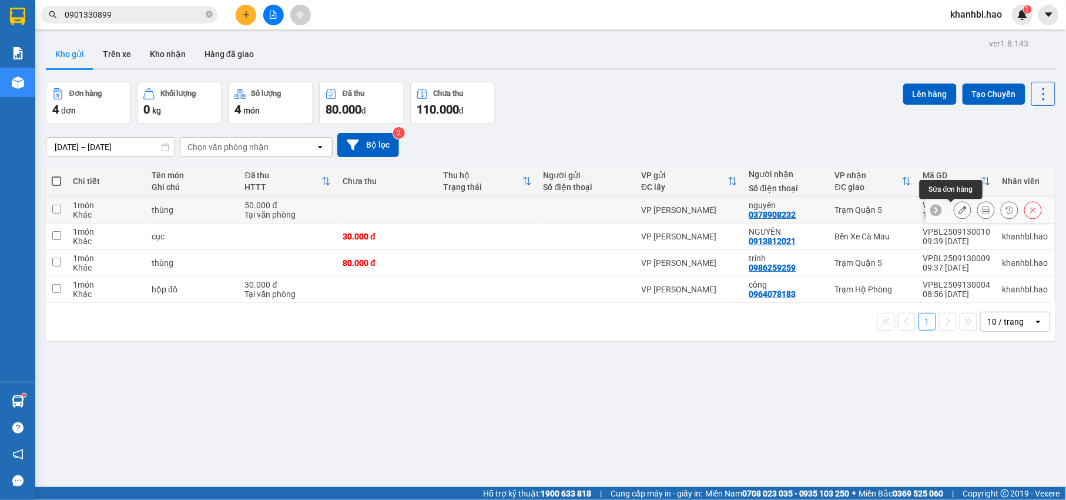
click at [959, 214] on icon at bounding box center [963, 210] width 8 height 8
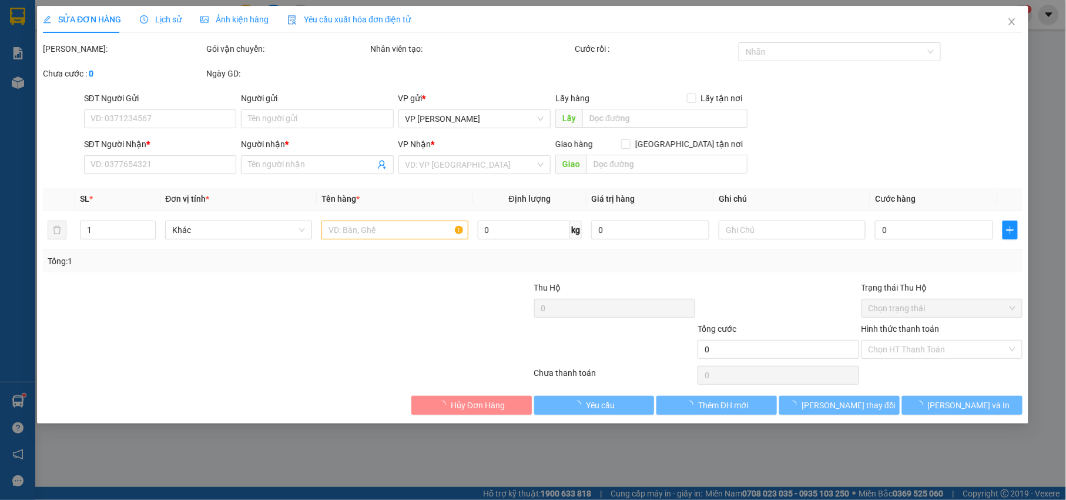
type input "0378908232"
type input "nguyên"
type input "50.000"
type input "0"
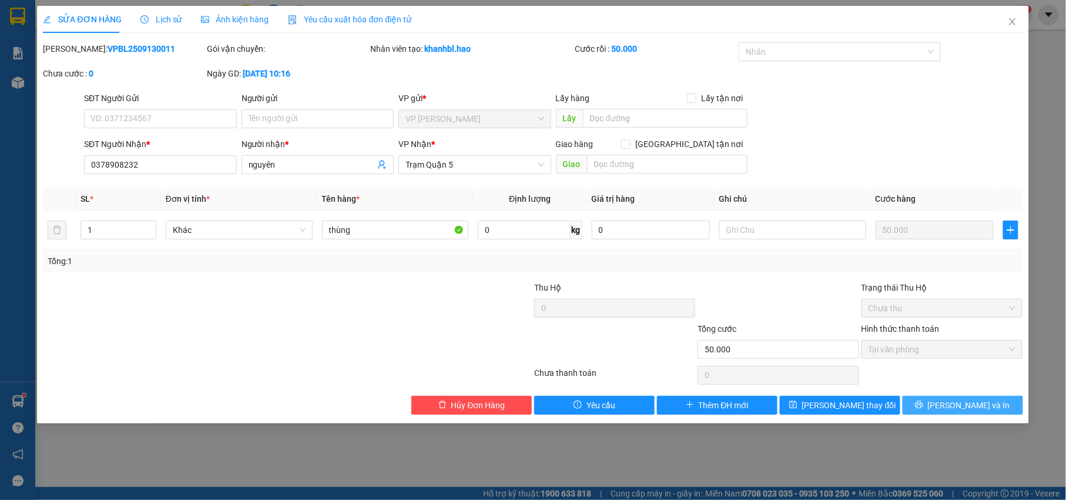
click at [956, 403] on span "[PERSON_NAME] và In" at bounding box center [969, 405] width 82 height 13
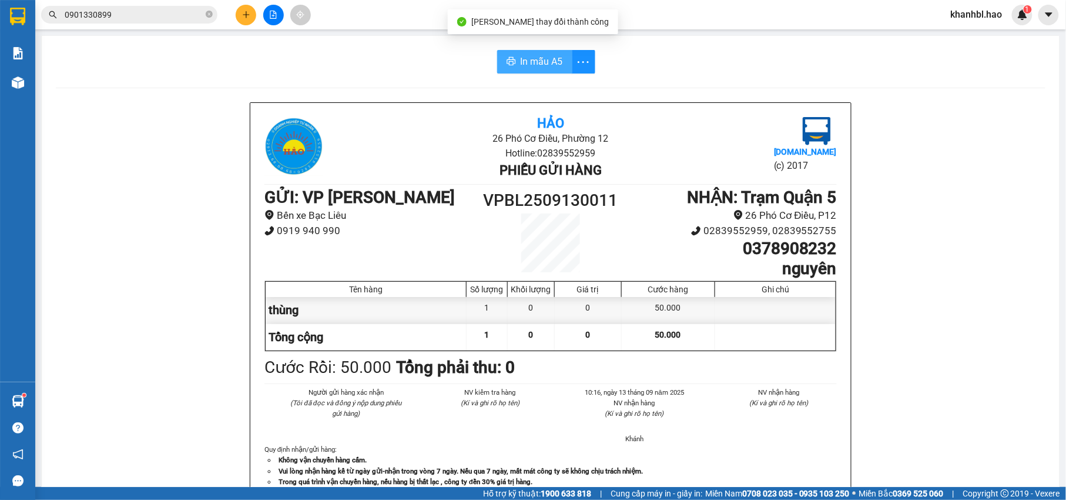
click at [541, 60] on span "In mẫu A5" at bounding box center [542, 61] width 42 height 15
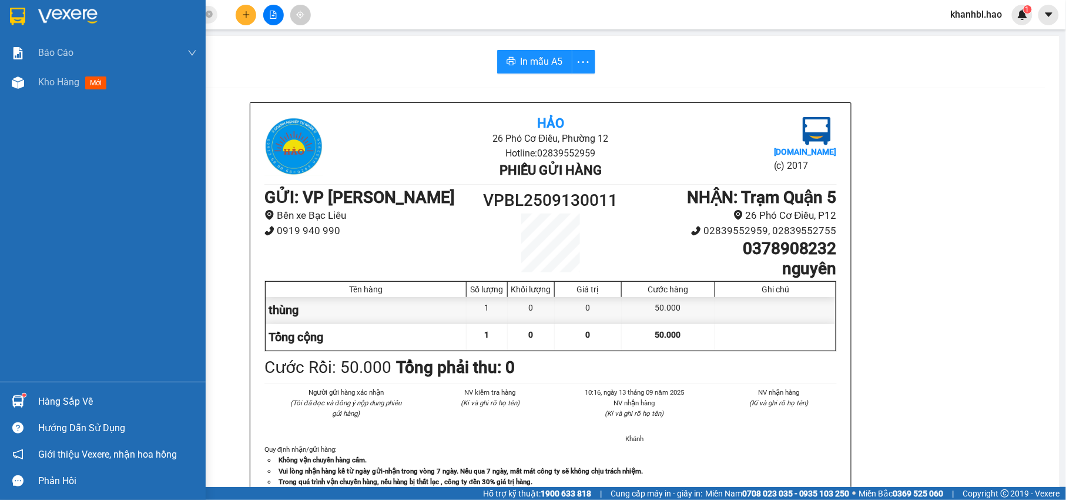
click at [5, 15] on div at bounding box center [103, 19] width 206 height 38
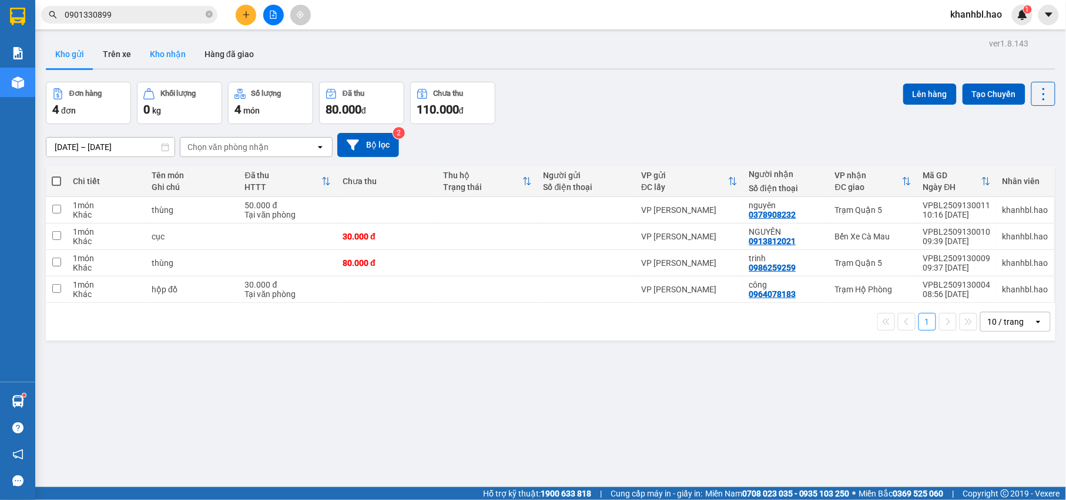
click at [181, 53] on button "Kho nhận" at bounding box center [168, 54] width 55 height 28
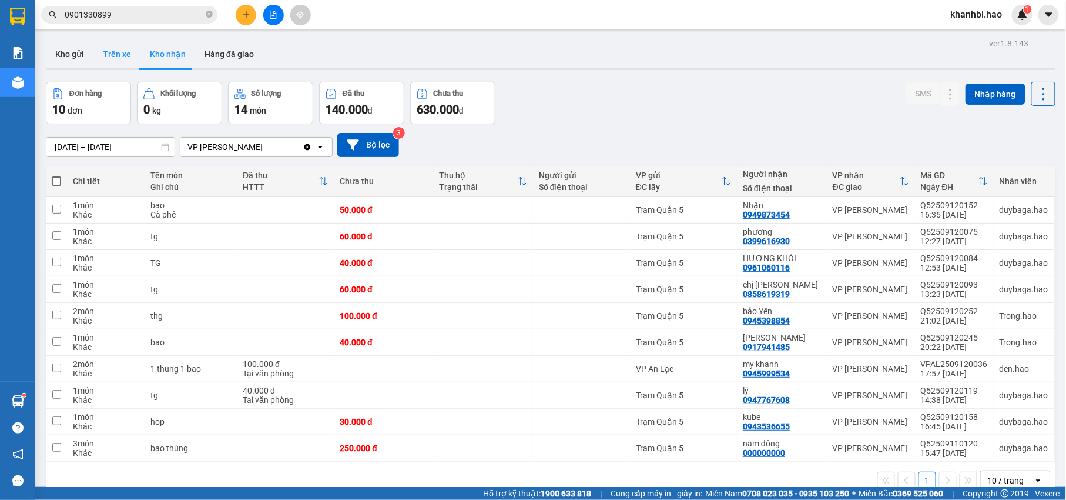
click at [123, 57] on button "Trên xe" at bounding box center [116, 54] width 47 height 28
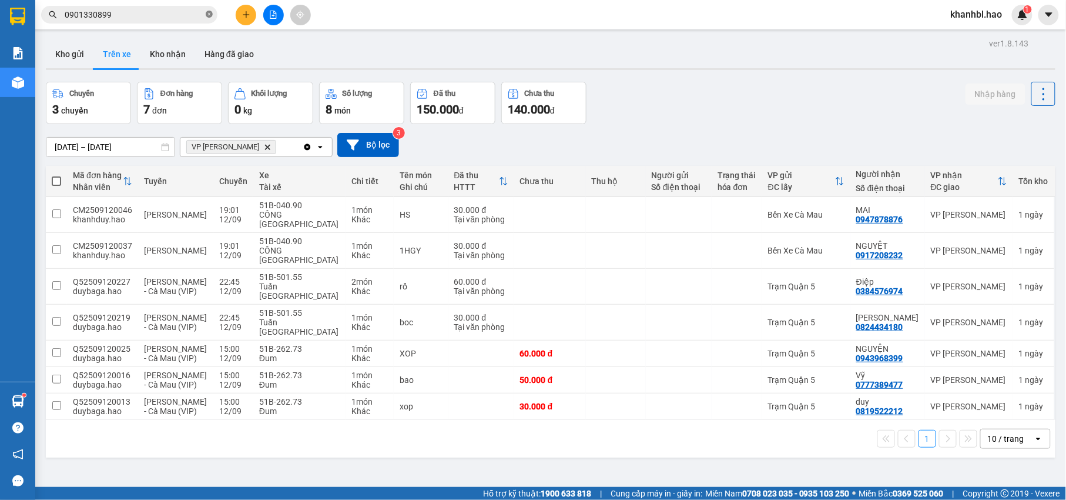
click at [210, 17] on icon "close-circle" at bounding box center [209, 14] width 7 height 7
click at [1014, 349] on icon at bounding box center [1018, 353] width 8 height 8
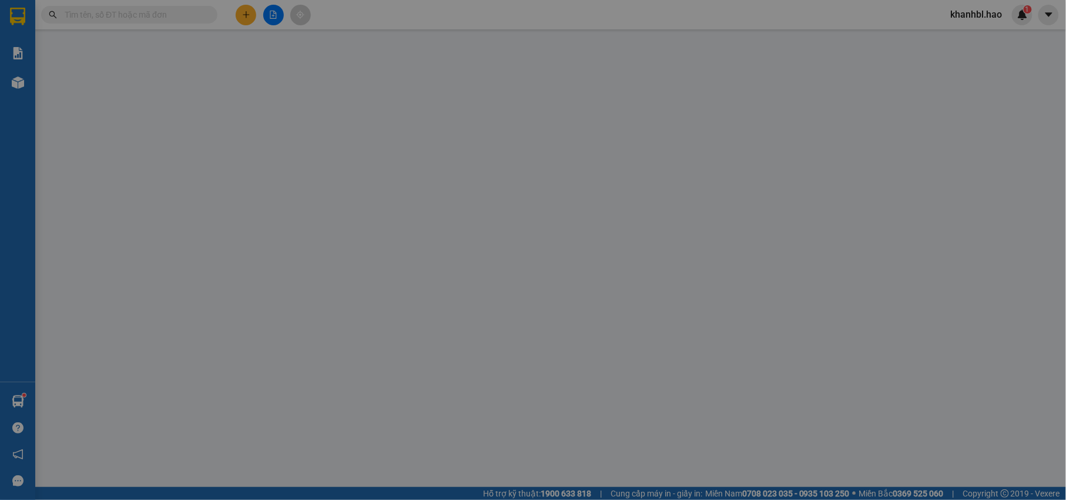
type input "0943968399"
type input "NGUYỆN"
type input "60.000"
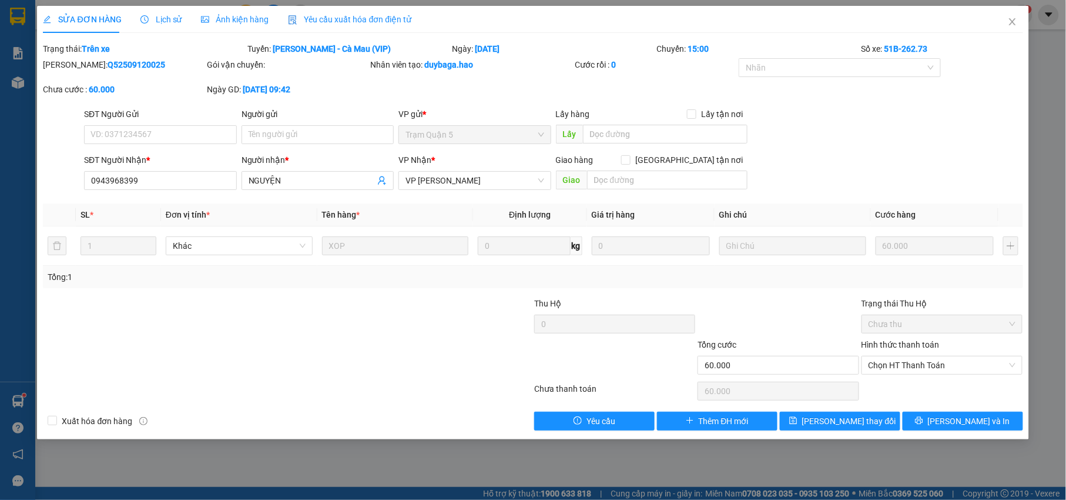
click at [253, 26] on div "Ảnh kiện hàng" at bounding box center [235, 19] width 68 height 27
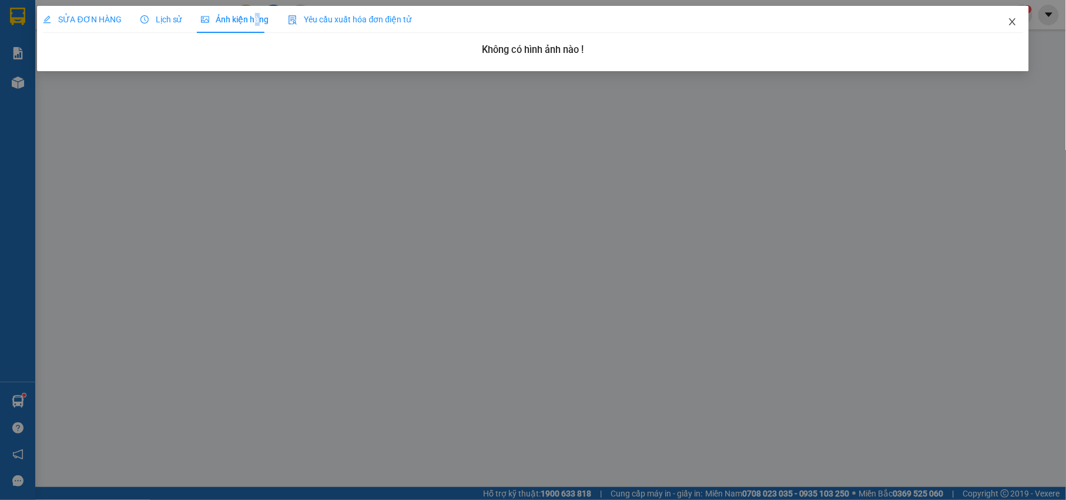
click at [1021, 18] on span "Close" at bounding box center [1012, 22] width 33 height 33
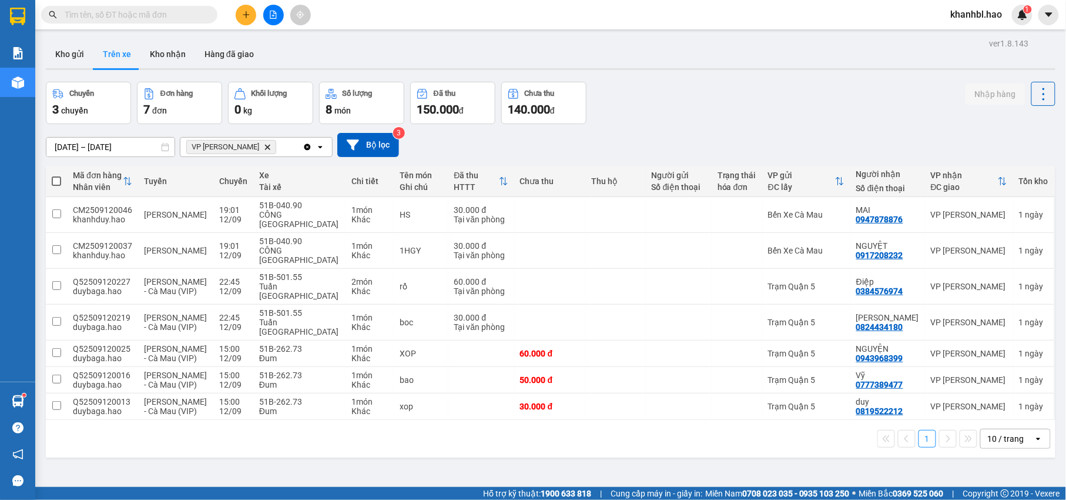
click at [52, 182] on span at bounding box center [56, 180] width 9 height 9
click at [56, 175] on input "checkbox" at bounding box center [56, 175] width 0 height 0
checkbox input "true"
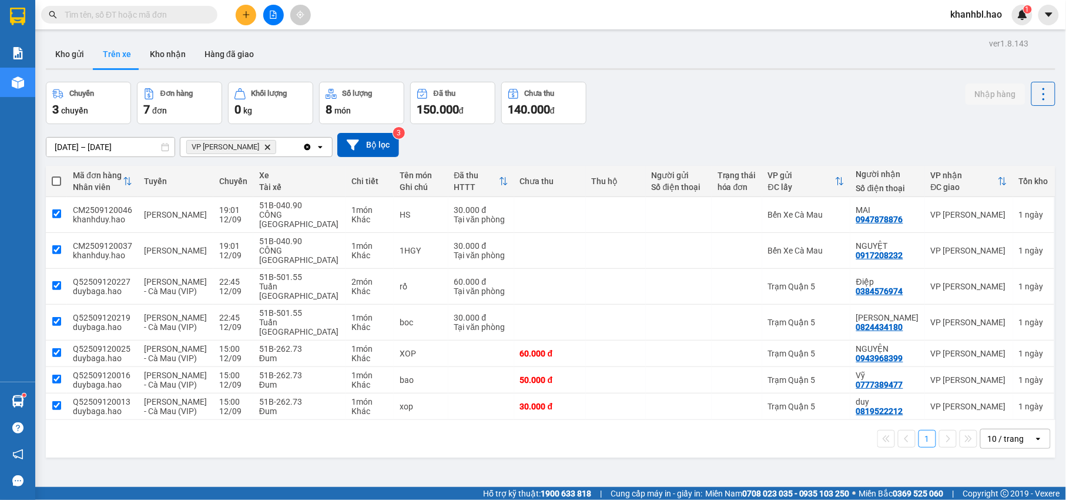
checkbox input "true"
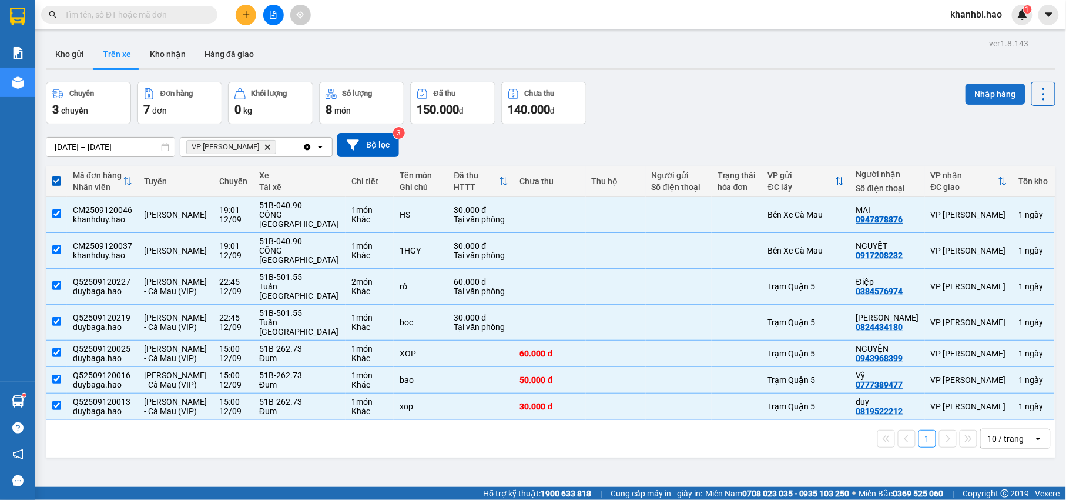
click at [985, 95] on button "Nhập hàng" at bounding box center [996, 93] width 60 height 21
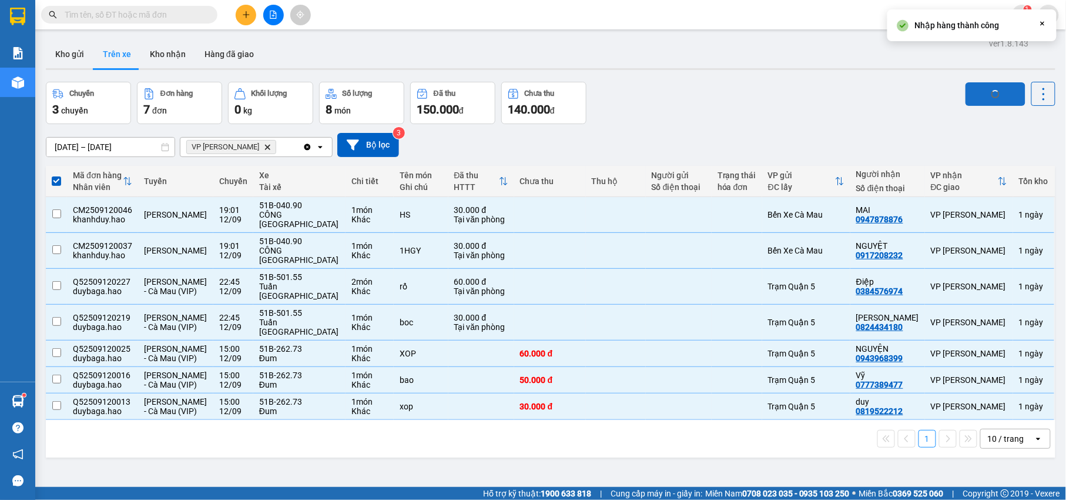
checkbox input "false"
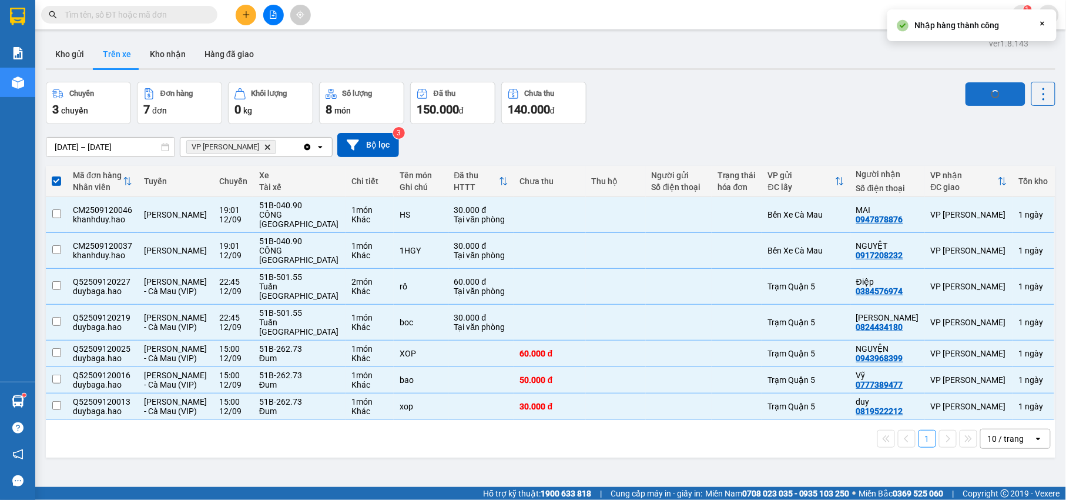
checkbox input "false"
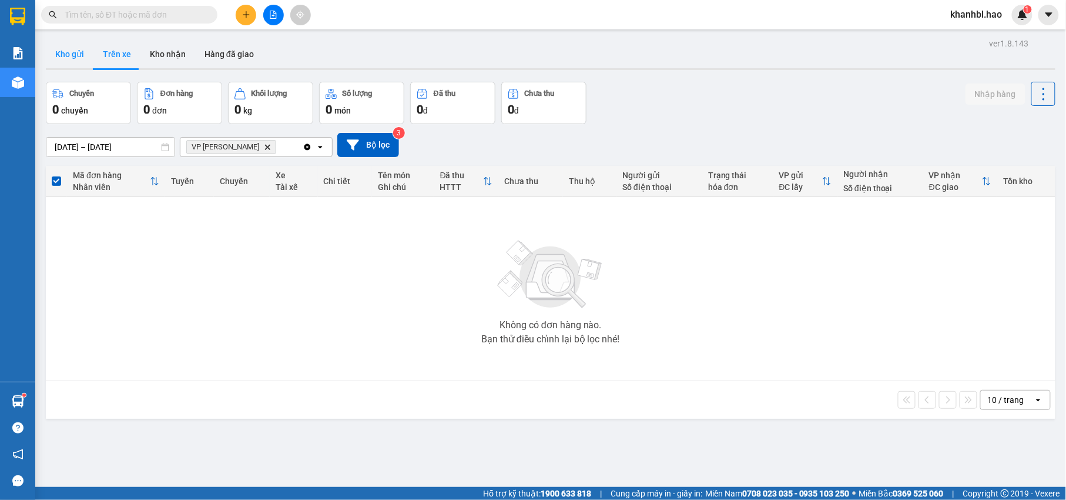
click at [69, 48] on button "Kho gửi" at bounding box center [70, 54] width 48 height 28
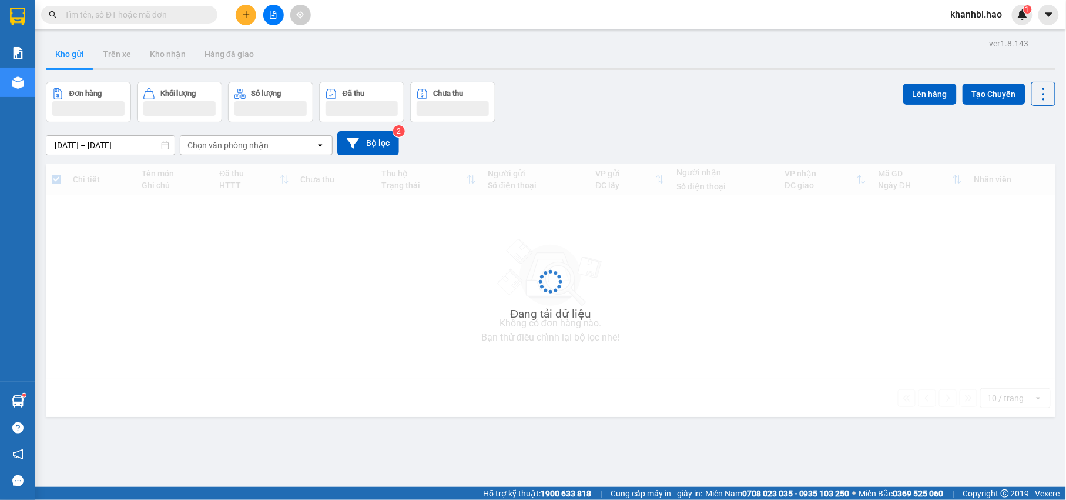
click at [69, 48] on button "Kho gửi" at bounding box center [70, 54] width 48 height 28
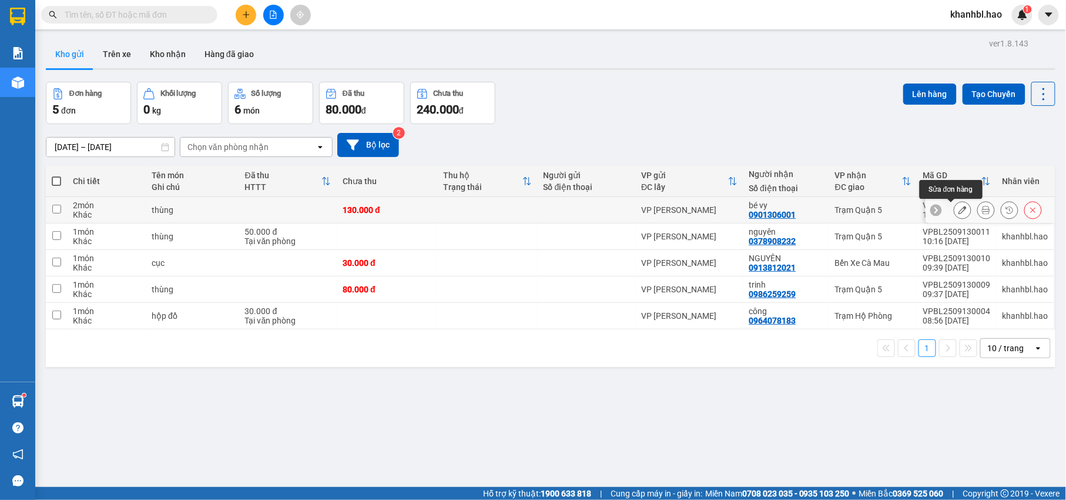
click at [959, 212] on icon at bounding box center [963, 210] width 8 height 8
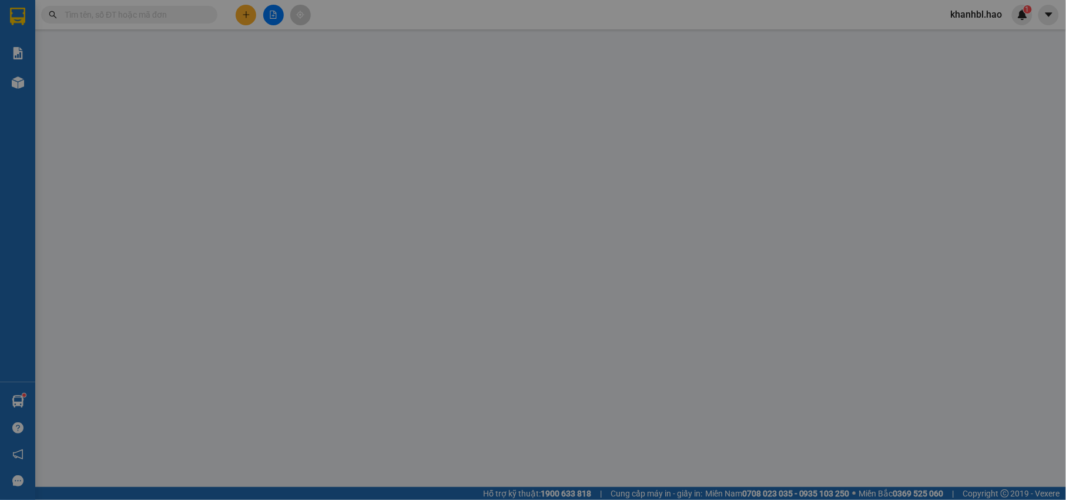
type input "0901306001"
type input "bé vy"
type input "130.000"
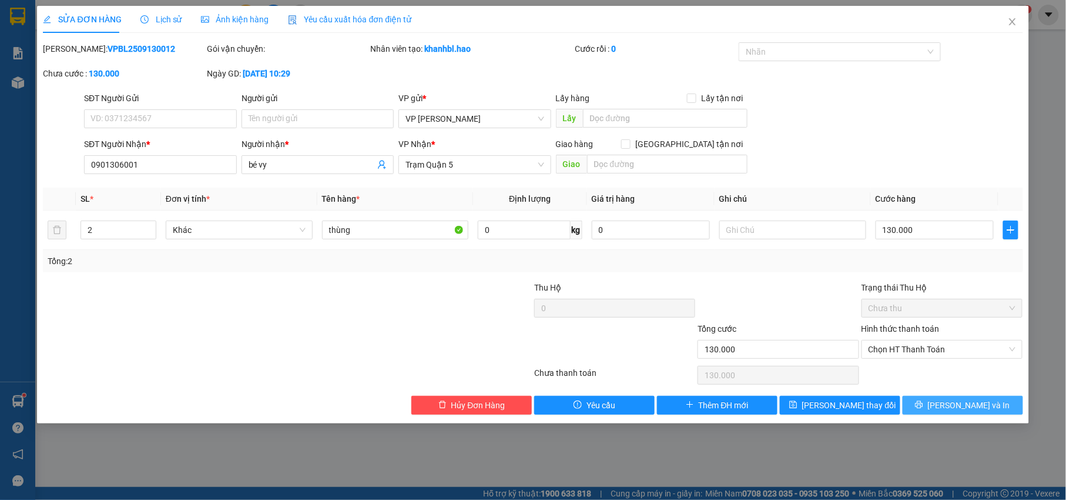
click at [967, 407] on span "[PERSON_NAME] và In" at bounding box center [969, 405] width 82 height 13
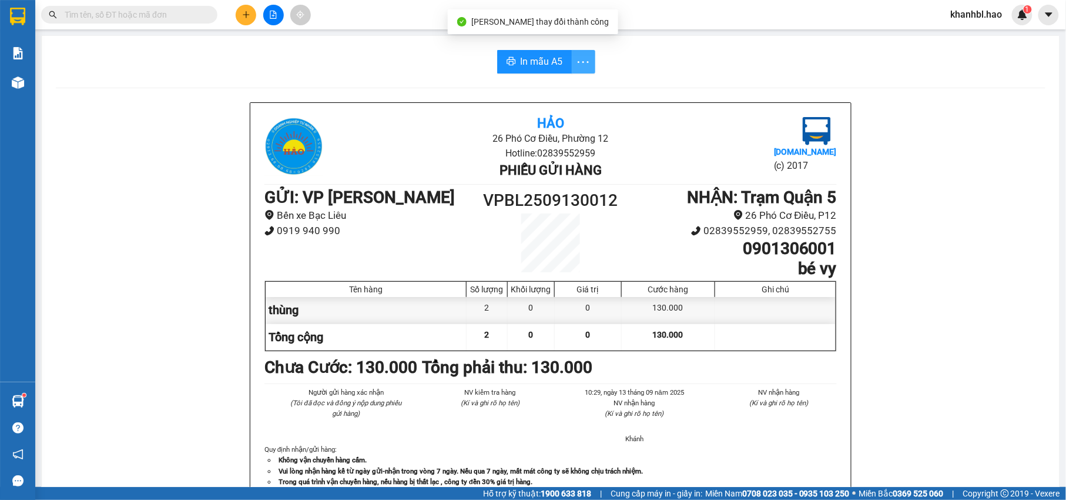
click at [576, 59] on icon "more" at bounding box center [583, 62] width 15 height 15
click at [567, 83] on div "In mẫu A5 theo số lượng (2)" at bounding box center [532, 87] width 102 height 13
click at [534, 61] on span "In mẫu A5" at bounding box center [542, 61] width 42 height 15
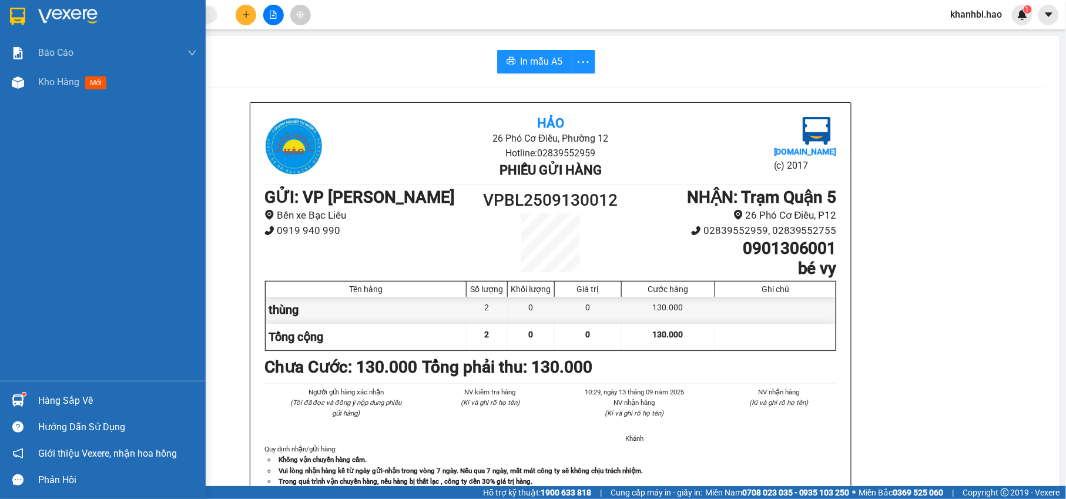
click at [19, 14] on img at bounding box center [17, 17] width 15 height 18
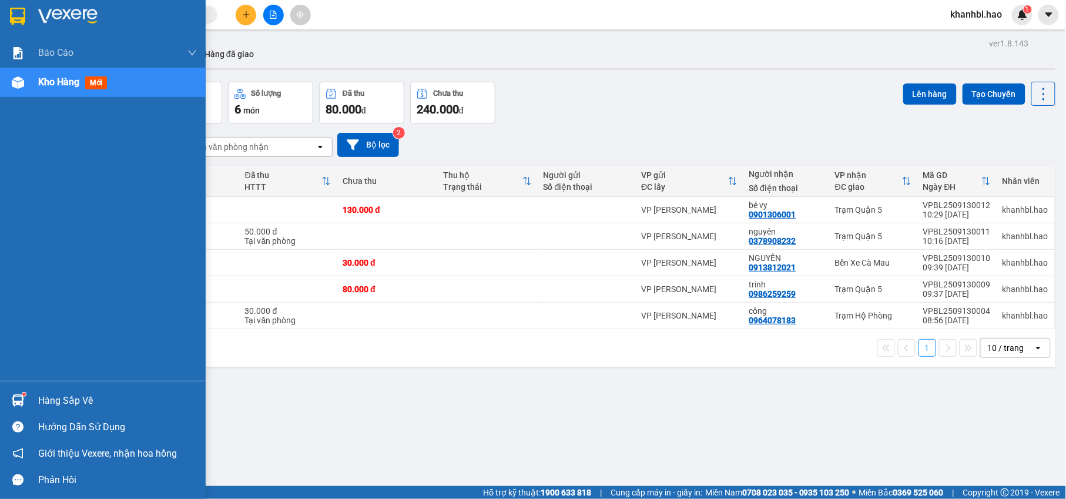
click at [17, 11] on img at bounding box center [17, 17] width 15 height 18
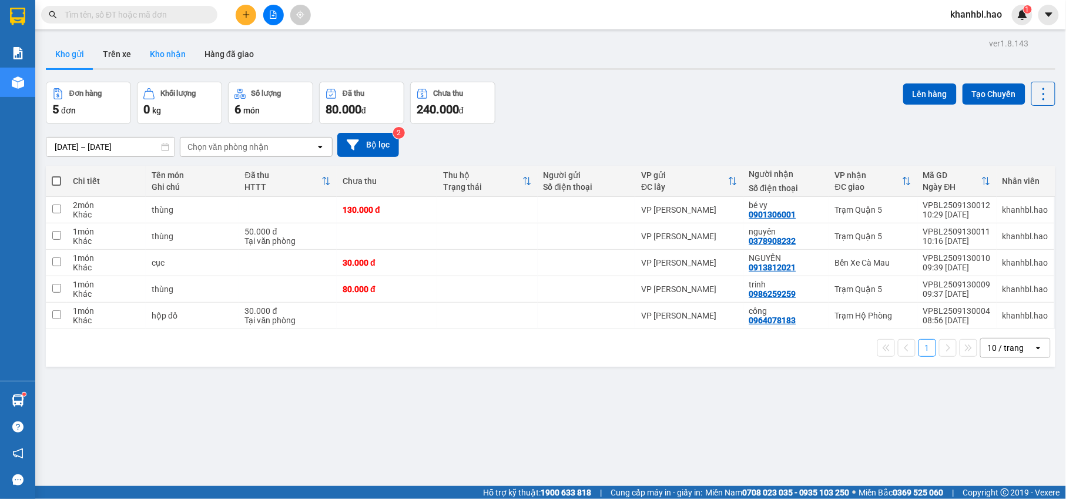
click at [173, 54] on button "Kho nhận" at bounding box center [168, 54] width 55 height 28
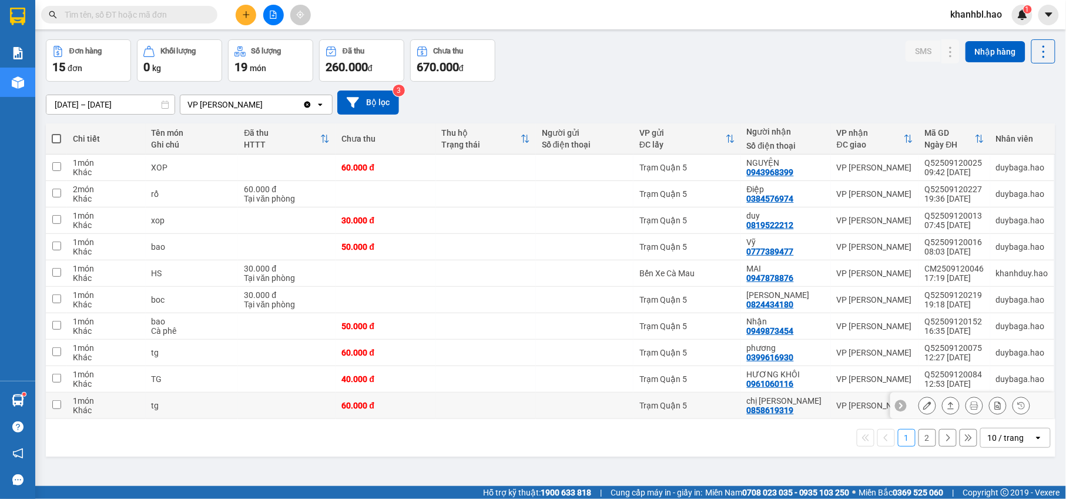
scroll to position [54, 0]
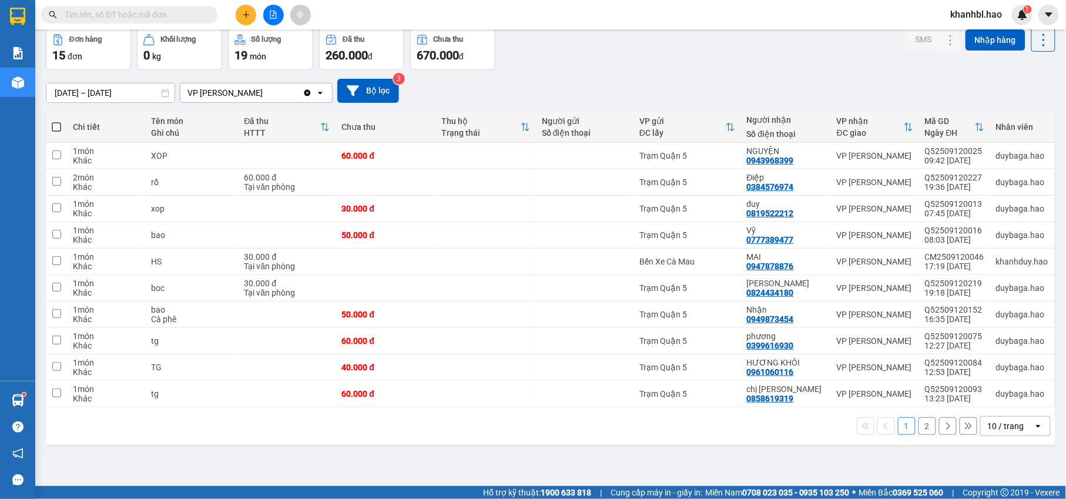
click at [919, 433] on button "2" at bounding box center [928, 426] width 18 height 18
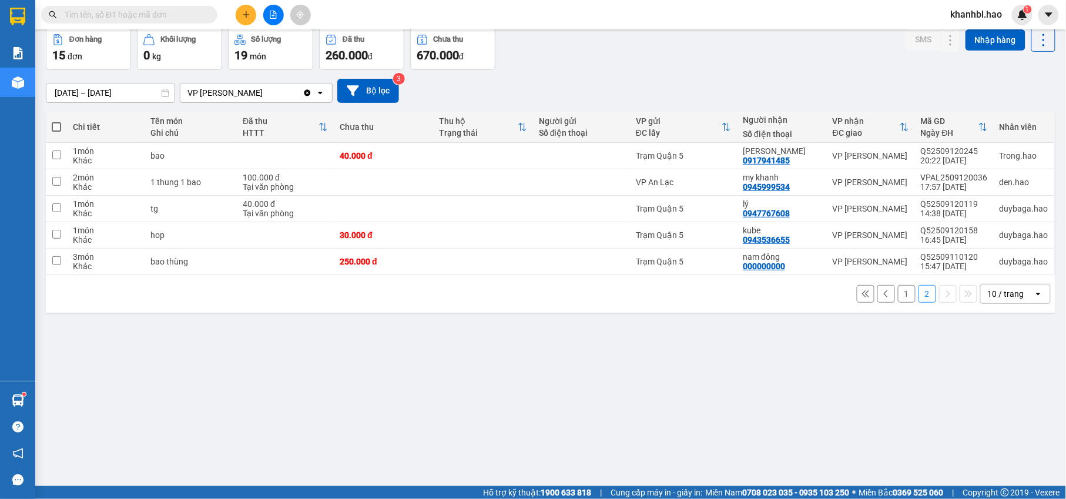
click at [898, 294] on button "1" at bounding box center [907, 294] width 18 height 18
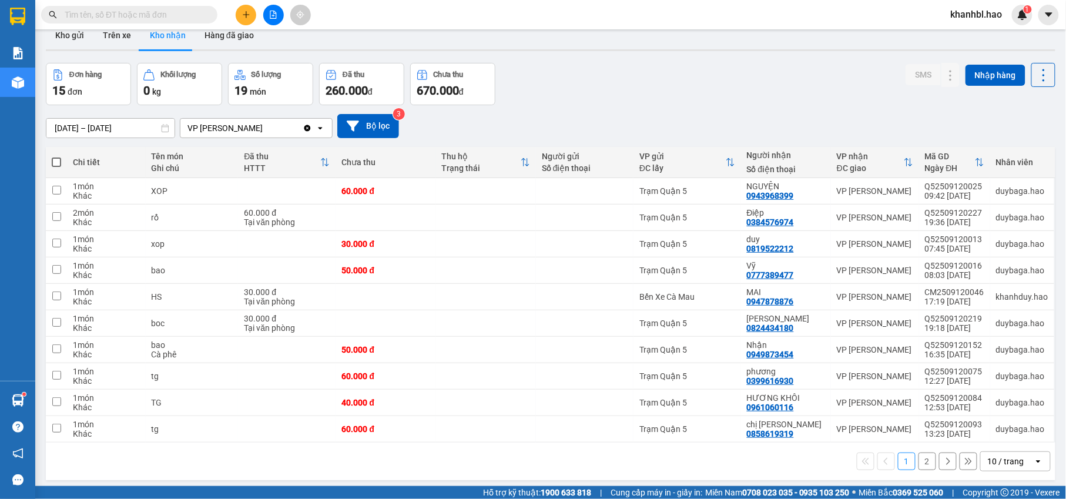
scroll to position [0, 0]
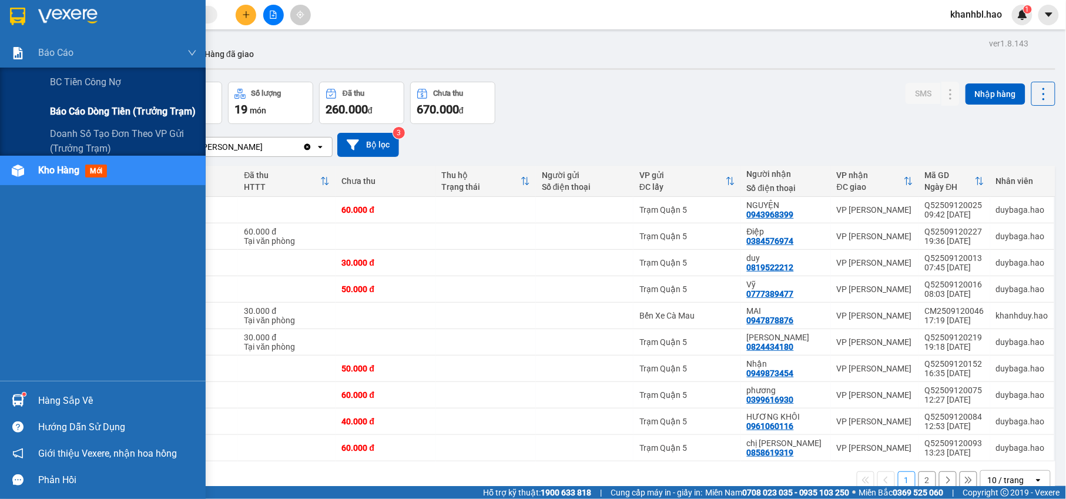
click at [109, 105] on span "Báo cáo dòng tiền (trưởng trạm)" at bounding box center [123, 111] width 146 height 15
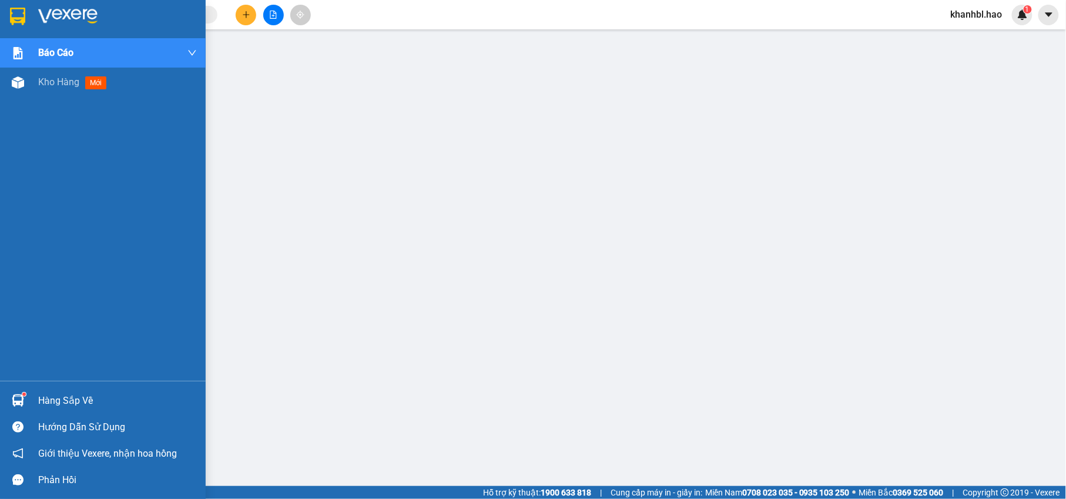
click at [17, 19] on img at bounding box center [17, 17] width 15 height 18
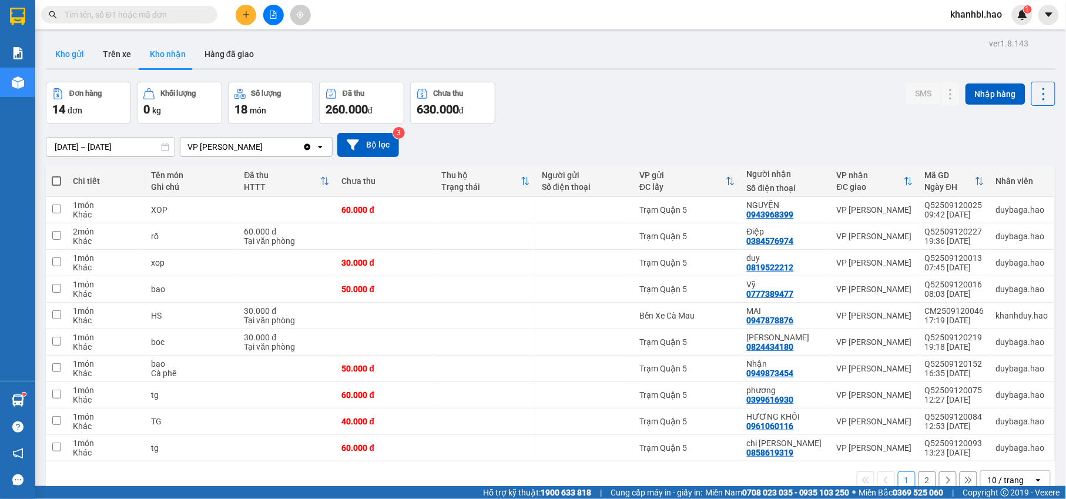
click at [72, 52] on button "Kho gửi" at bounding box center [70, 54] width 48 height 28
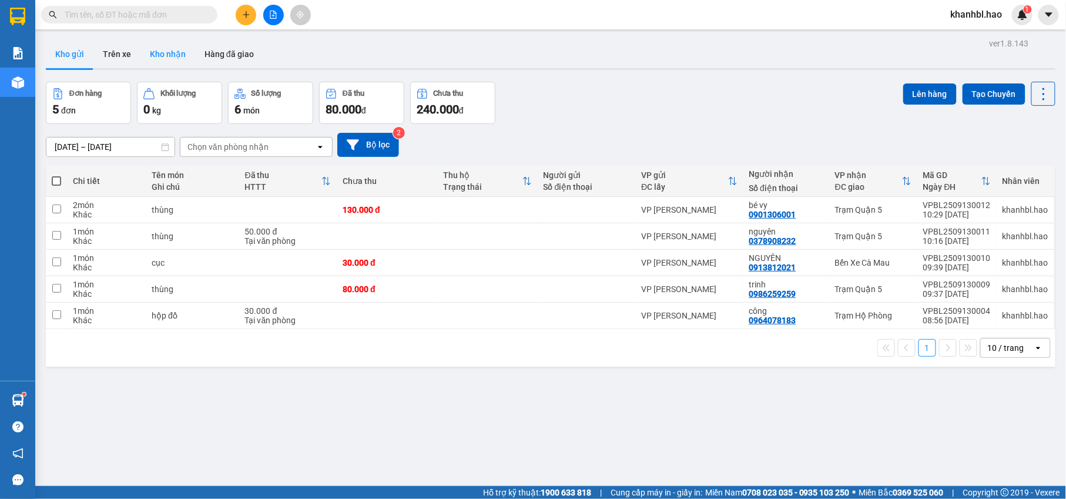
click at [174, 55] on button "Kho nhận" at bounding box center [168, 54] width 55 height 28
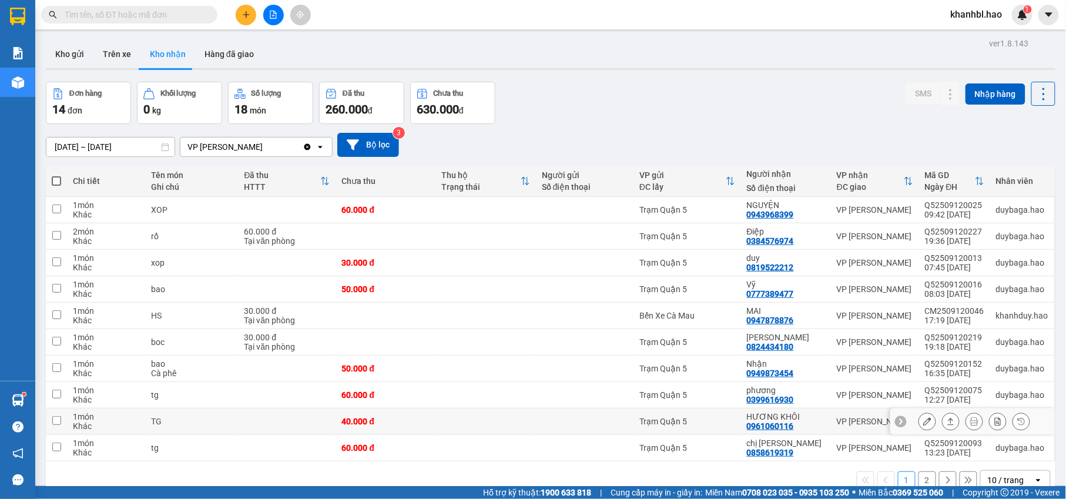
scroll to position [54, 0]
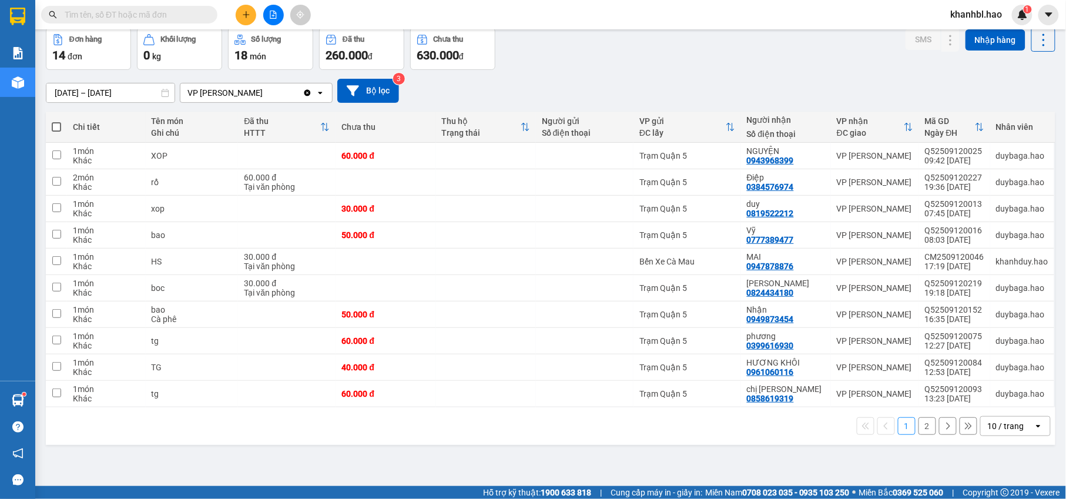
click at [919, 428] on button "2" at bounding box center [928, 426] width 18 height 18
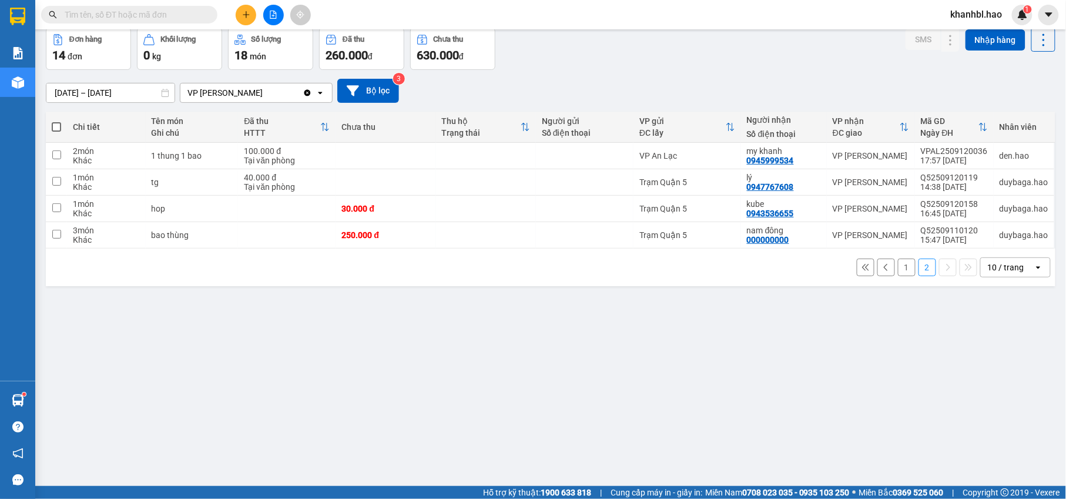
click at [898, 268] on button "1" at bounding box center [907, 268] width 18 height 18
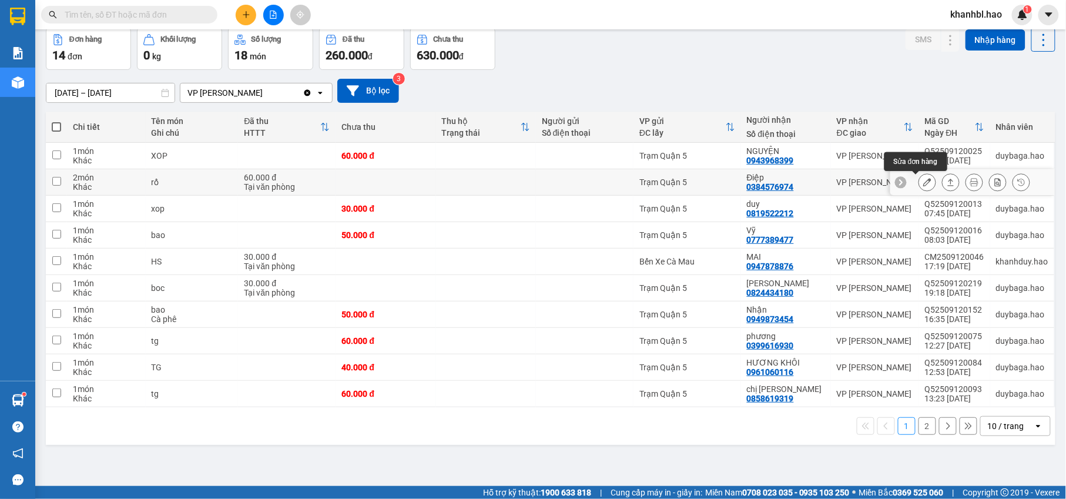
click at [924, 184] on icon at bounding box center [928, 182] width 8 height 8
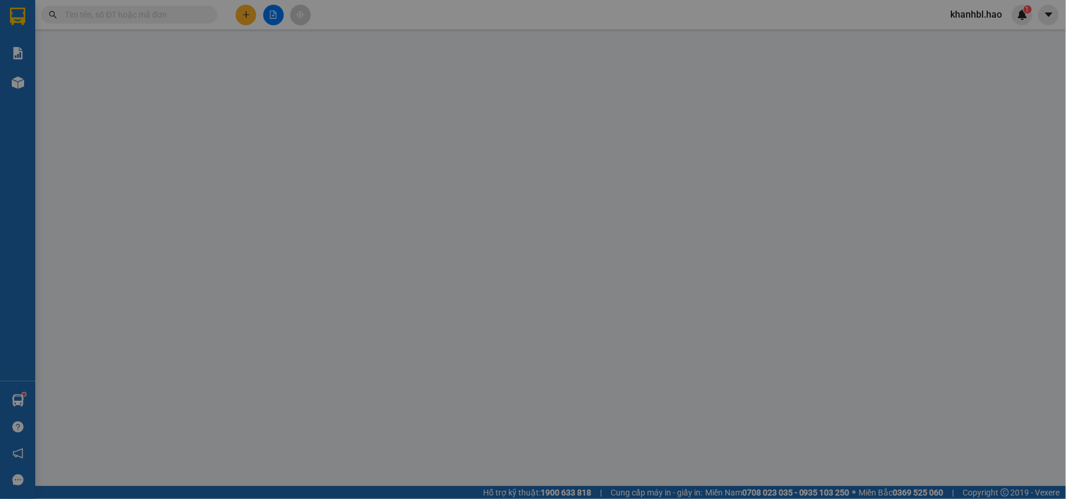
type input "0384576974"
type input "Điệp"
type input "60.000"
type input "0"
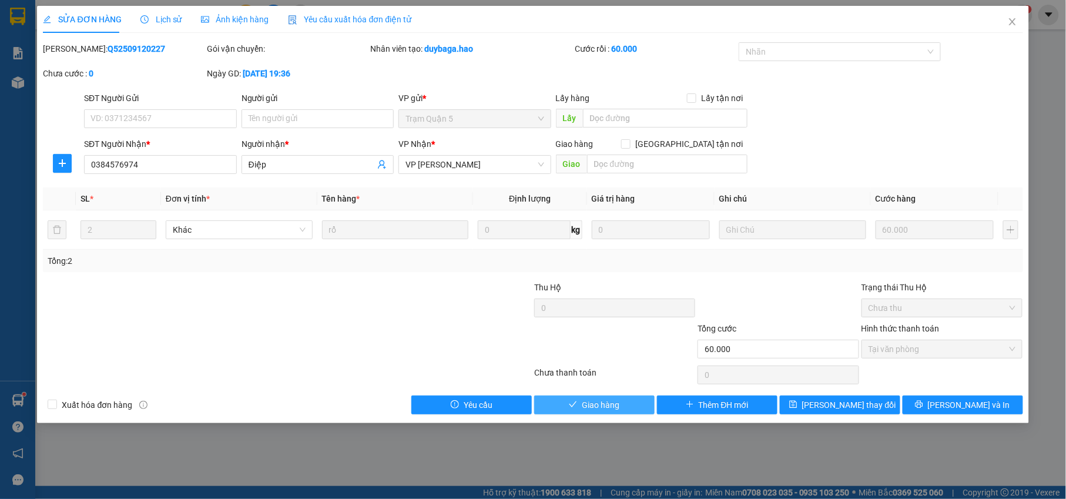
drag, startPoint x: 612, startPoint y: 403, endPoint x: 835, endPoint y: 320, distance: 237.9
click at [627, 400] on button "Giao hàng" at bounding box center [594, 405] width 121 height 19
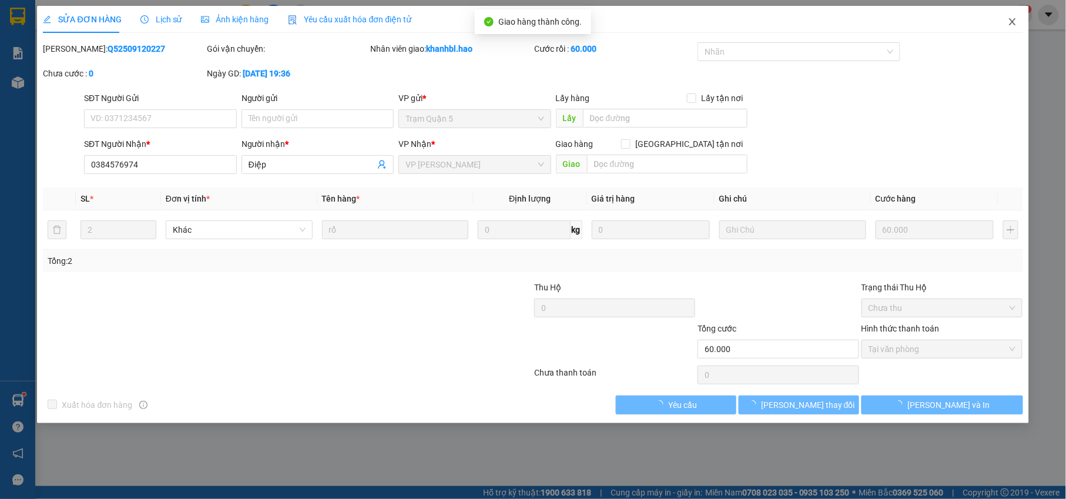
click at [1017, 26] on icon "close" at bounding box center [1012, 21] width 9 height 9
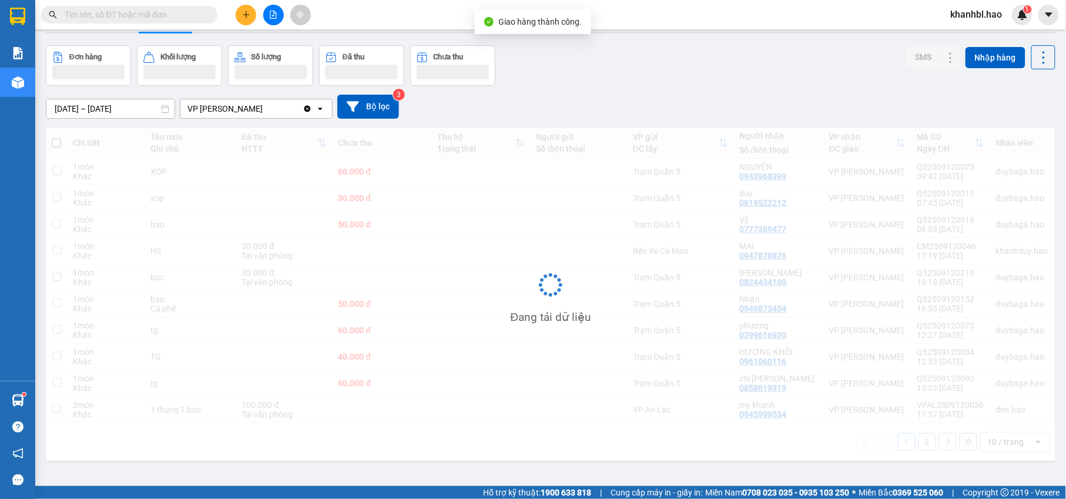
scroll to position [54, 0]
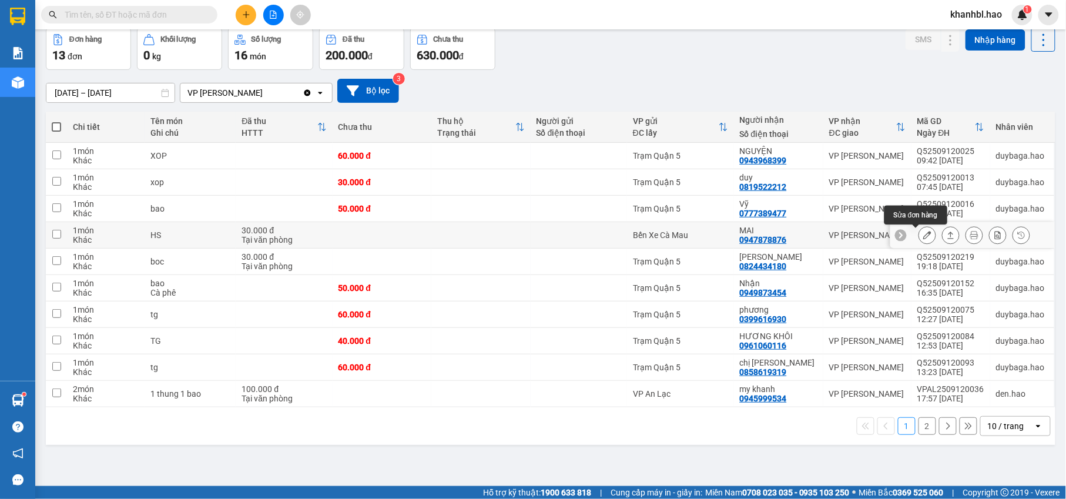
click at [924, 238] on icon at bounding box center [928, 235] width 8 height 8
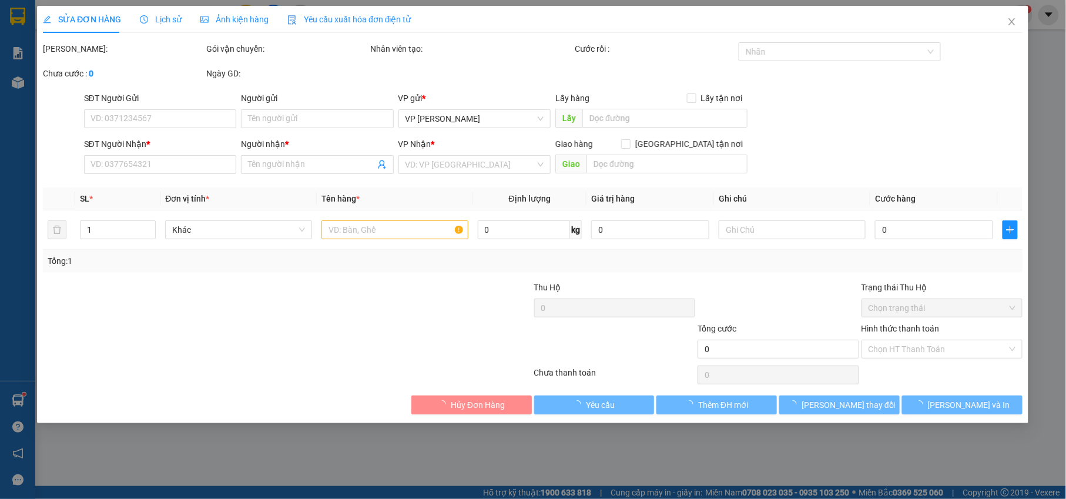
type input "0947878876"
type input "MAI"
type input "30.000"
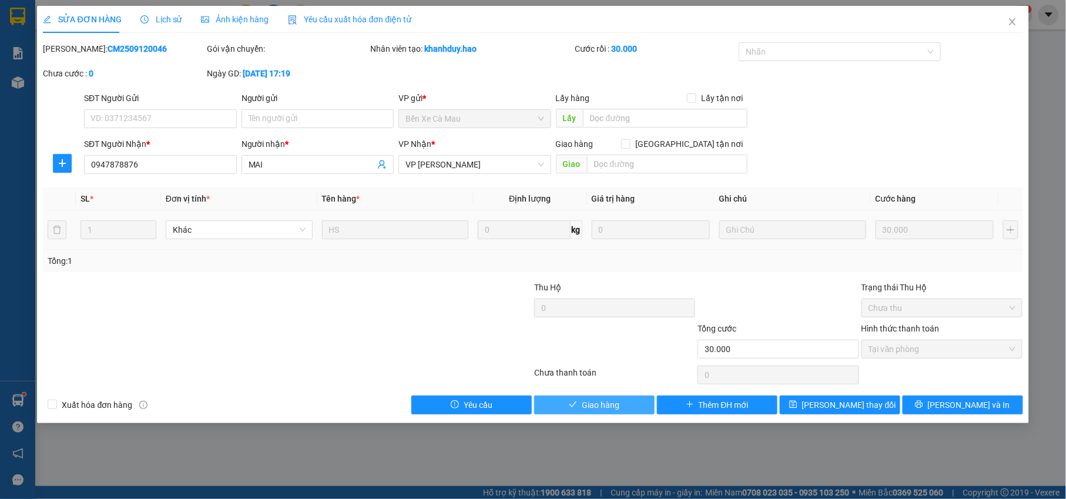
drag, startPoint x: 597, startPoint y: 408, endPoint x: 662, endPoint y: 391, distance: 66.9
click at [602, 407] on span "Giao hàng" at bounding box center [601, 405] width 38 height 13
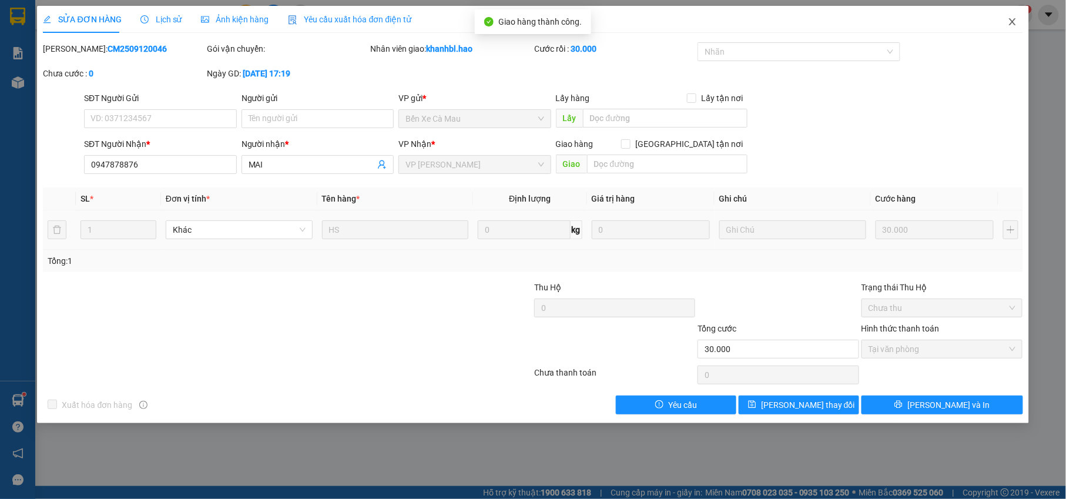
click at [1016, 19] on icon "close" at bounding box center [1012, 21] width 9 height 9
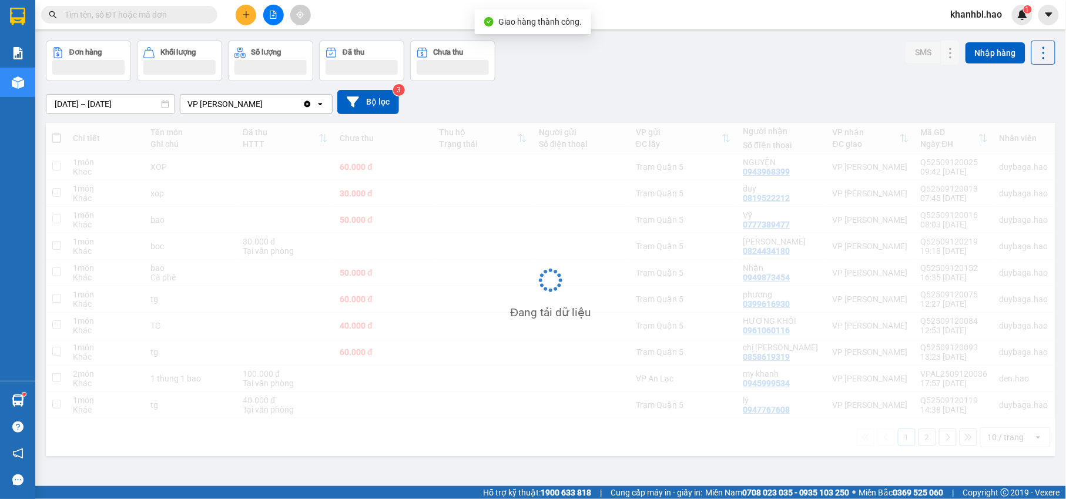
scroll to position [54, 0]
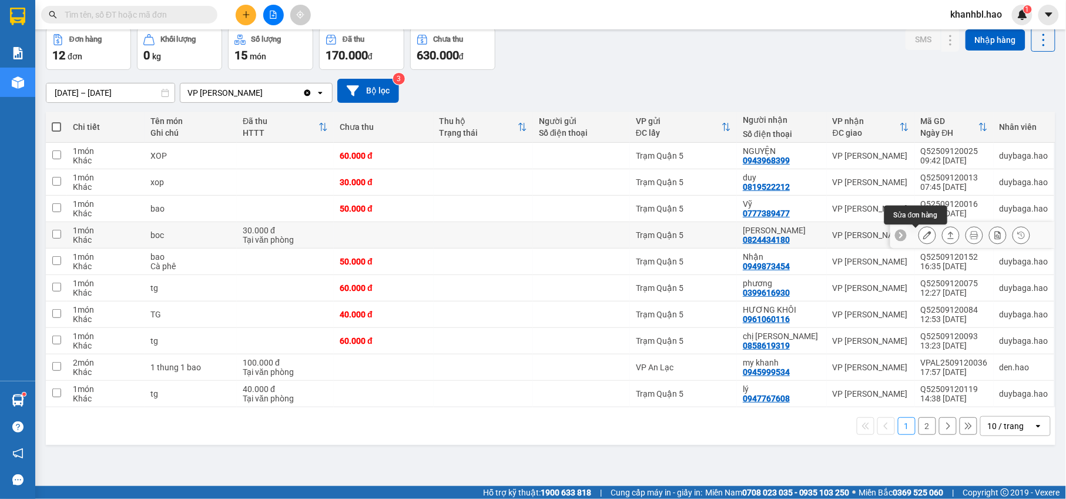
click at [924, 233] on icon at bounding box center [928, 235] width 8 height 8
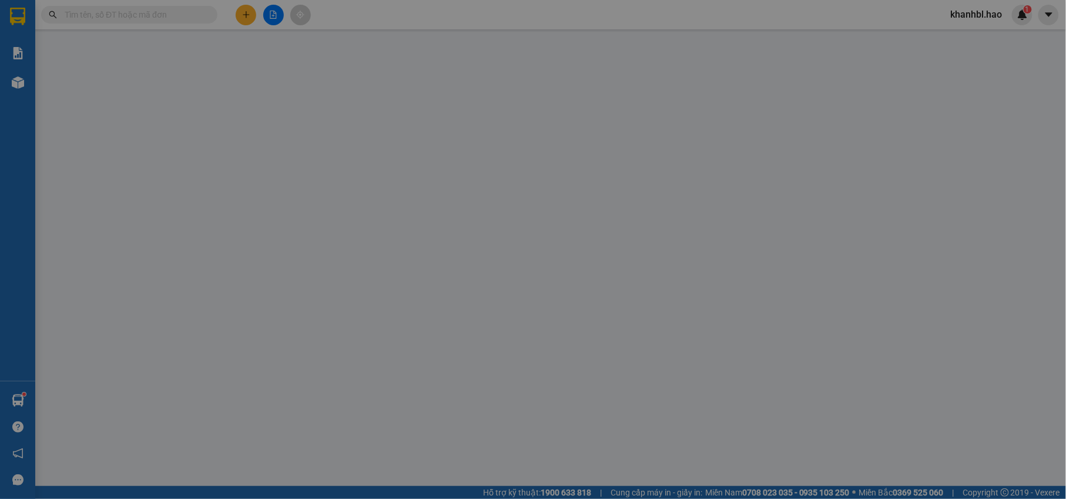
type input "0824434180"
type input "[PERSON_NAME]"
type input "30.000"
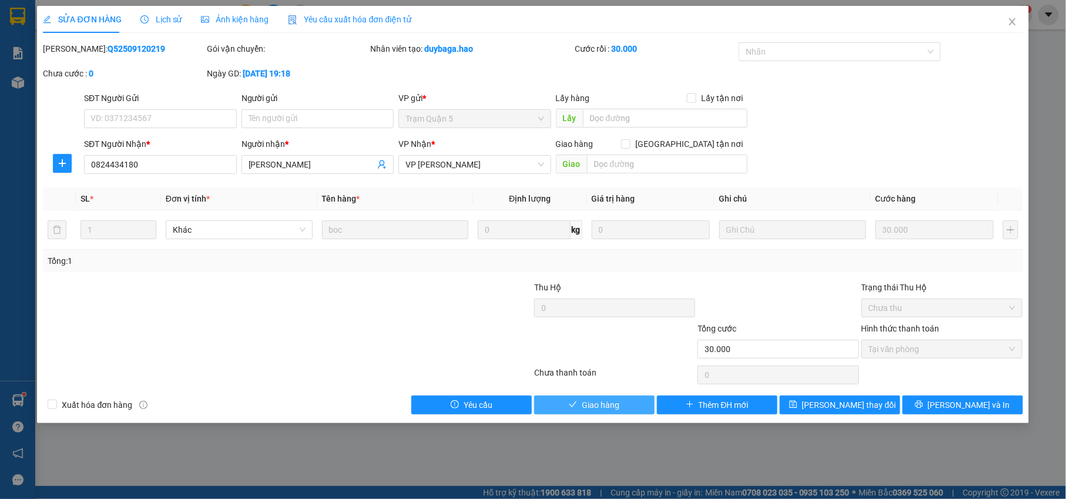
drag, startPoint x: 619, startPoint y: 410, endPoint x: 654, endPoint y: 379, distance: 47.1
click at [619, 410] on span "Giao hàng" at bounding box center [601, 405] width 38 height 13
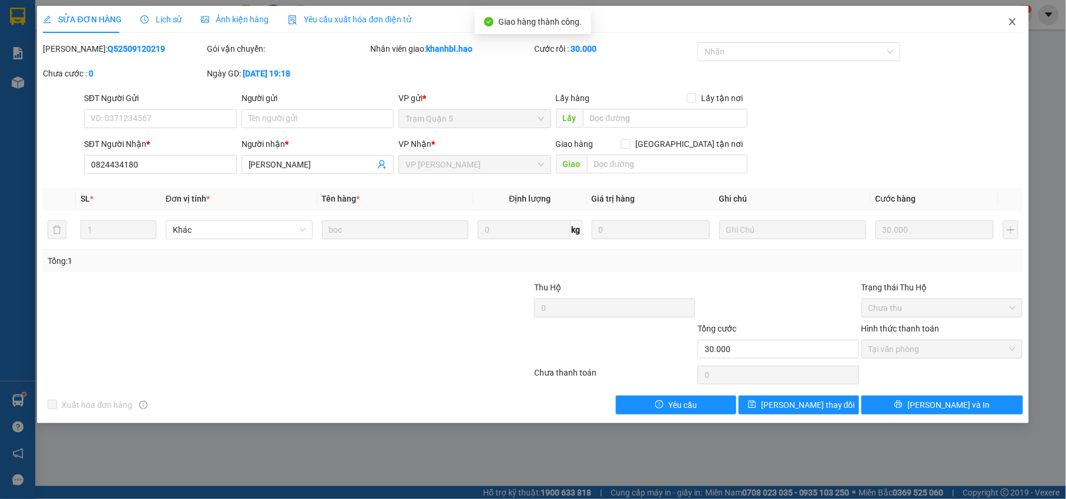
click at [1013, 21] on icon "close" at bounding box center [1012, 21] width 9 height 9
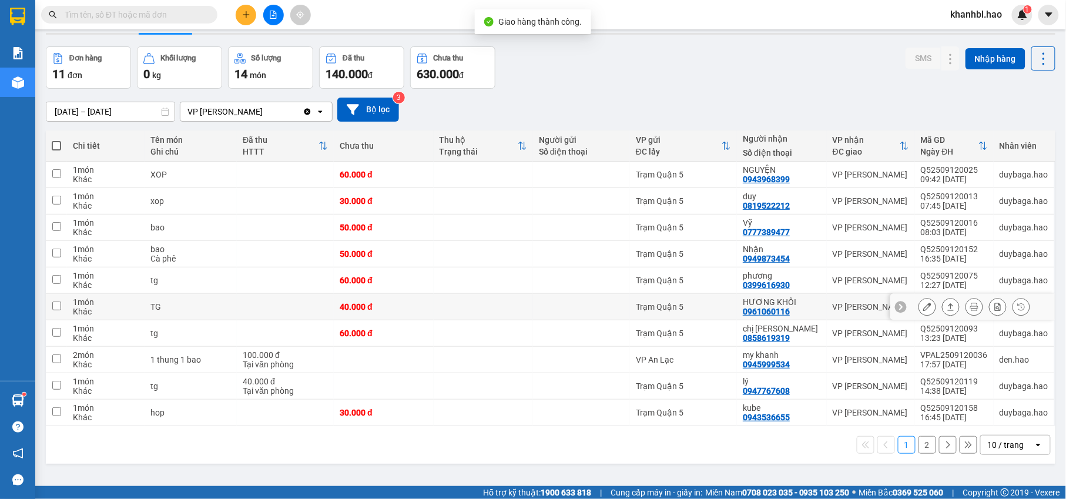
scroll to position [54, 0]
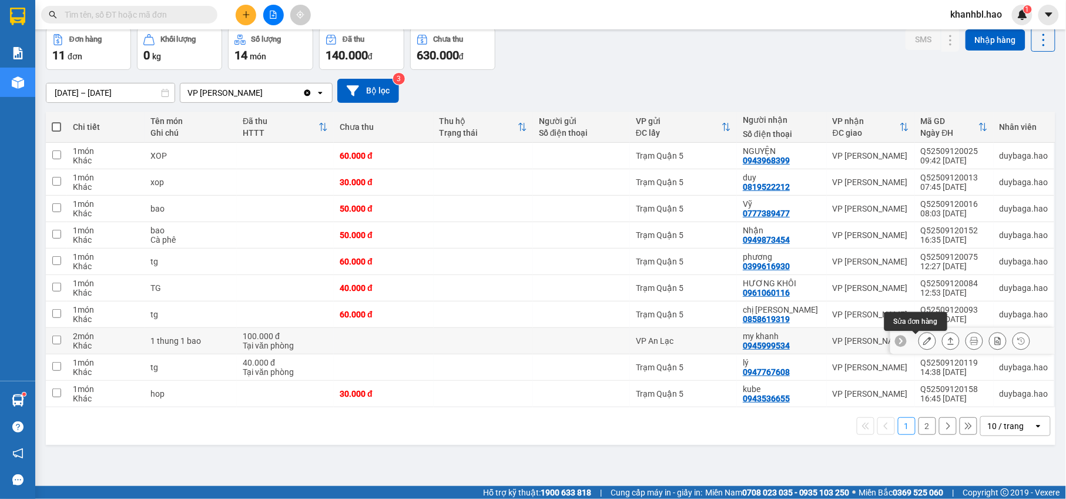
click at [924, 342] on icon at bounding box center [928, 341] width 8 height 8
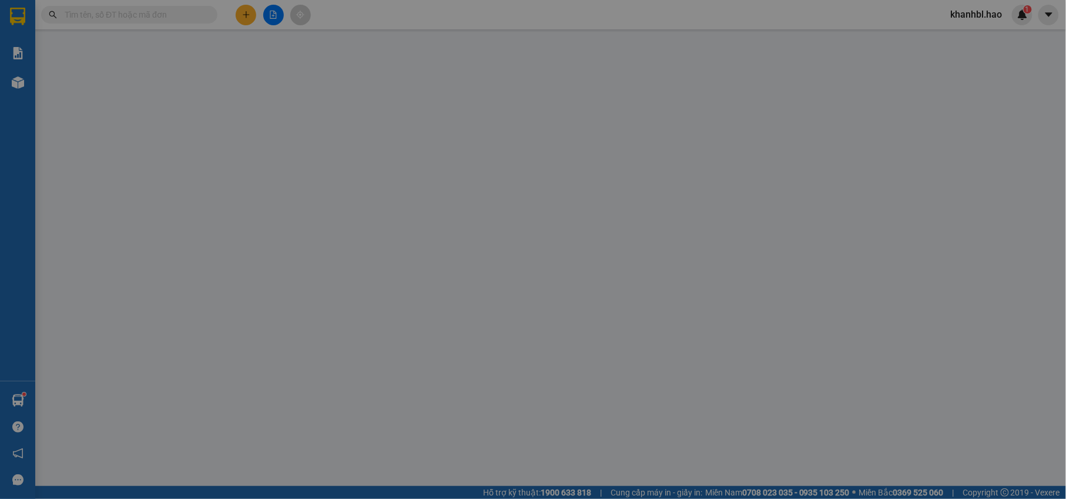
type input "0945999534"
type input "my khanh"
type input "100.000"
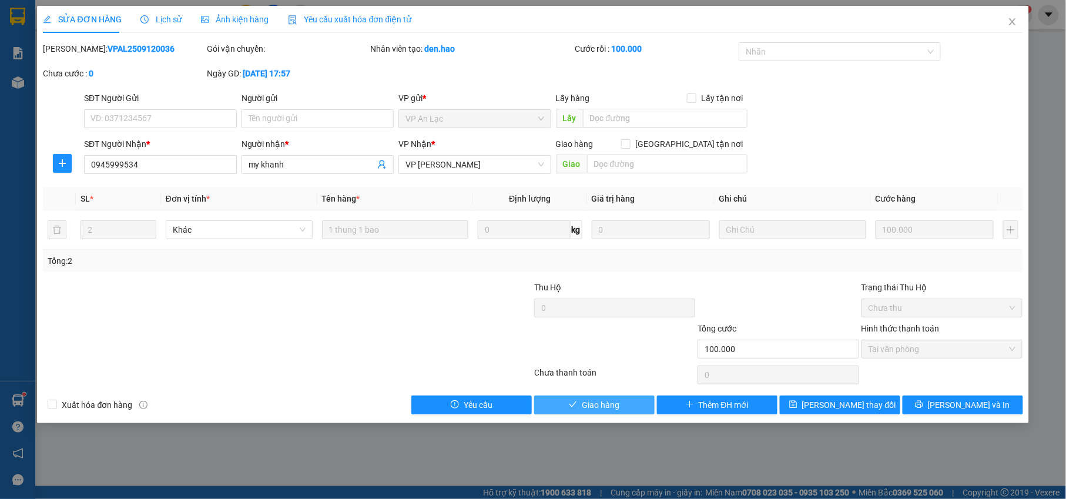
click at [610, 398] on button "Giao hàng" at bounding box center [594, 405] width 121 height 19
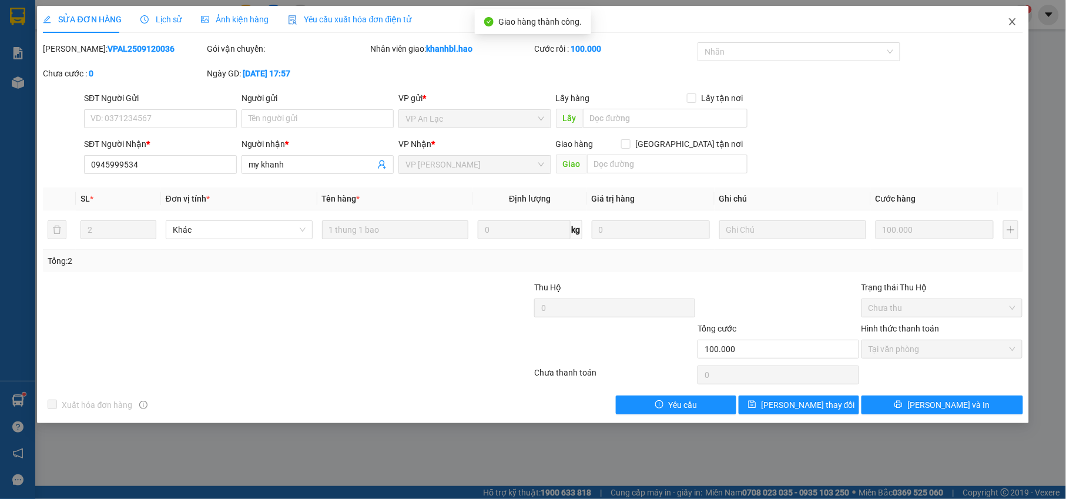
click at [1010, 20] on icon "close" at bounding box center [1012, 21] width 9 height 9
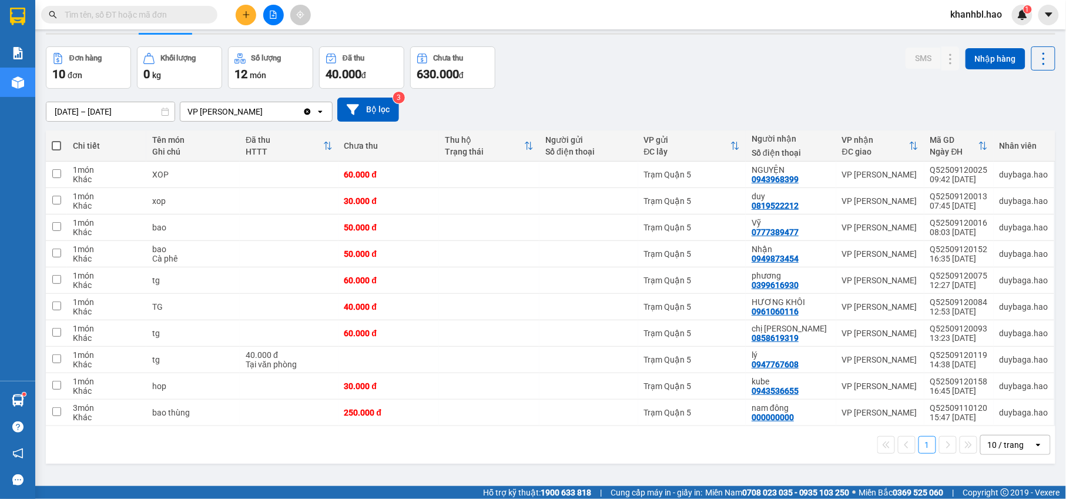
scroll to position [54, 0]
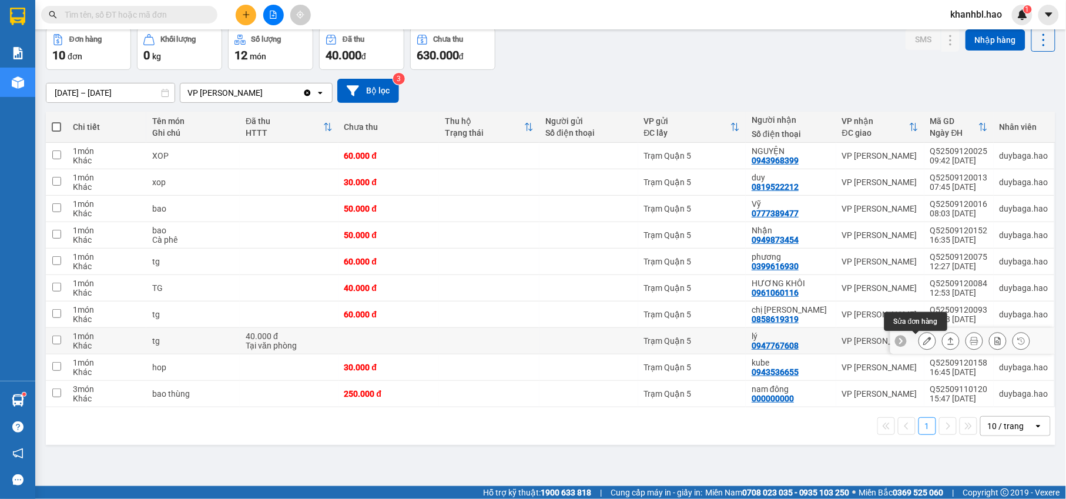
click at [924, 341] on icon at bounding box center [928, 341] width 8 height 8
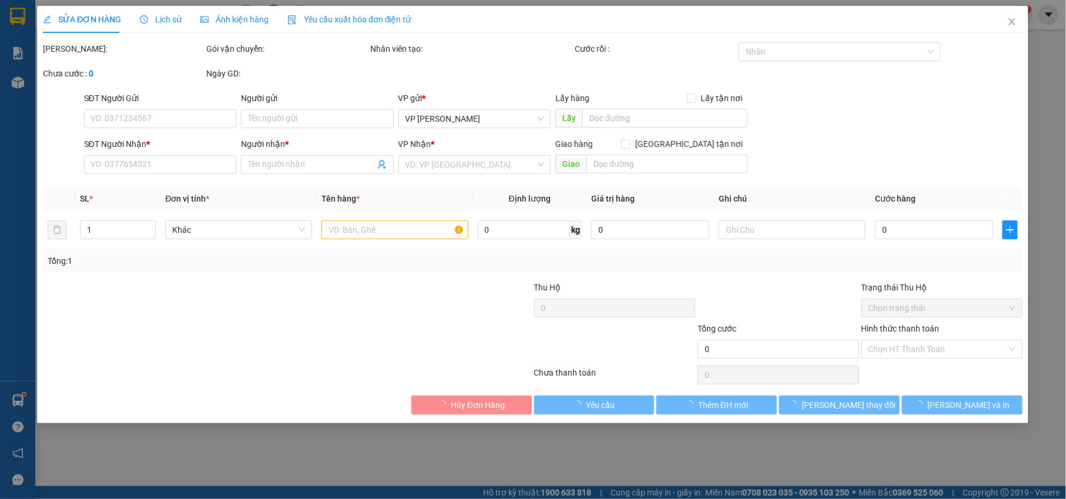
type input "0947767608"
type input "lý"
type input "40.000"
type input "0"
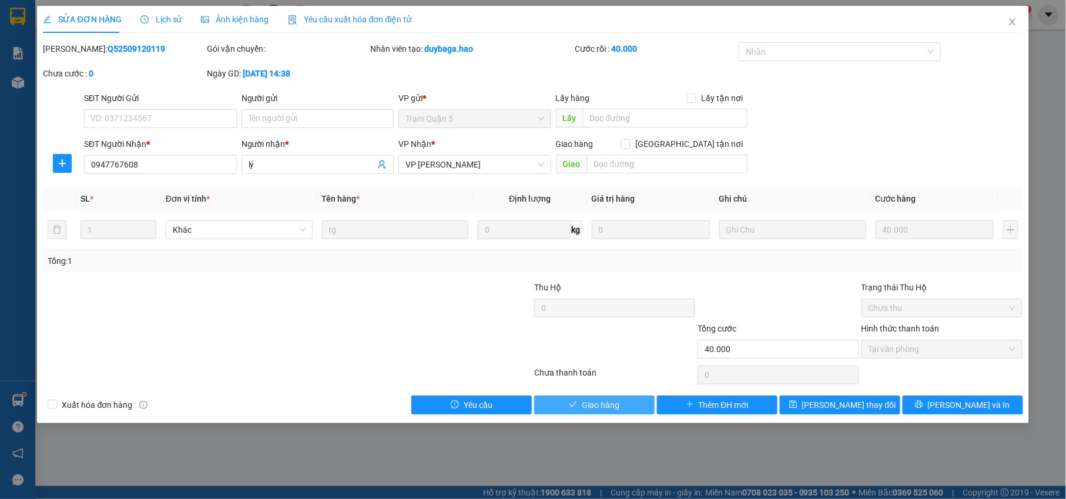
click at [604, 407] on span "Giao hàng" at bounding box center [601, 405] width 38 height 13
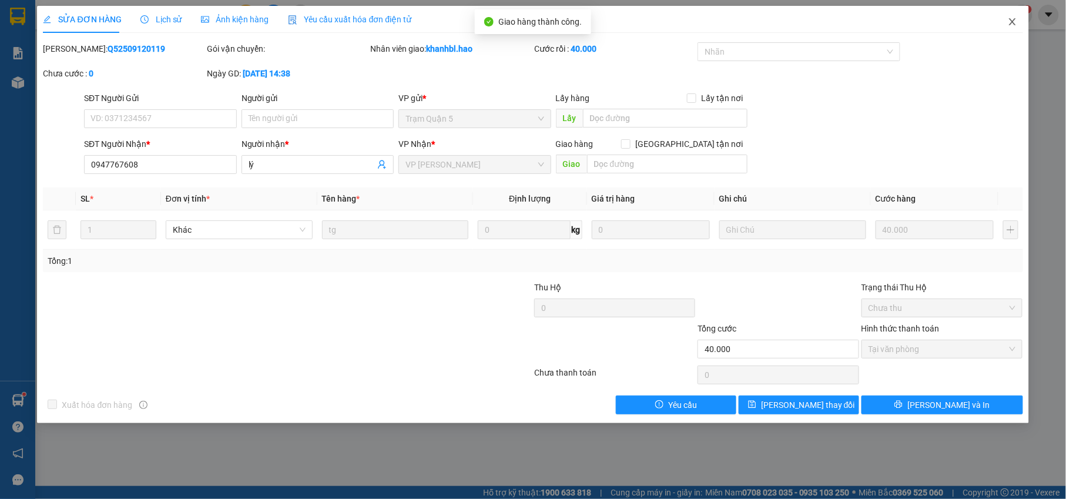
click at [1016, 24] on icon "close" at bounding box center [1012, 21] width 9 height 9
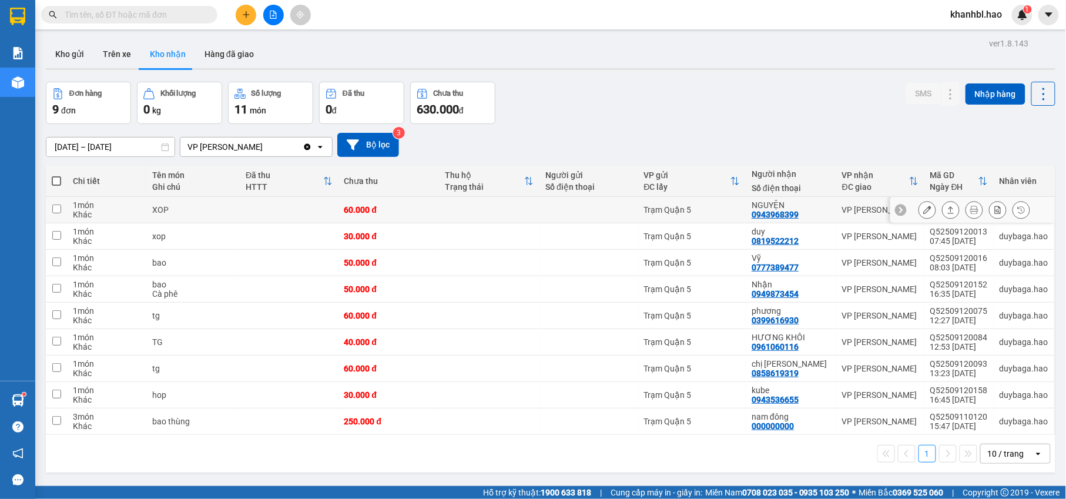
click at [921, 210] on button at bounding box center [927, 210] width 16 height 21
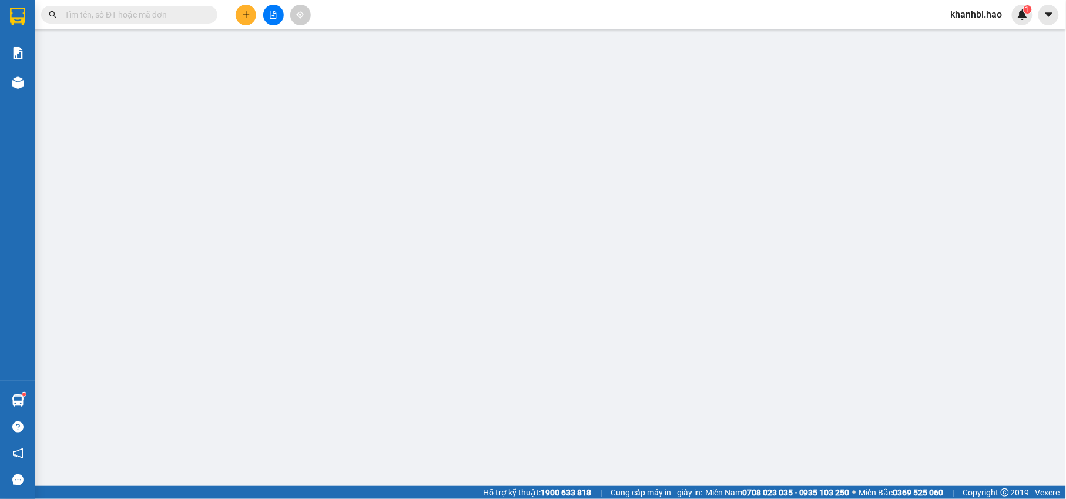
type input "0943968399"
type input "NGUYỆN"
type input "60.000"
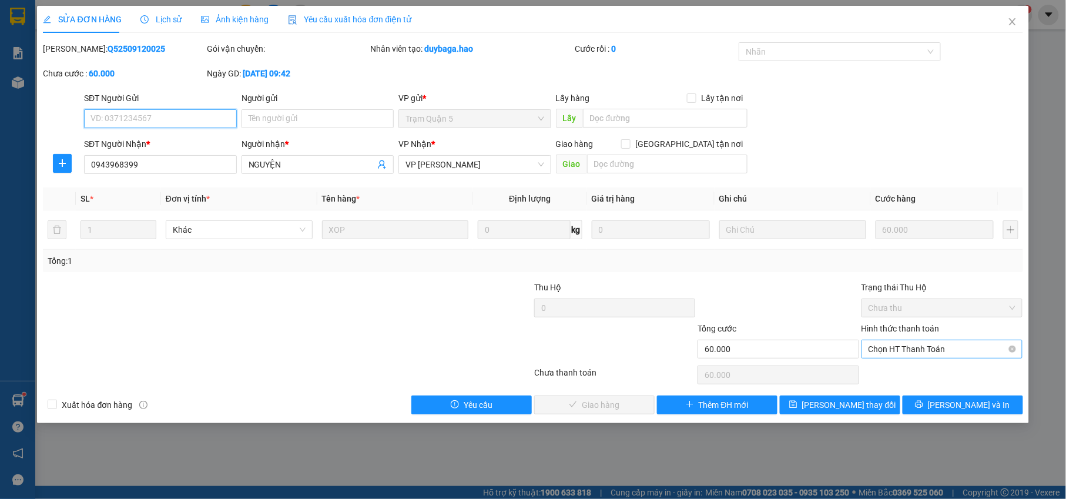
click at [918, 354] on span "Chọn HT Thanh Toán" at bounding box center [943, 349] width 148 height 18
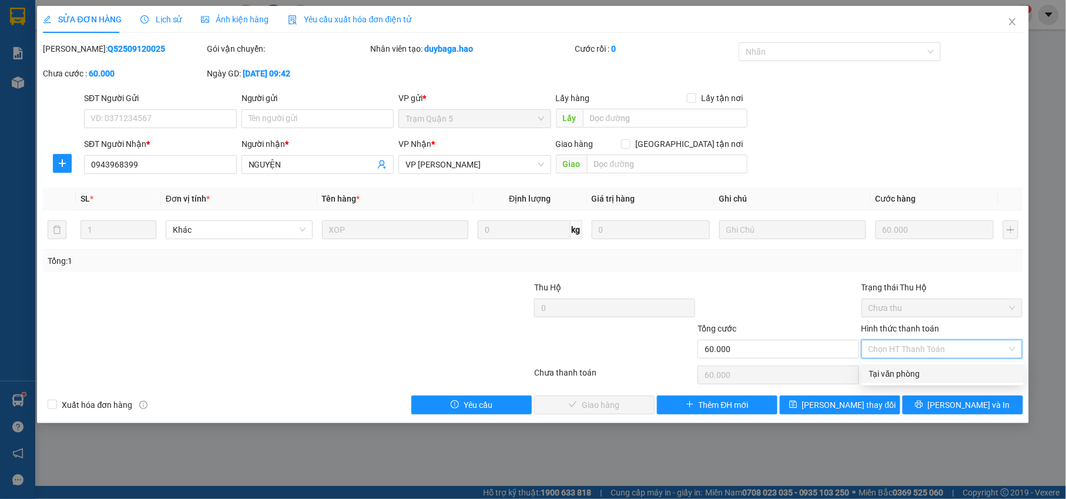
drag, startPoint x: 907, startPoint y: 370, endPoint x: 881, endPoint y: 379, distance: 27.3
click at [906, 372] on div "Tại văn phòng" at bounding box center [943, 373] width 148 height 13
type input "0"
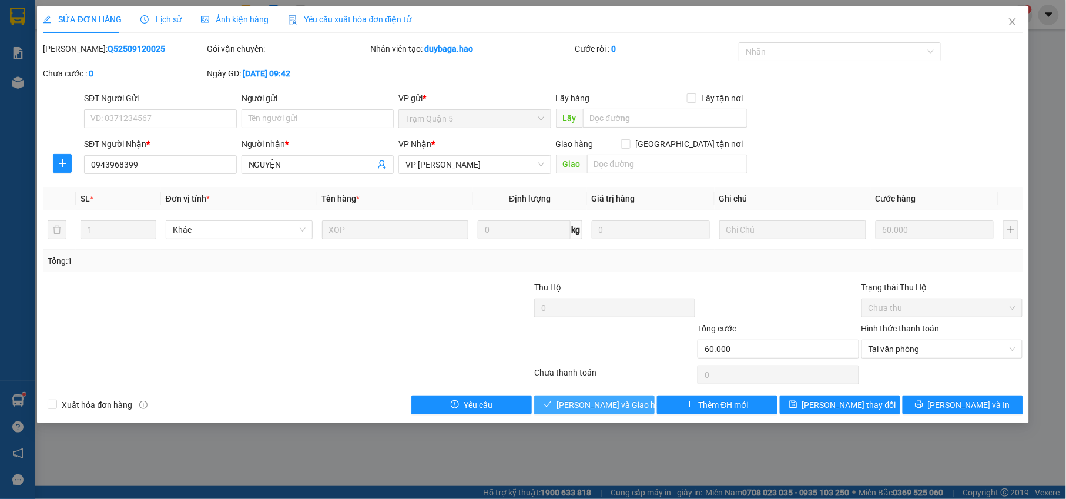
click at [635, 412] on button "[PERSON_NAME] và Giao hàng" at bounding box center [594, 405] width 121 height 19
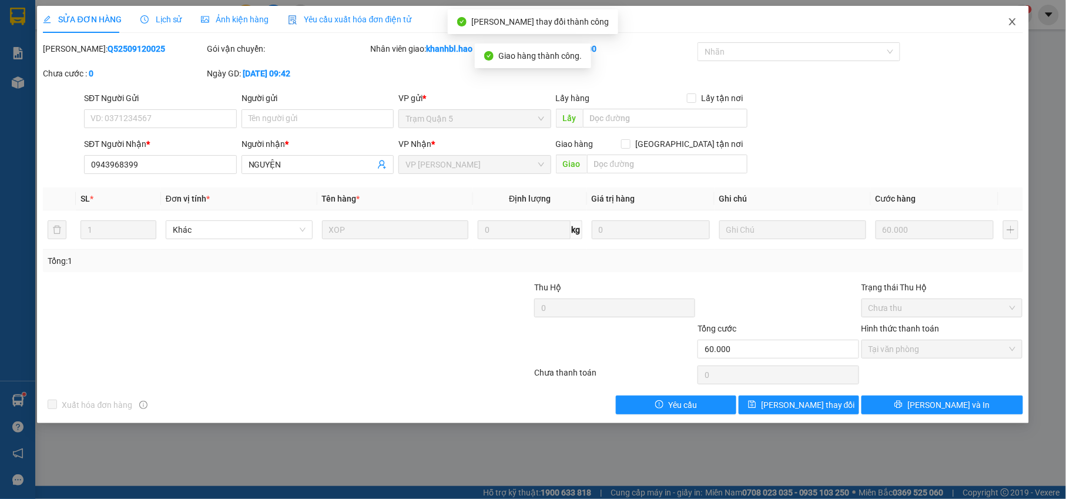
click at [1012, 24] on icon "close" at bounding box center [1012, 21] width 6 height 7
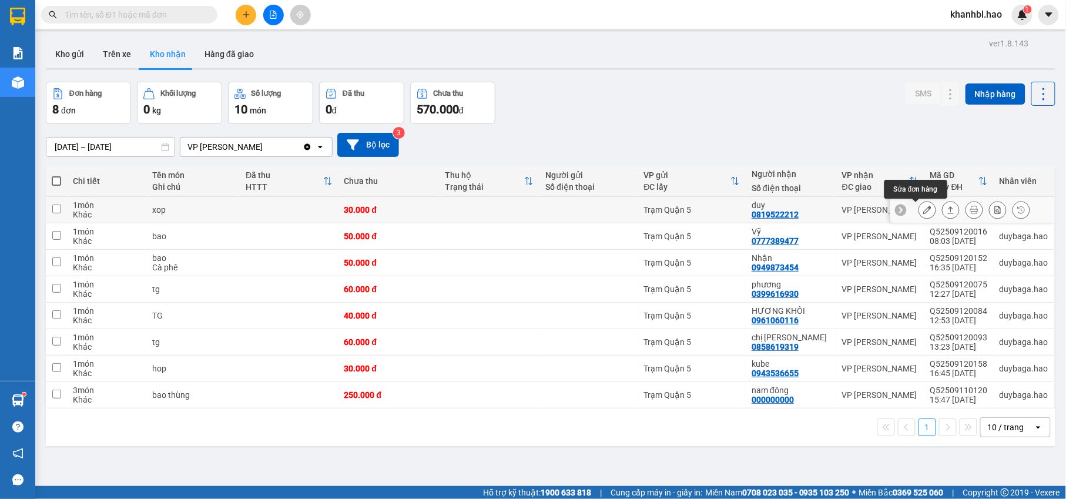
click at [924, 212] on icon at bounding box center [928, 210] width 8 height 8
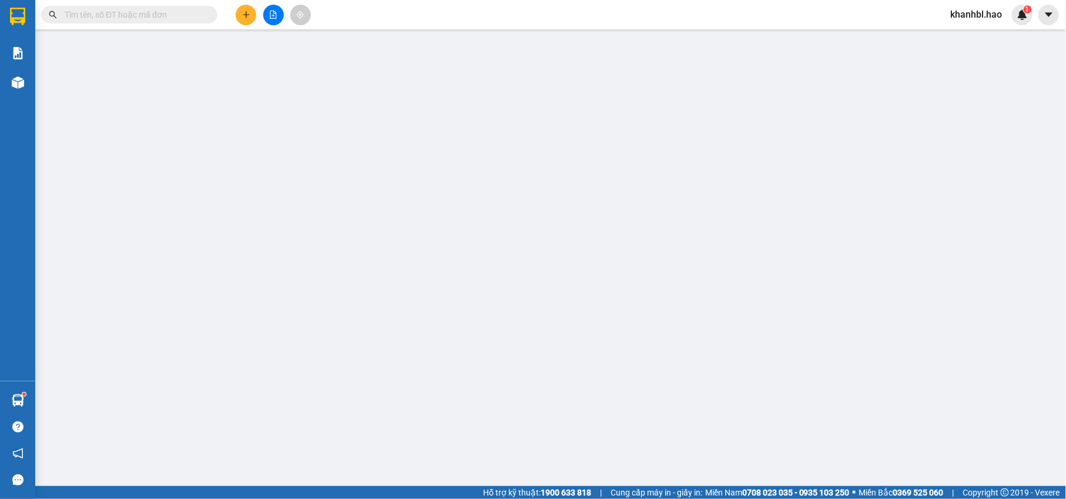
type input "0819522212"
type input "duy"
type input "30.000"
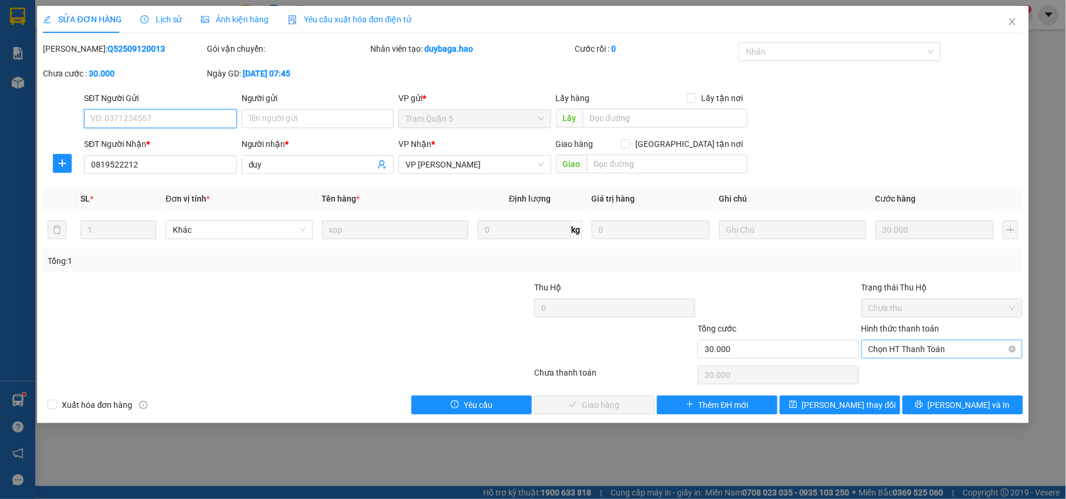
click at [902, 353] on span "Chọn HT Thanh Toán" at bounding box center [943, 349] width 148 height 18
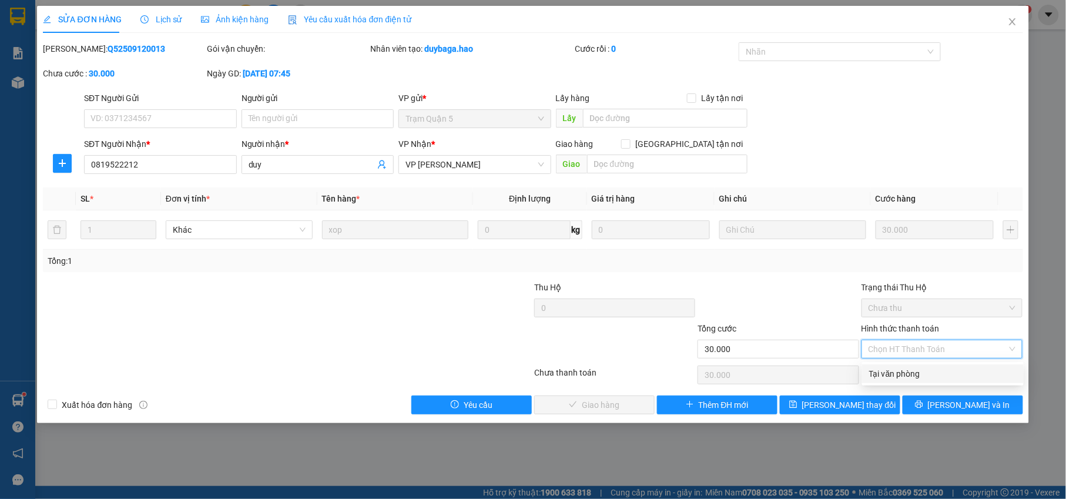
click at [885, 374] on div "Tại văn phòng" at bounding box center [943, 373] width 148 height 13
type input "0"
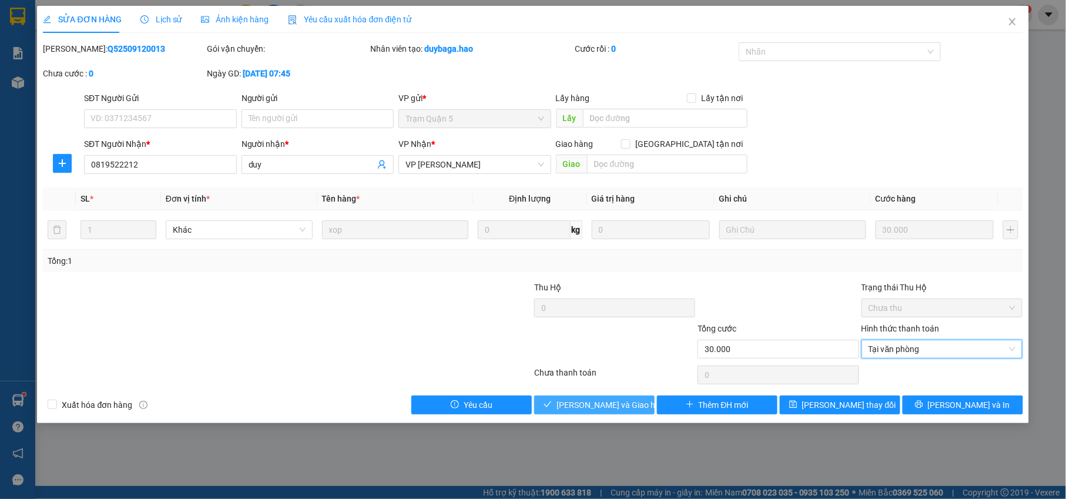
drag, startPoint x: 610, startPoint y: 414, endPoint x: 683, endPoint y: 384, distance: 78.3
click at [617, 412] on span "[PERSON_NAME] và Giao hàng" at bounding box center [613, 405] width 113 height 13
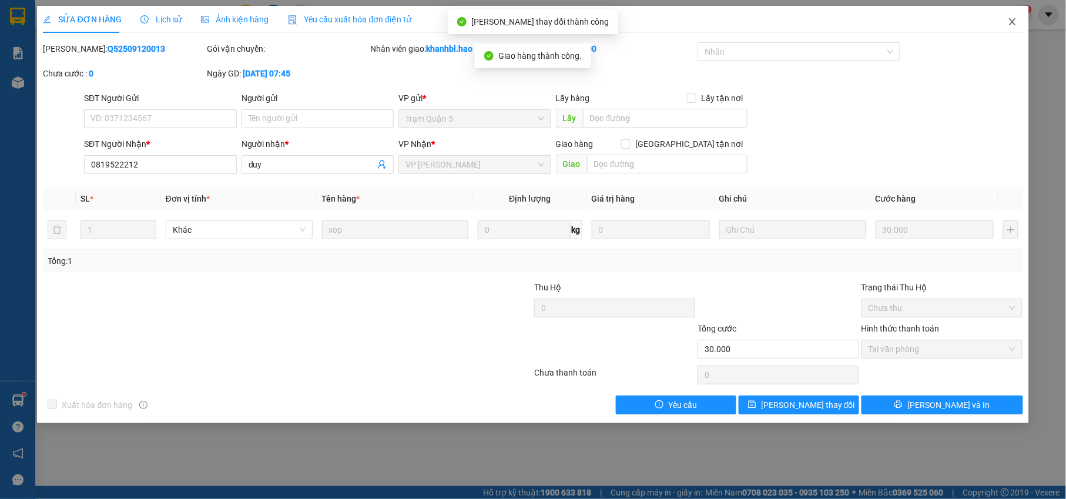
click at [1014, 24] on icon "close" at bounding box center [1012, 21] width 6 height 7
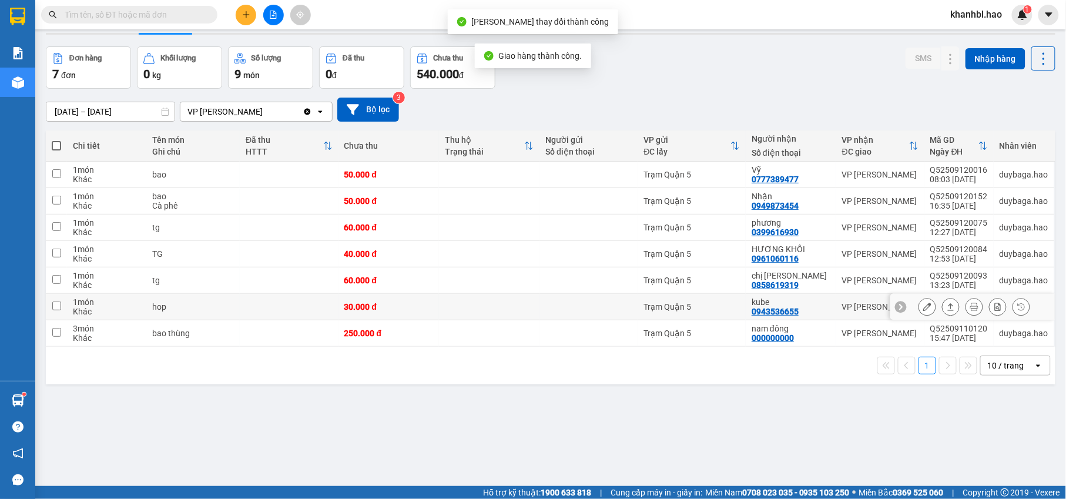
scroll to position [54, 0]
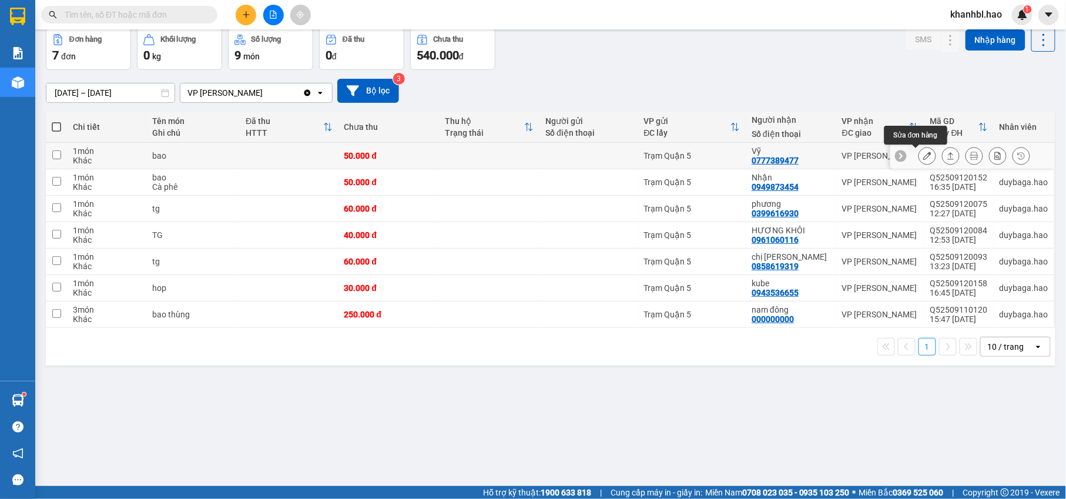
click at [922, 154] on button at bounding box center [927, 156] width 16 height 21
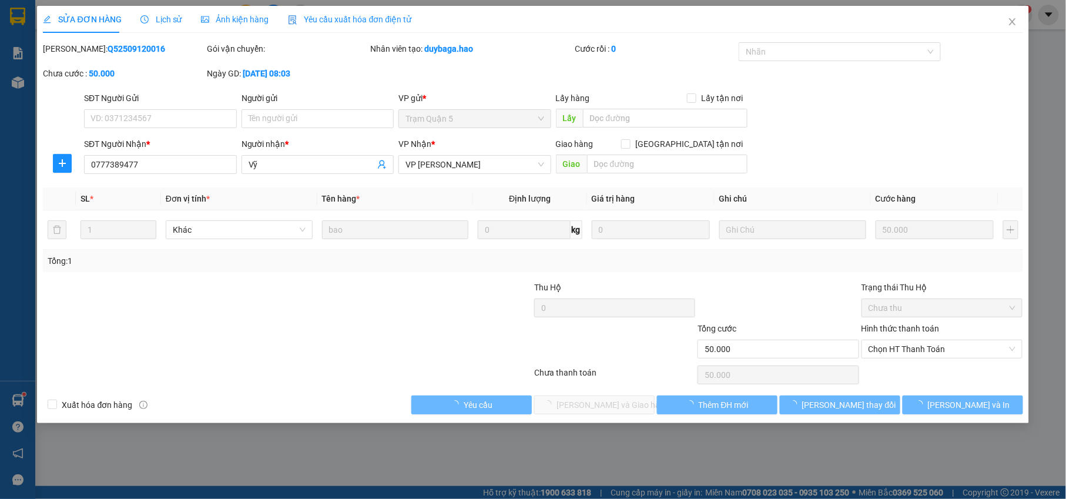
type input "0777389477"
type input "Vỹ"
type input "50.000"
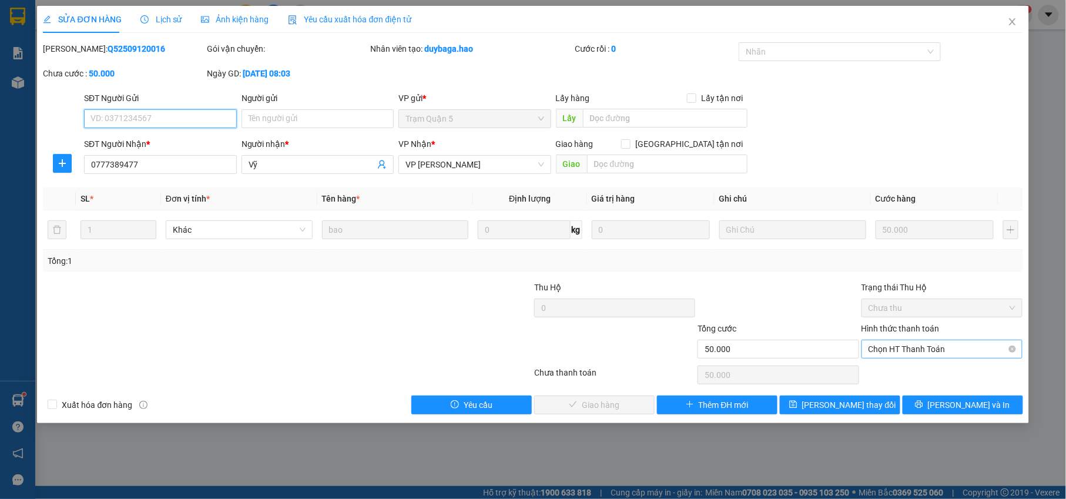
click at [903, 344] on span "Chọn HT Thanh Toán" at bounding box center [943, 349] width 148 height 18
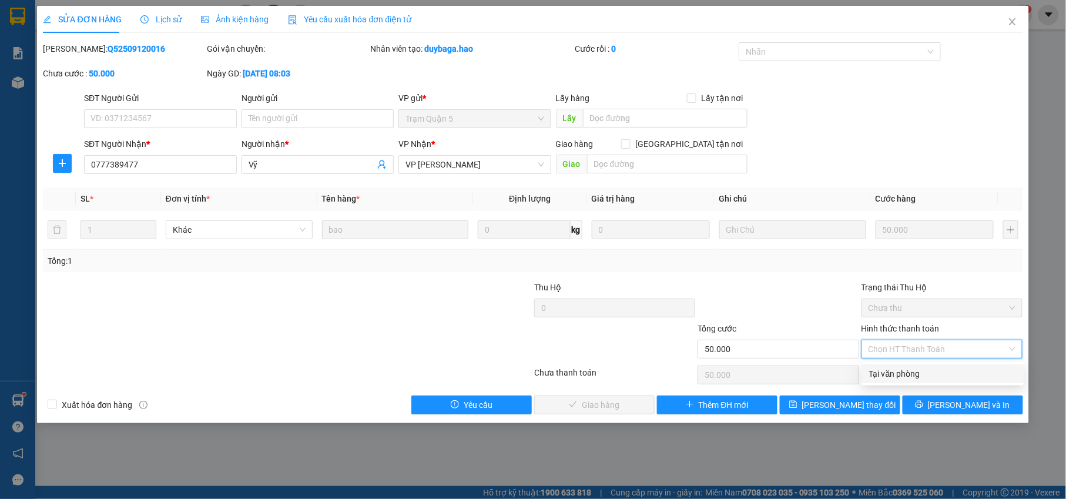
click at [895, 374] on div "Tại văn phòng" at bounding box center [943, 373] width 148 height 13
type input "0"
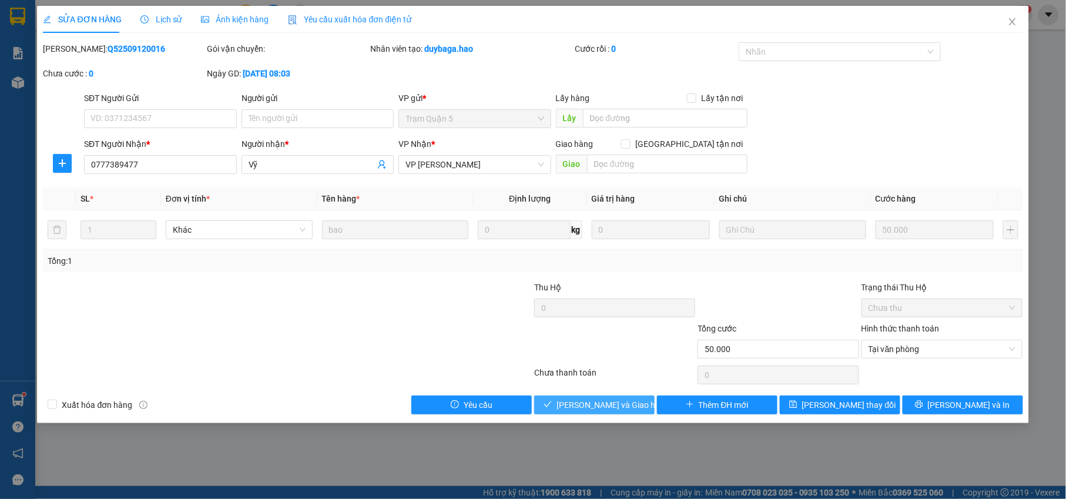
click at [610, 400] on button "[PERSON_NAME] và Giao hàng" at bounding box center [594, 405] width 121 height 19
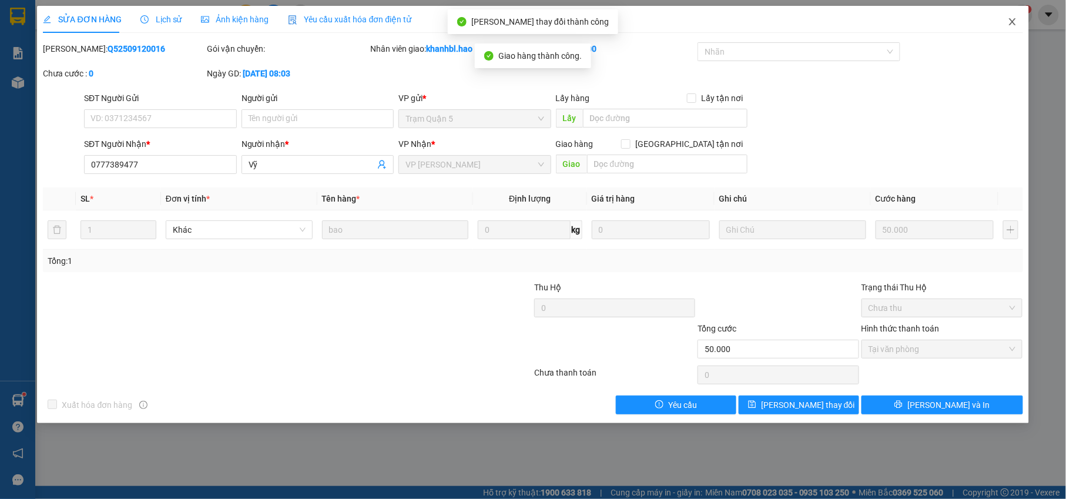
click at [1013, 24] on icon "close" at bounding box center [1012, 21] width 9 height 9
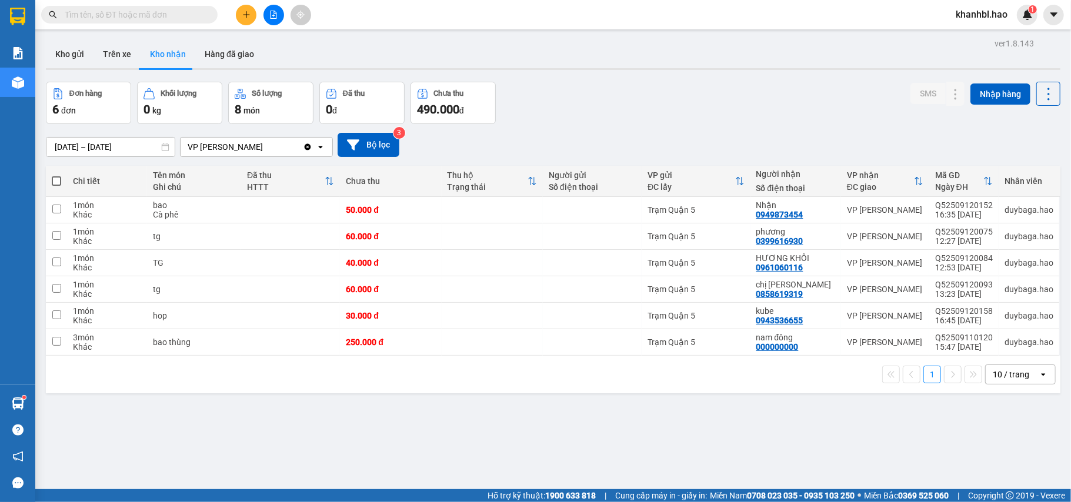
click at [245, 15] on icon "plus" at bounding box center [246, 14] width 6 height 1
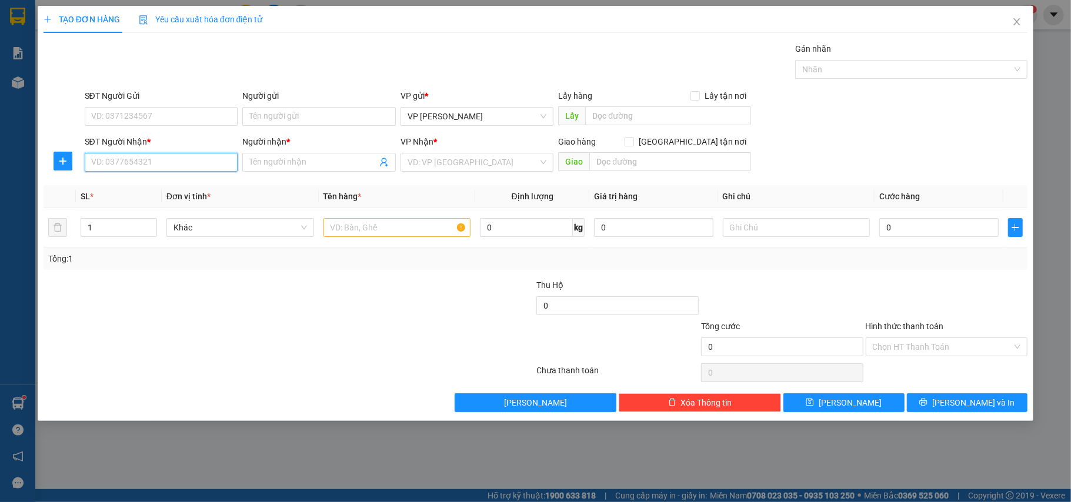
click at [226, 160] on input "SĐT Người Nhận *" at bounding box center [161, 162] width 153 height 19
type input "0979667877"
click at [121, 190] on div "0979667877 - THUY" at bounding box center [161, 186] width 139 height 13
type input "THUY"
type input "150.000"
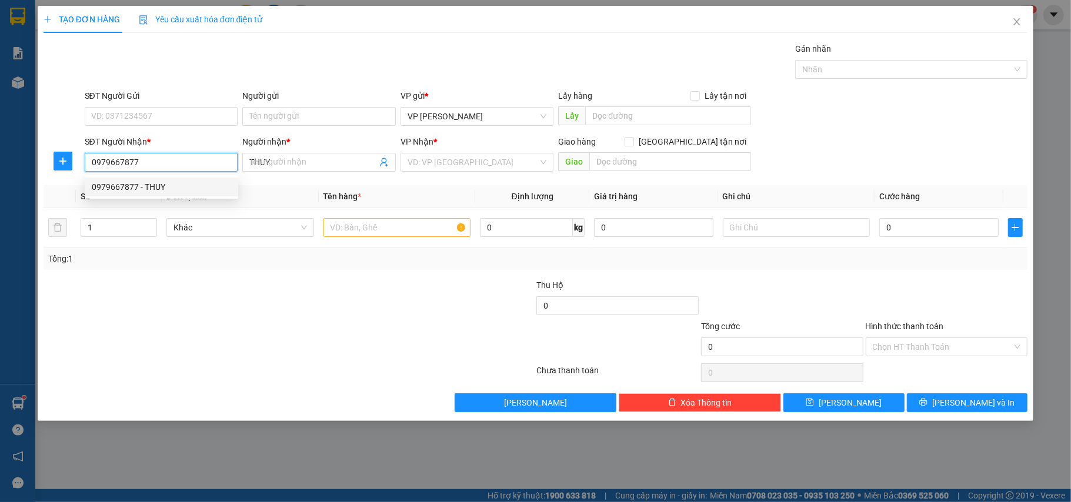
type input "150.000"
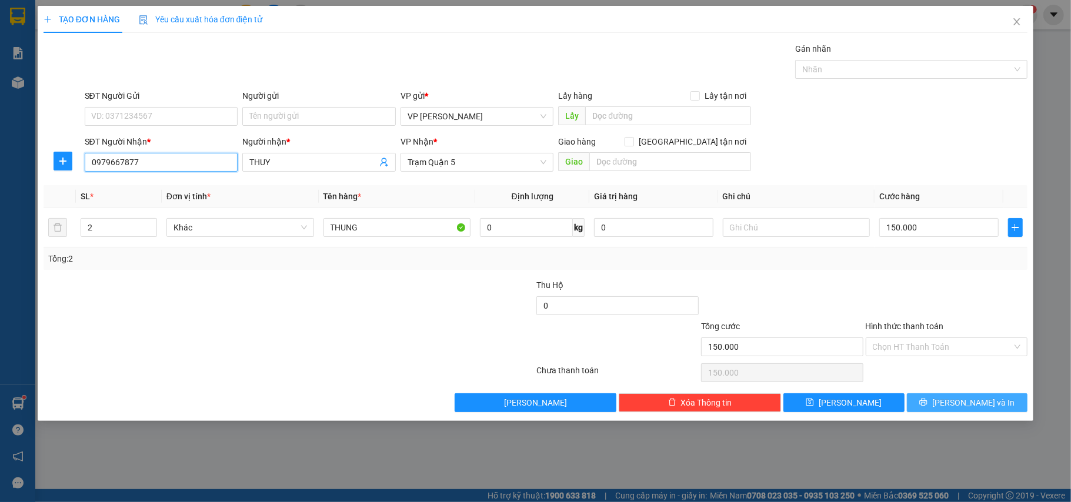
type input "0979667877"
click at [998, 407] on button "[PERSON_NAME] và In" at bounding box center [967, 402] width 121 height 19
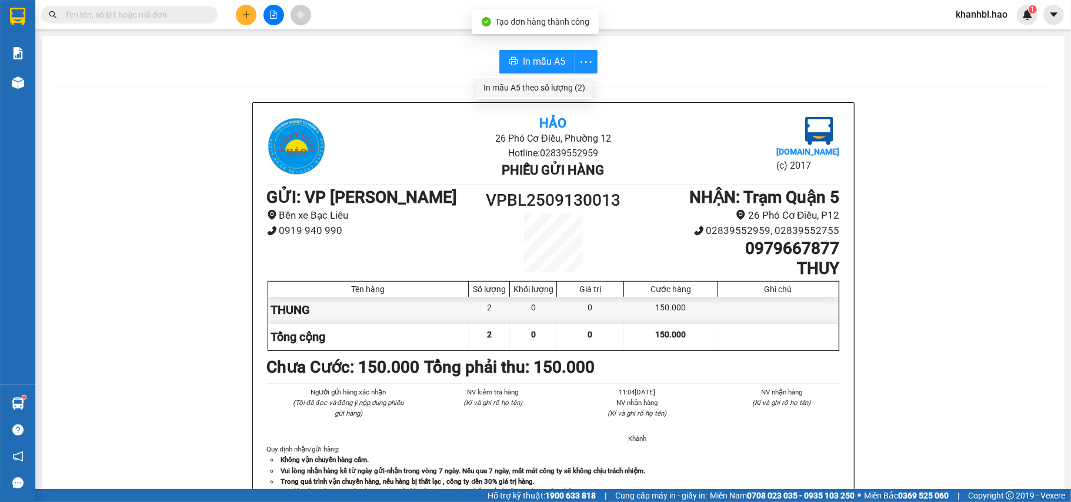
click at [570, 88] on div "In mẫu A5 theo số lượng (2)" at bounding box center [534, 87] width 102 height 13
